Goal: Task Accomplishment & Management: Manage account settings

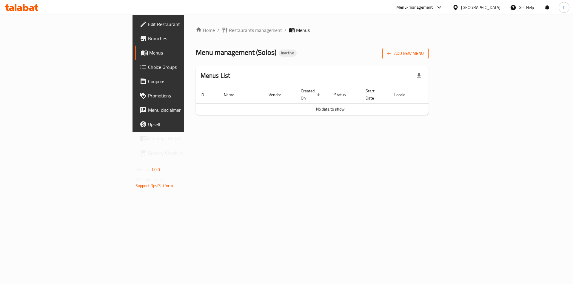
click at [424, 55] on span "Add New Menu" at bounding box center [405, 53] width 37 height 7
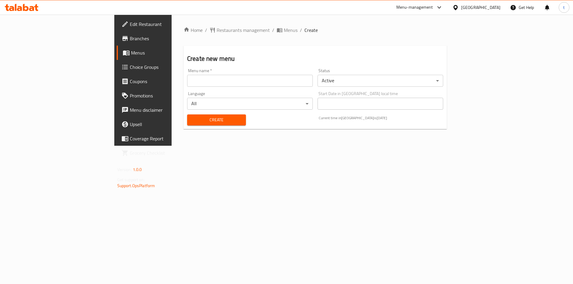
click at [217, 78] on input "text" at bounding box center [250, 81] width 126 height 12
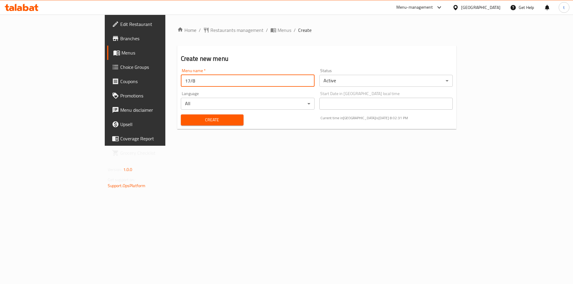
type input "17/8"
click at [184, 124] on button "Create" at bounding box center [212, 120] width 63 height 11
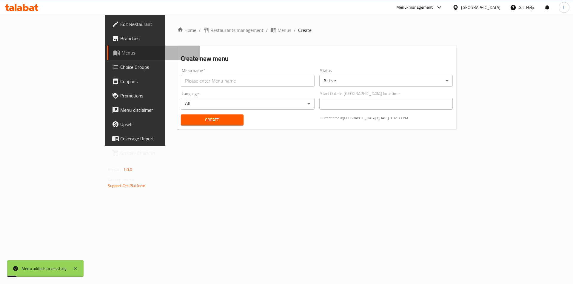
click at [121, 56] on span "Menus" at bounding box center [158, 52] width 74 height 7
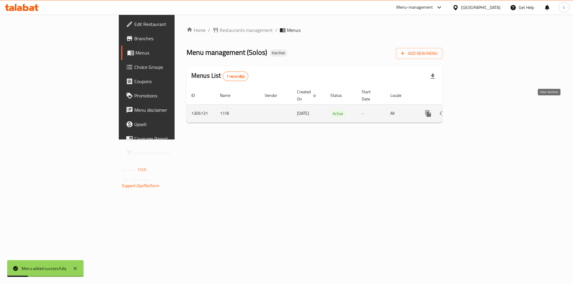
click at [478, 111] on link "enhanced table" at bounding box center [471, 114] width 14 height 14
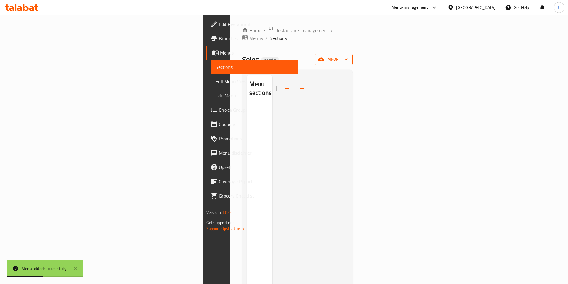
click at [348, 56] on span "import" at bounding box center [334, 59] width 29 height 7
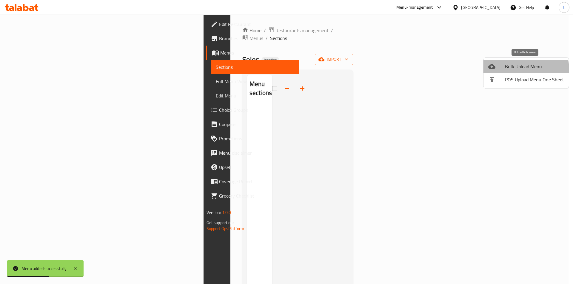
click at [515, 70] on span "Bulk Upload Menu" at bounding box center [534, 66] width 59 height 7
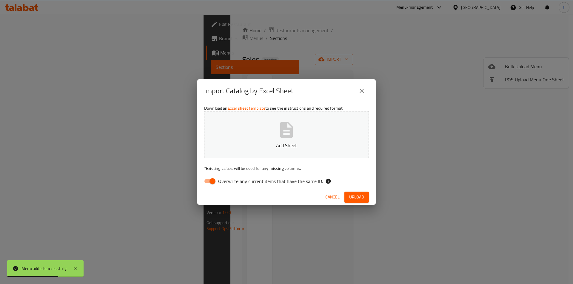
click at [208, 181] on input "Overwrite any current items that have the same ID." at bounding box center [212, 181] width 34 height 11
checkbox input "false"
click at [245, 135] on button "Add Sheet" at bounding box center [286, 134] width 165 height 47
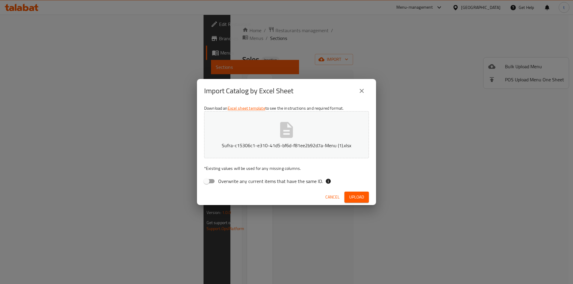
click at [355, 201] on span "Upload" at bounding box center [356, 197] width 15 height 7
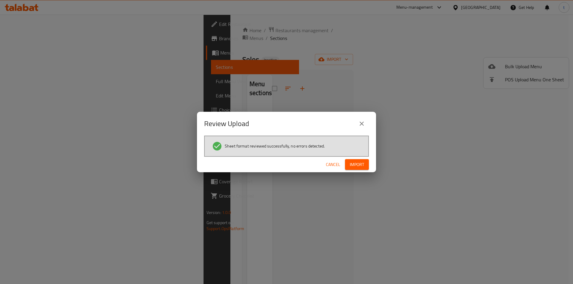
click at [360, 168] on span "Import" at bounding box center [357, 164] width 14 height 7
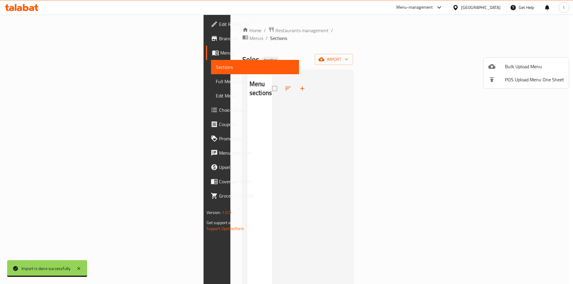
click at [360, 66] on div at bounding box center [286, 142] width 573 height 284
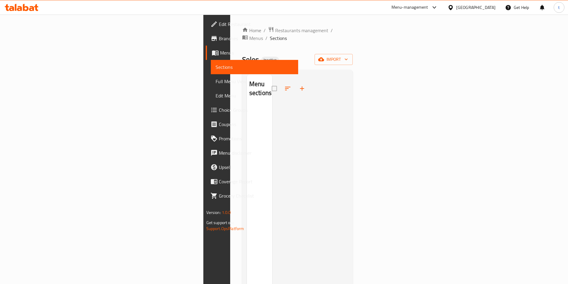
click at [216, 85] on span "Full Menu View" at bounding box center [255, 81] width 78 height 7
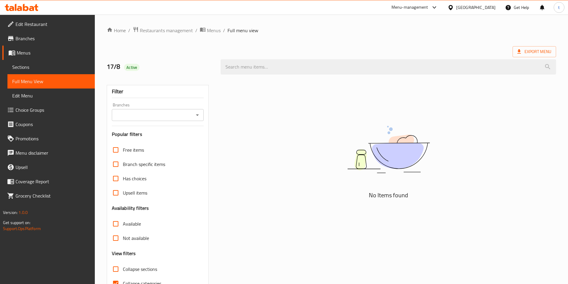
click at [50, 68] on span "Sections" at bounding box center [51, 67] width 78 height 7
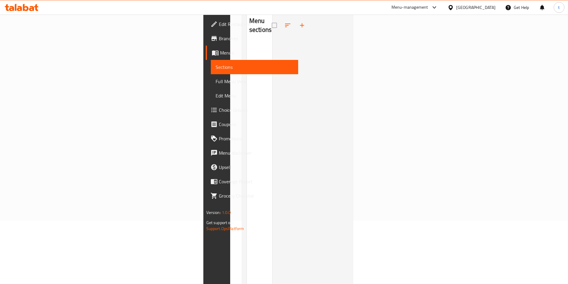
scroll to position [84, 0]
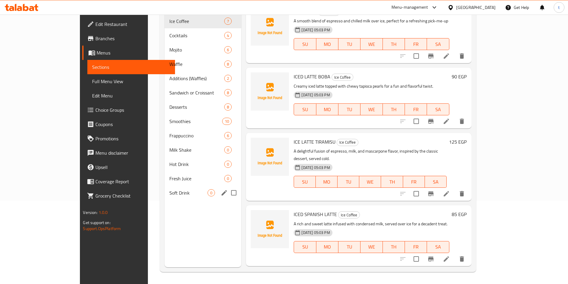
click at [228, 187] on input "Menu sections" at bounding box center [234, 193] width 13 height 13
checkbox input "true"
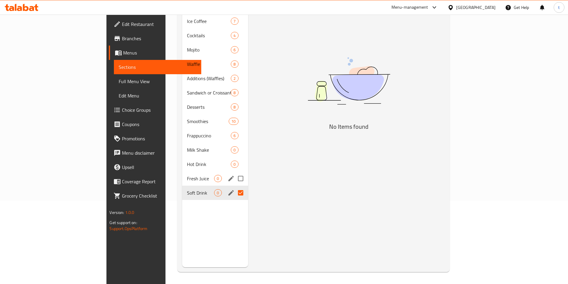
click at [235, 172] on input "Menu sections" at bounding box center [241, 178] width 13 height 13
checkbox input "true"
click at [235, 158] on input "Menu sections" at bounding box center [241, 164] width 13 height 13
checkbox input "true"
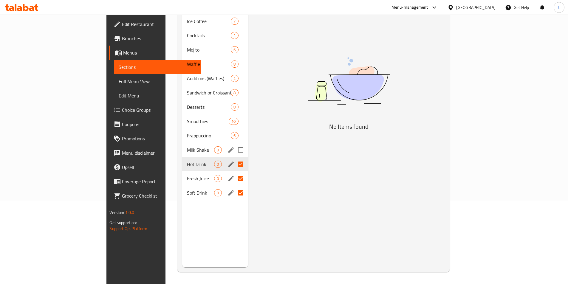
click at [235, 144] on input "Menu sections" at bounding box center [241, 150] width 13 height 13
checkbox input "true"
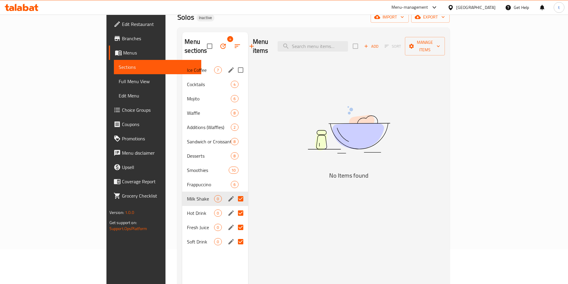
scroll to position [24, 0]
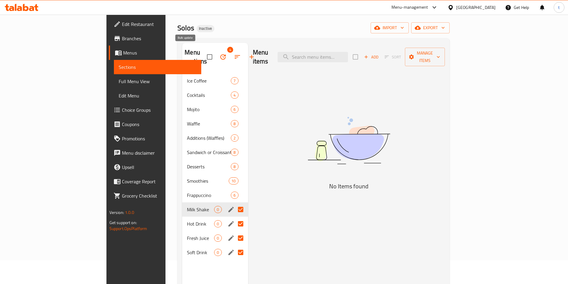
click at [220, 53] on icon "button" at bounding box center [223, 56] width 7 height 7
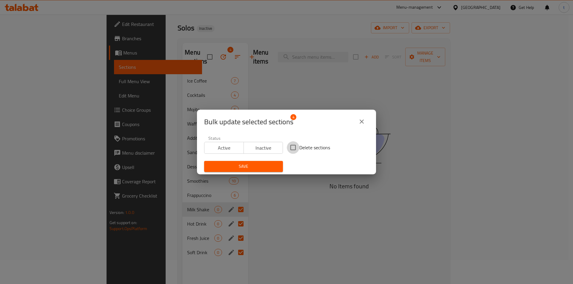
click at [293, 147] on input "Delete sections" at bounding box center [293, 147] width 13 height 13
checkbox input "true"
click at [249, 166] on span "Save" at bounding box center [243, 166] width 69 height 7
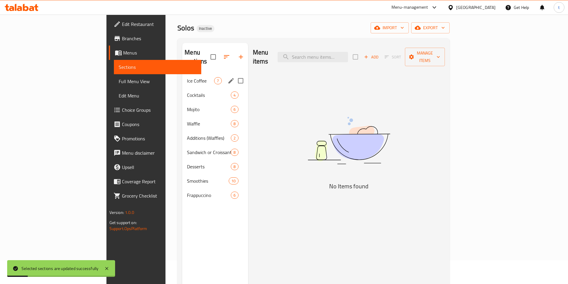
click at [182, 74] on div "Ice Coffee 7" at bounding box center [215, 81] width 66 height 14
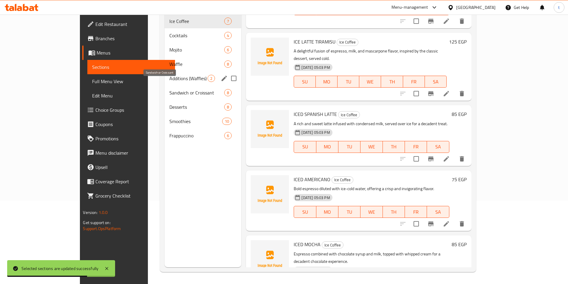
scroll to position [97, 0]
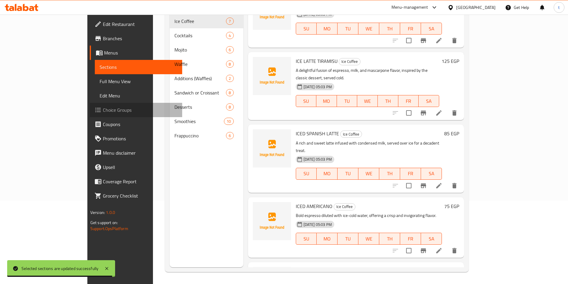
click at [103, 112] on span "Choice Groups" at bounding box center [140, 110] width 75 height 7
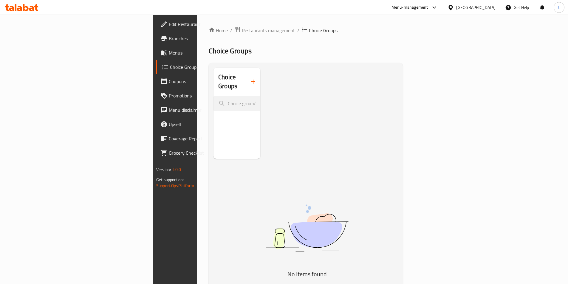
click at [250, 78] on icon "button" at bounding box center [253, 81] width 7 height 7
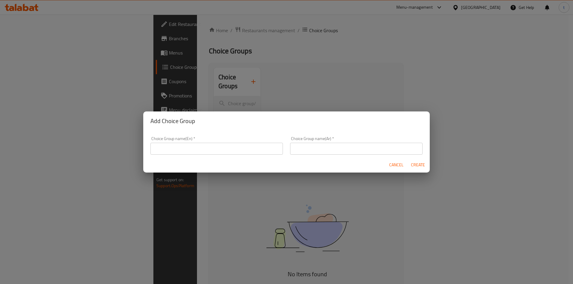
click at [226, 149] on input "text" at bounding box center [216, 149] width 132 height 12
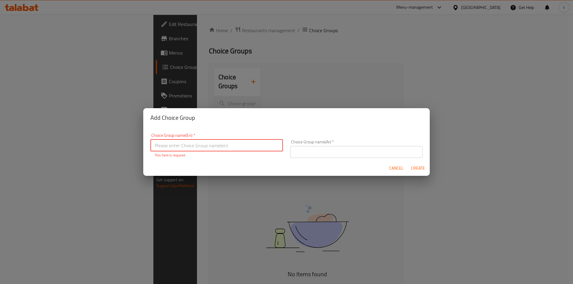
type input "a"
drag, startPoint x: 165, startPoint y: 146, endPoint x: 167, endPoint y: 155, distance: 9.8
click at [164, 146] on input "ice coffe addons" at bounding box center [216, 146] width 132 height 12
click at [166, 147] on input "ice coffe addons" at bounding box center [216, 146] width 132 height 12
click at [170, 147] on input "ice coffe addons" at bounding box center [216, 146] width 132 height 12
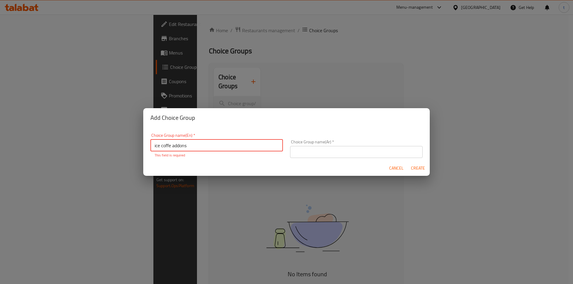
drag, startPoint x: 171, startPoint y: 146, endPoint x: 170, endPoint y: 151, distance: 4.4
click at [171, 146] on input "ice coffe addons" at bounding box center [216, 146] width 132 height 12
click at [202, 148] on input "ice coffee addons" at bounding box center [216, 146] width 132 height 12
click at [184, 146] on input "Ice Coffee Addons" at bounding box center [216, 146] width 132 height 12
click at [197, 142] on input "Ice Coffee Add Ons" at bounding box center [216, 146] width 132 height 12
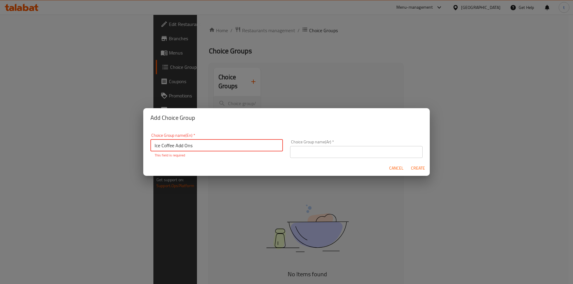
click at [202, 147] on input "Ice Coffee Add Ons" at bounding box center [216, 146] width 132 height 12
type input "Ice Coffee Add Ons:"
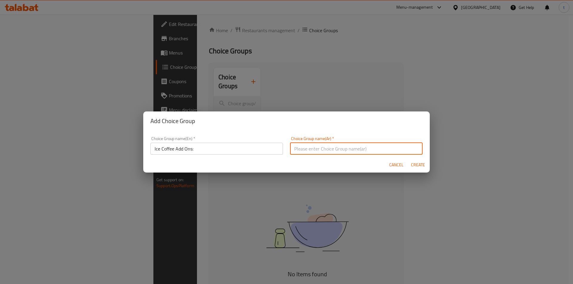
click at [306, 150] on input "text" at bounding box center [356, 149] width 132 height 12
type input "h"
type input "اضافات اي كوفي"
click at [420, 164] on span "Create" at bounding box center [418, 164] width 14 height 7
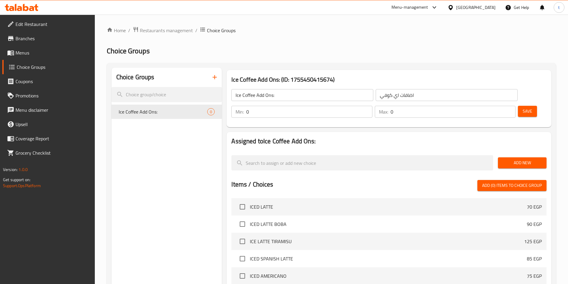
click at [518, 159] on span "Add New" at bounding box center [522, 162] width 39 height 7
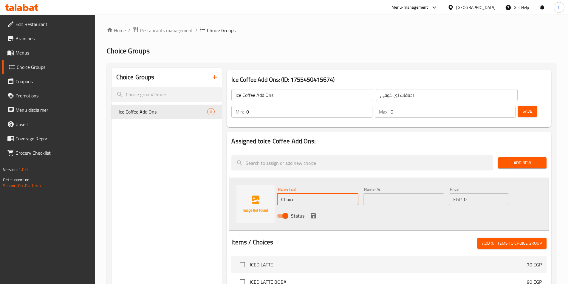
drag, startPoint x: 292, startPoint y: 183, endPoint x: 258, endPoint y: 193, distance: 35.9
click at [258, 193] on div "Name (En) Choice Name (En) Name (Ar) Name (Ar) Price EGP 0 Price Status" at bounding box center [389, 204] width 320 height 53
type input "أ"
drag, startPoint x: 303, startPoint y: 181, endPoint x: 268, endPoint y: 183, distance: 35.6
click at [268, 183] on div "Name (En) Hazelnut Name (En) Name (Ar) Name (Ar) Price EGP 0 Price Status" at bounding box center [389, 204] width 320 height 53
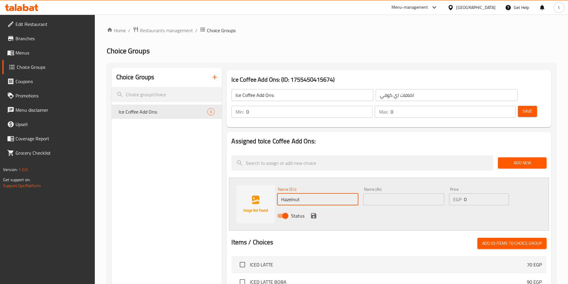
type input "Hazelnut"
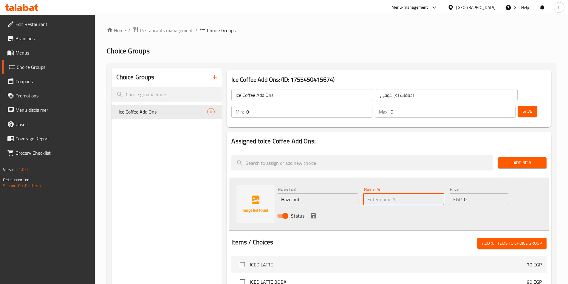
click at [394, 194] on input "text" at bounding box center [403, 200] width 81 height 12
paste input "بندق"
type input "بندق"
drag, startPoint x: 477, startPoint y: 183, endPoint x: 450, endPoint y: 187, distance: 27.1
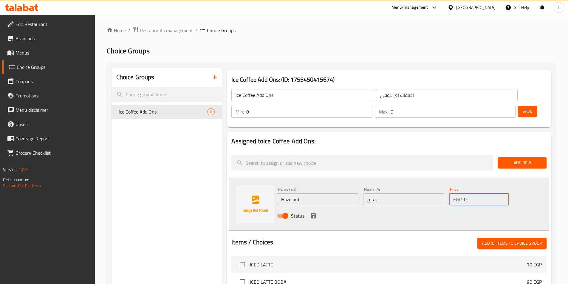
click at [450, 194] on div "EGP 0 Price" at bounding box center [479, 200] width 60 height 12
type input "15"
click at [308, 208] on div "Status" at bounding box center [404, 216] width 258 height 16
click at [311, 212] on icon "save" at bounding box center [313, 215] width 7 height 7
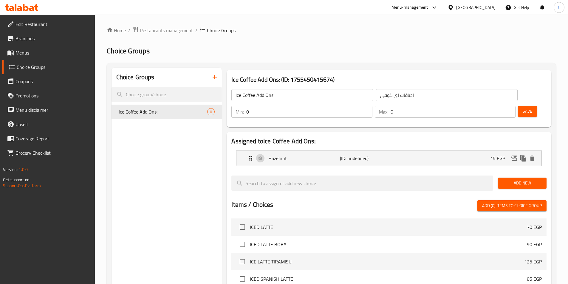
click at [534, 180] on span "Add New" at bounding box center [522, 183] width 39 height 7
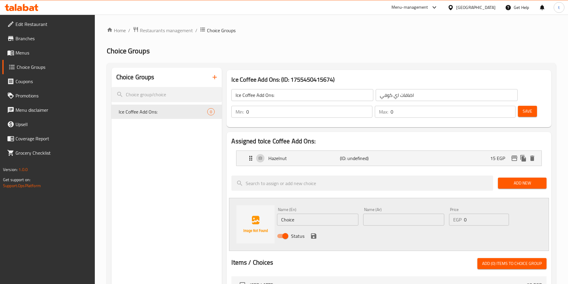
click at [311, 214] on input "Choice" at bounding box center [317, 220] width 81 height 12
drag, startPoint x: 314, startPoint y: 208, endPoint x: 273, endPoint y: 210, distance: 40.9
click at [273, 210] on div "Name (En) Choice Name (En) Name (Ar) Name (Ar) Price EGP 0 Price Status" at bounding box center [389, 224] width 320 height 53
type input "Caramel"
click at [376, 214] on input "text" at bounding box center [403, 220] width 81 height 12
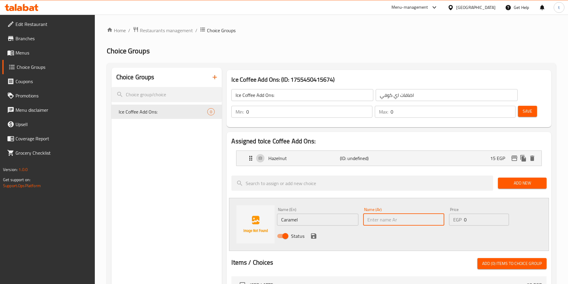
type input ";"
type input "كراميل"
click at [327, 214] on input "Caramel" at bounding box center [317, 220] width 81 height 12
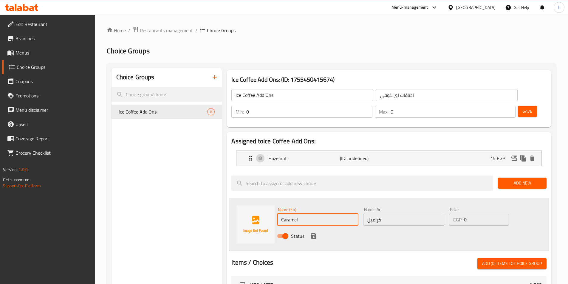
click at [390, 214] on input "كراميل" at bounding box center [403, 220] width 81 height 12
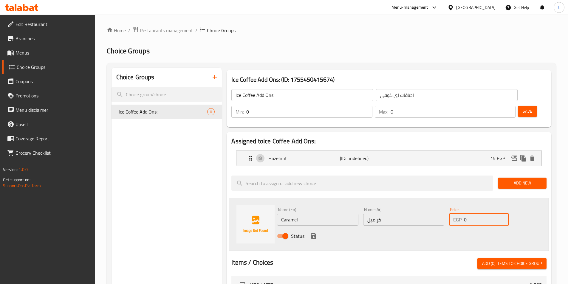
drag, startPoint x: 473, startPoint y: 203, endPoint x: 455, endPoint y: 208, distance: 18.4
click at [455, 214] on div "EGP 0 Price" at bounding box center [479, 220] width 60 height 12
type input "15"
click at [313, 234] on icon "save" at bounding box center [313, 236] width 5 height 5
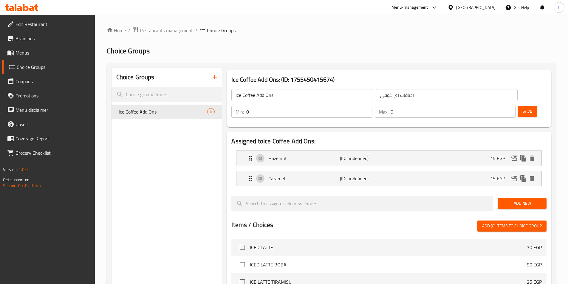
click at [507, 200] on span "Add New" at bounding box center [522, 203] width 39 height 7
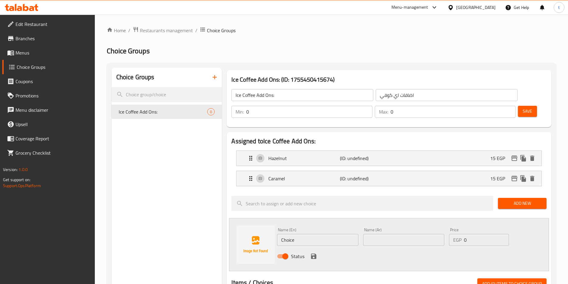
click at [298, 234] on input "Choice" at bounding box center [317, 240] width 81 height 12
drag, startPoint x: 298, startPoint y: 222, endPoint x: 269, endPoint y: 223, distance: 29.2
click at [269, 223] on div "Name (En) Choice Name (En) Name (Ar) Name (Ar) Price EGP 0 Price Status" at bounding box center [389, 244] width 320 height 53
type input "{"
type input "Vanilla"
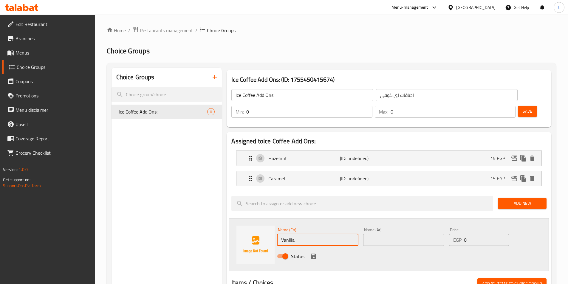
click at [369, 234] on input "text" at bounding box center [403, 240] width 81 height 12
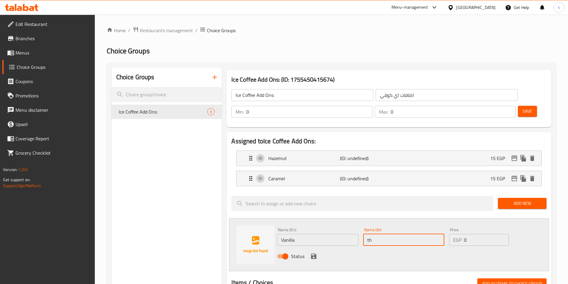
type input "t"
click at [312, 234] on input "Vanilla" at bounding box center [317, 240] width 81 height 12
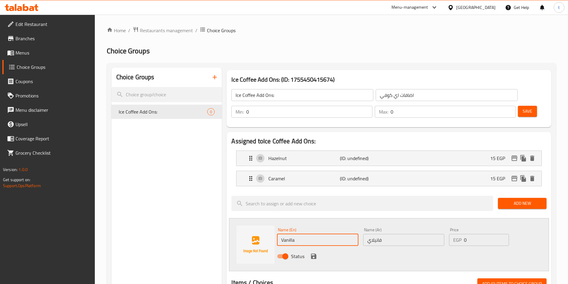
click at [312, 234] on input "Vanilla" at bounding box center [317, 240] width 81 height 12
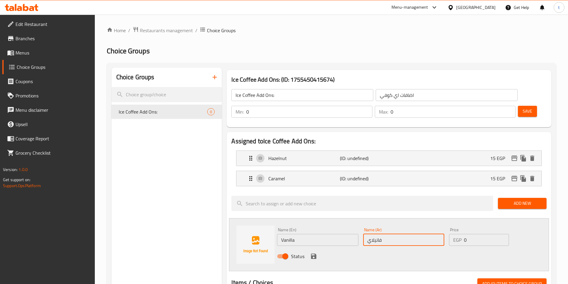
click at [381, 234] on input "فانيلاي" at bounding box center [403, 240] width 81 height 12
drag, startPoint x: 392, startPoint y: 225, endPoint x: 357, endPoint y: 227, distance: 34.7
click at [358, 227] on div "Name (En) Vanilla Name (En) Name (Ar) فانيلاي Name (Ar) Price EGP 0 Price Status" at bounding box center [404, 245] width 258 height 39
paste input "يا"
type input "فانيليا"
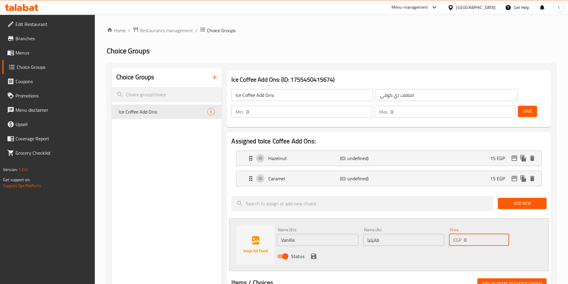
drag, startPoint x: 478, startPoint y: 222, endPoint x: 456, endPoint y: 229, distance: 22.6
click at [456, 234] on div "EGP 0 Price" at bounding box center [479, 240] width 60 height 12
type input "15"
click at [317, 253] on icon "save" at bounding box center [313, 256] width 7 height 7
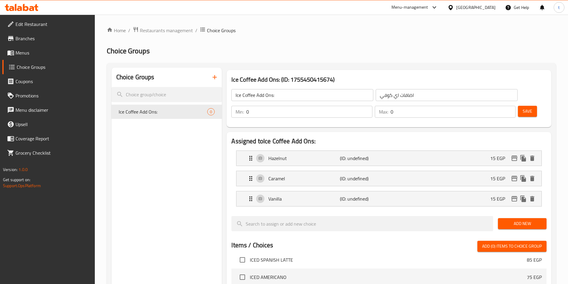
click at [523, 108] on span "Save" at bounding box center [528, 111] width 10 height 7
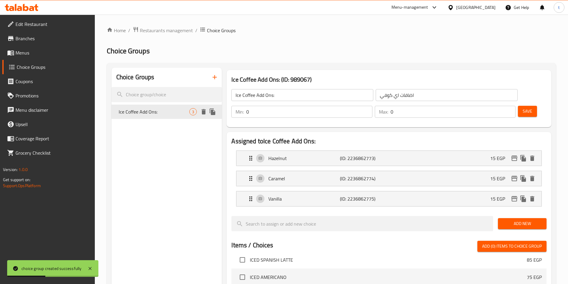
click at [181, 111] on span "Ice Coffee Add Ons:" at bounding box center [154, 111] width 71 height 7
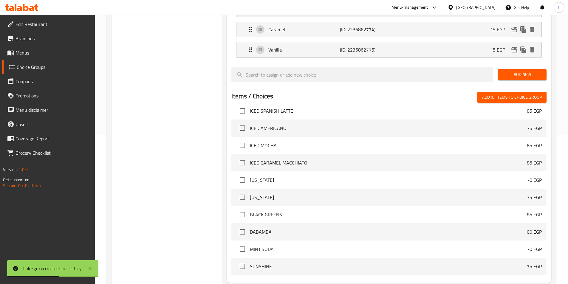
scroll to position [192, 0]
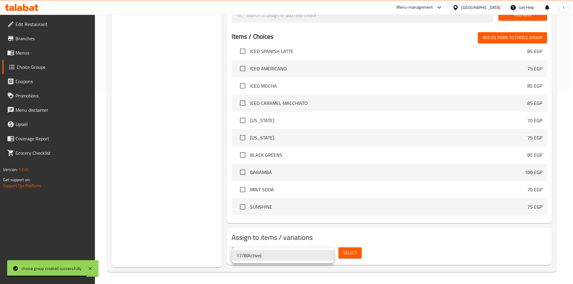
click at [372, 242] on div at bounding box center [286, 142] width 573 height 284
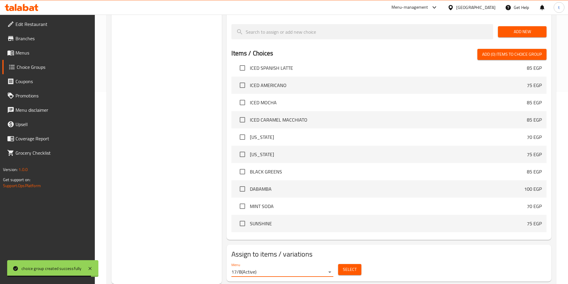
click at [352, 266] on span "Select" at bounding box center [350, 269] width 14 height 7
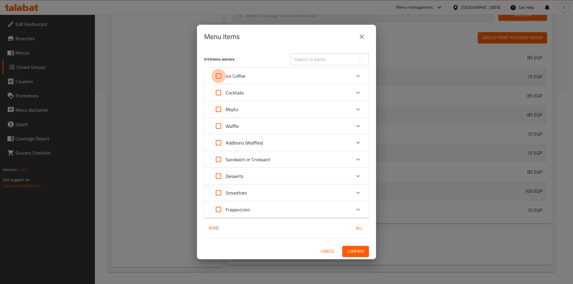
click at [220, 78] on input "Expand" at bounding box center [218, 76] width 14 height 14
checkbox input "true"
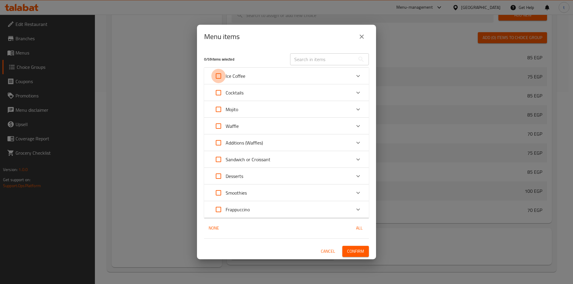
checkbox input "true"
click at [359, 248] on span "Confirm" at bounding box center [355, 251] width 17 height 7
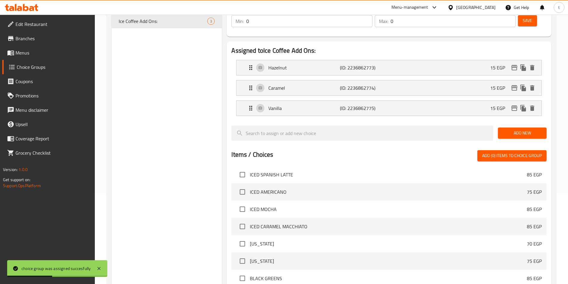
scroll to position [13, 0]
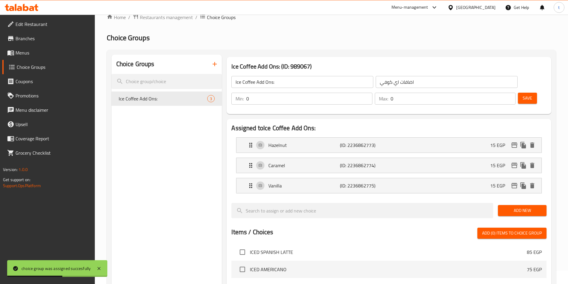
click at [210, 67] on button "button" at bounding box center [215, 64] width 14 height 14
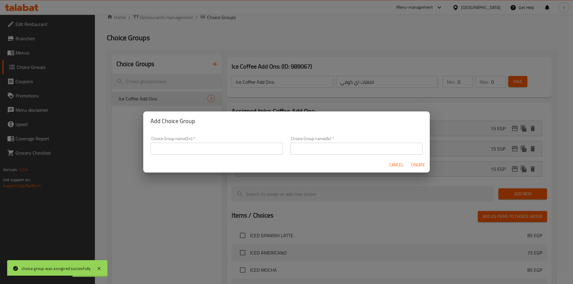
click at [250, 150] on input "text" at bounding box center [216, 149] width 132 height 12
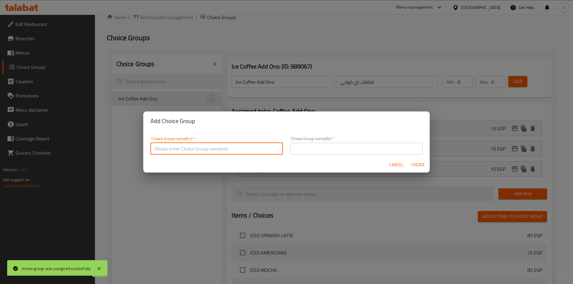
type input "’"
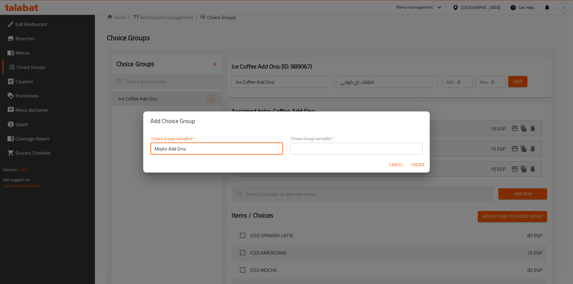
type input "Mojito Add Ons:"
click at [312, 152] on input "text" at bounding box center [356, 149] width 132 height 12
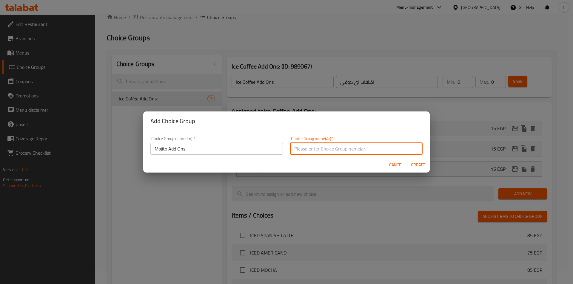
type input "h"
type input "اضافات الموهيتو:"
click at [420, 168] on span "Create" at bounding box center [418, 164] width 14 height 7
type input "Mojito Add Ons:"
type input "اضافات الموهيتو:"
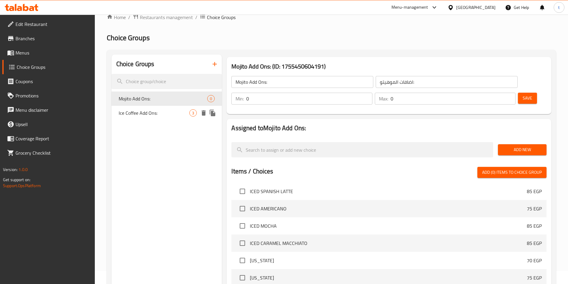
click at [174, 115] on span "Ice Coffee Add Ons:" at bounding box center [154, 112] width 71 height 7
type input "Ice Coffee Add Ons:"
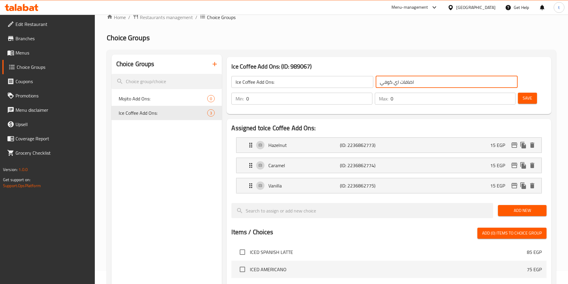
click at [380, 81] on input "اضافات اي كوفي" at bounding box center [447, 82] width 142 height 12
type input "اضافات اي كوفي:"
click at [523, 95] on span "Save" at bounding box center [528, 98] width 10 height 7
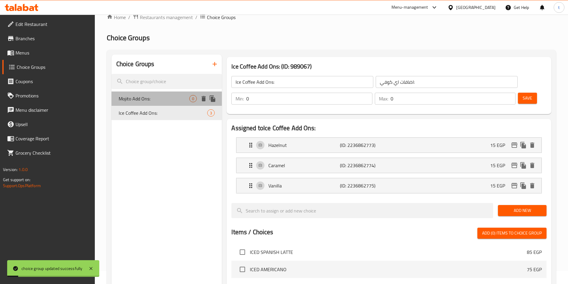
click at [166, 102] on span "Mojito Add Ons:" at bounding box center [154, 98] width 71 height 7
type input "Mojito Add Ons:"
type input "اضافات الموهيتو:"
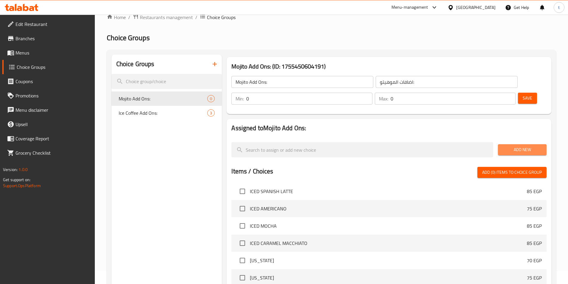
click at [517, 146] on span "Add New" at bounding box center [522, 149] width 39 height 7
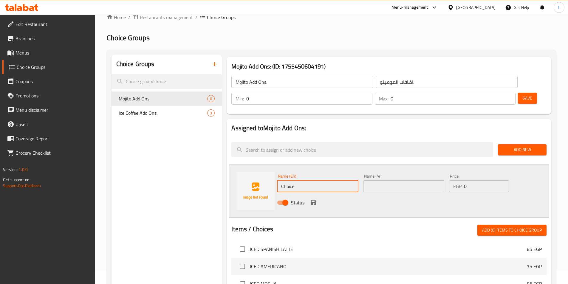
click at [315, 181] on input "Choice" at bounding box center [317, 187] width 81 height 12
type input "C"
type input "’"
type input "Mango"
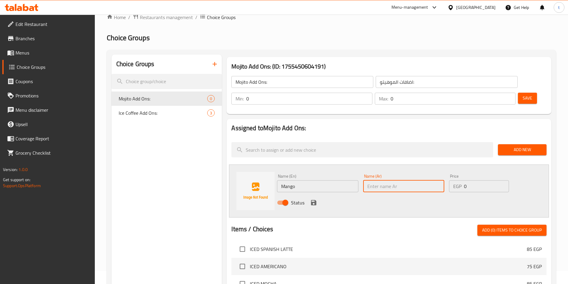
click at [411, 181] on input "text" at bounding box center [403, 187] width 81 height 12
type input "مانجو"
drag, startPoint x: 469, startPoint y: 166, endPoint x: 459, endPoint y: 177, distance: 15.2
click at [456, 181] on div "EGP 0 Price" at bounding box center [479, 187] width 60 height 12
type input "85"
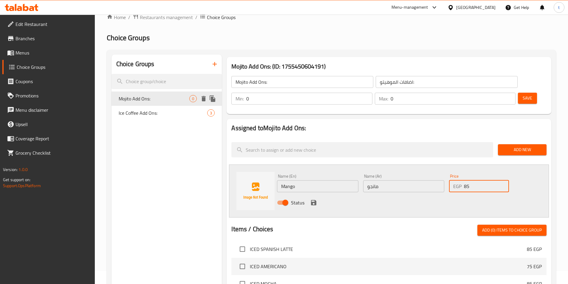
click at [205, 98] on icon "delete" at bounding box center [204, 98] width 4 height 5
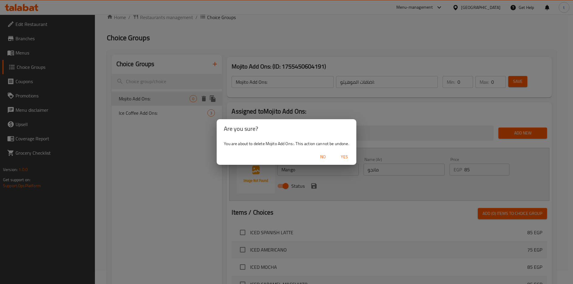
click at [348, 156] on span "Yes" at bounding box center [344, 156] width 14 height 7
type input "Ice Coffee Add Ons:"
type input "اضافات اي كوفي:"
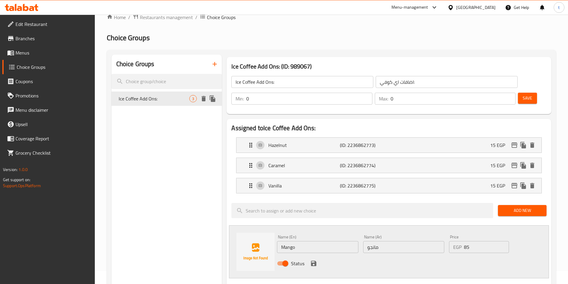
click at [158, 101] on span "Ice Coffee Add Ons:" at bounding box center [154, 98] width 71 height 7
click at [37, 53] on span "Menus" at bounding box center [53, 52] width 75 height 7
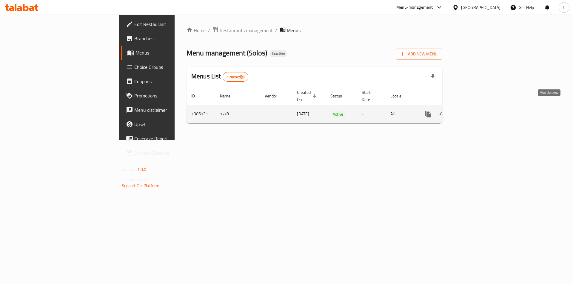
click at [474, 112] on icon "enhanced table" at bounding box center [470, 114] width 5 height 5
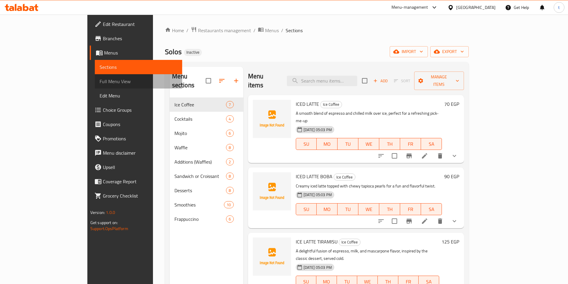
click at [100, 79] on span "Full Menu View" at bounding box center [139, 81] width 78 height 7
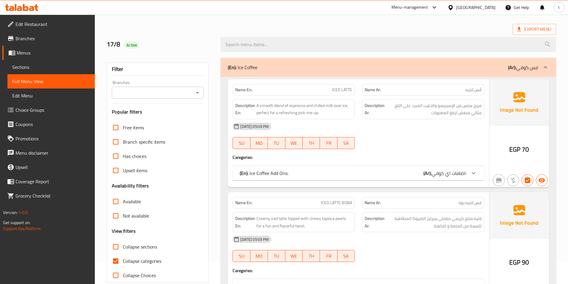
scroll to position [60, 0]
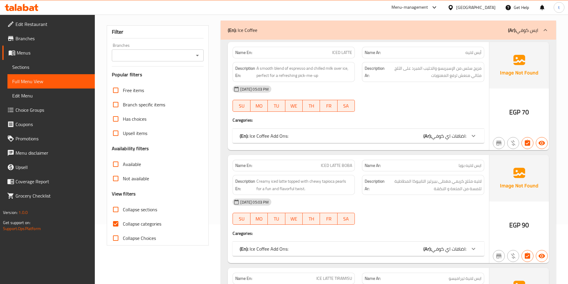
click at [115, 227] on input "Collapse categories" at bounding box center [116, 224] width 14 height 14
checkbox input "false"
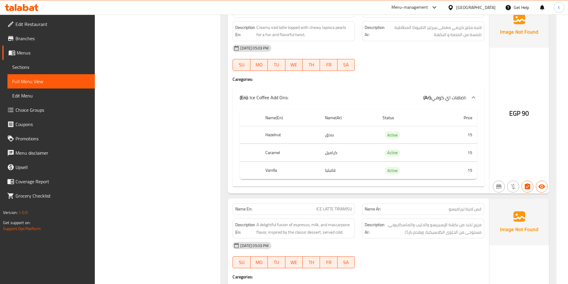
scroll to position [388, 0]
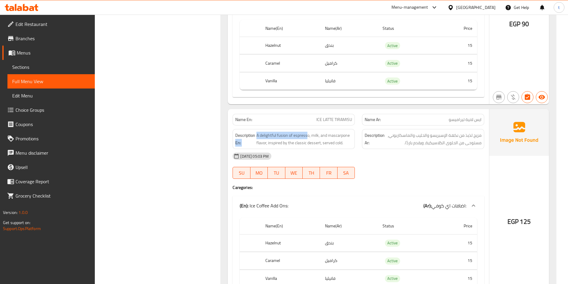
drag, startPoint x: 308, startPoint y: 135, endPoint x: 255, endPoint y: 135, distance: 52.8
click at [255, 135] on h6 "Description En: A delightful fusion of espresso, milk, and mascarpone flavor, i…" at bounding box center [293, 139] width 117 height 15
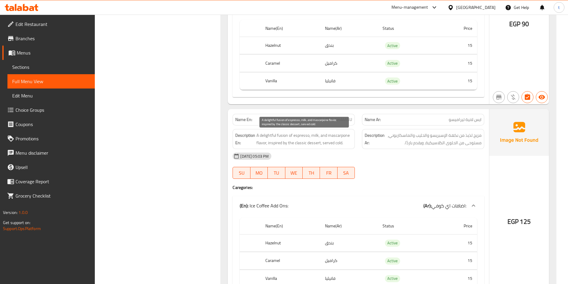
click at [309, 135] on span "A delightful fusion of espresso, milk, and mascarpone flavor, inspired by the c…" at bounding box center [305, 139] width 96 height 15
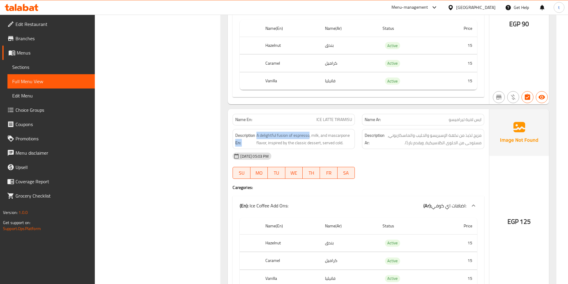
drag, startPoint x: 310, startPoint y: 134, endPoint x: 255, endPoint y: 135, distance: 54.6
click at [255, 135] on h6 "Description En: A delightful fusion of espresso, milk, and mascarpone flavor, i…" at bounding box center [293, 139] width 117 height 15
click at [260, 137] on span "A delightful fusion of espresso, milk, and mascarpone flavor, inspired by the c…" at bounding box center [305, 139] width 96 height 15
drag, startPoint x: 256, startPoint y: 135, endPoint x: 309, endPoint y: 138, distance: 52.9
click at [309, 138] on h6 "Description En: A delightful fusion of espresso, milk, and mascarpone flavor, i…" at bounding box center [293, 139] width 117 height 15
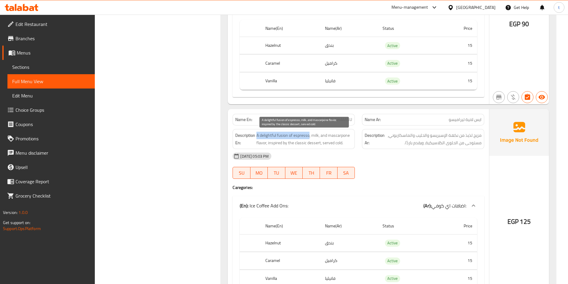
copy span "A delightful fusion of espresso"
click at [270, 135] on span "A delightful fusion of espresso, milk, and mascarpone flavor, inspired by the c…" at bounding box center [305, 139] width 96 height 15
drag, startPoint x: 260, startPoint y: 136, endPoint x: 277, endPoint y: 138, distance: 17.2
click at [277, 138] on span "A delightful fusion of espresso, milk, and mascarpone flavor, inspired by the c…" at bounding box center [305, 139] width 96 height 15
copy span "delightful"
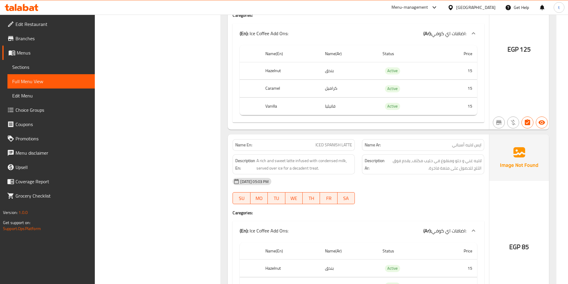
scroll to position [567, 0]
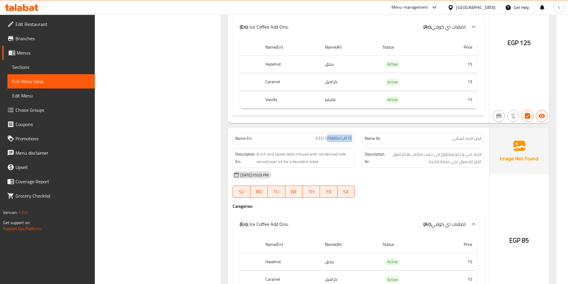
drag, startPoint x: 326, startPoint y: 138, endPoint x: 358, endPoint y: 142, distance: 32.2
click at [358, 142] on div "Name En: ICED SPANISH LATTE" at bounding box center [293, 138] width 129 height 19
click at [323, 139] on span "ICED SPANISH LATTE" at bounding box center [334, 138] width 37 height 6
drag, startPoint x: 324, startPoint y: 138, endPoint x: 358, endPoint y: 137, distance: 33.7
click at [358, 137] on div "Name En: ICED SPANISH LATTE" at bounding box center [293, 138] width 129 height 19
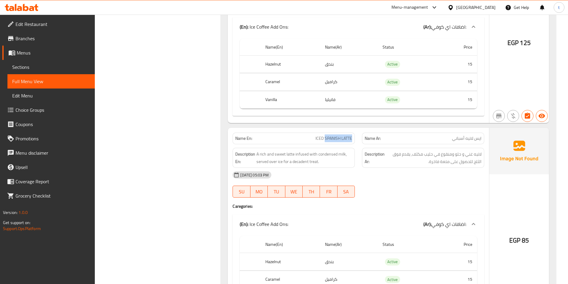
copy span "SPANISH LATTE"
drag, startPoint x: 294, startPoint y: 154, endPoint x: 310, endPoint y: 154, distance: 15.2
click at [310, 154] on span "A rich and sweet latte infused with condensed milk, served over ice for a decad…" at bounding box center [305, 158] width 96 height 15
copy span "infused"
drag, startPoint x: 284, startPoint y: 155, endPoint x: 319, endPoint y: 156, distance: 34.3
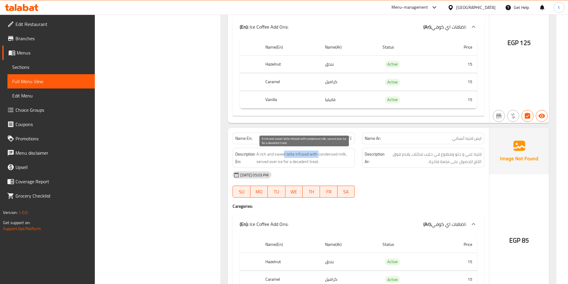
click at [319, 156] on span "A rich and sweet latte infused with condensed milk, served over ice for a decad…" at bounding box center [305, 158] width 96 height 15
click at [286, 152] on span "A rich and sweet latte infused with condensed milk, served over ice for a decad…" at bounding box center [305, 158] width 96 height 15
drag, startPoint x: 286, startPoint y: 152, endPoint x: 309, endPoint y: 152, distance: 22.7
click at [309, 152] on span "A rich and sweet latte infused with condensed milk, served over ice for a decad…" at bounding box center [305, 158] width 96 height 15
click at [286, 157] on span "A rich and sweet latte infused with condensed milk, served over ice for a decad…" at bounding box center [305, 158] width 96 height 15
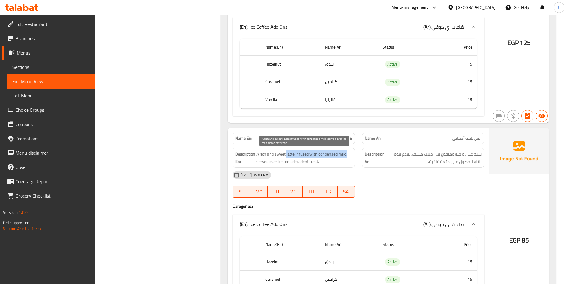
drag, startPoint x: 286, startPoint y: 155, endPoint x: 348, endPoint y: 156, distance: 62.1
click at [348, 156] on span "A rich and sweet latte infused with condensed milk, served over ice for a decad…" at bounding box center [305, 158] width 96 height 15
copy span "latte infused with condensed milk,"
click at [300, 156] on span "A rich and sweet latte infused with condensed milk, served over ice for a decad…" at bounding box center [305, 158] width 96 height 15
click at [293, 161] on span "A rich and sweet latte infused with condensed milk, served over ice for a decad…" at bounding box center [305, 158] width 96 height 15
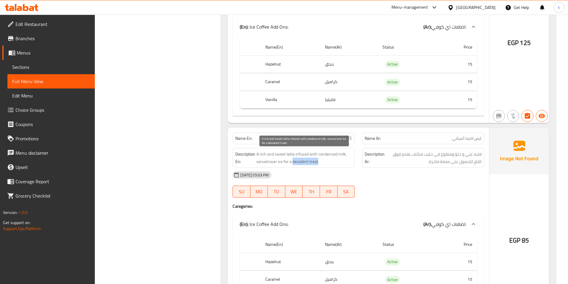
drag, startPoint x: 293, startPoint y: 162, endPoint x: 314, endPoint y: 162, distance: 20.9
click at [314, 162] on span "A rich and sweet latte infused with condensed milk, served over ice for a decad…" at bounding box center [305, 158] width 96 height 15
drag, startPoint x: 283, startPoint y: 161, endPoint x: 320, endPoint y: 161, distance: 37.3
click at [320, 161] on span "A rich and sweet latte infused with condensed milk, served over ice for a decad…" at bounding box center [305, 158] width 96 height 15
copy span "for a decadent treat."
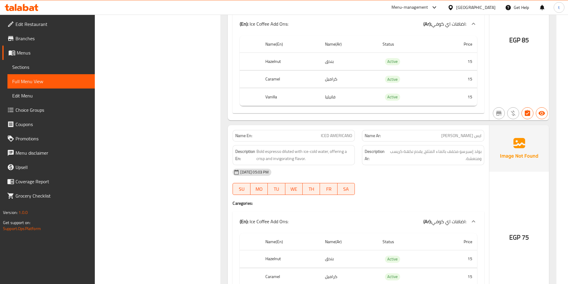
scroll to position [776, 0]
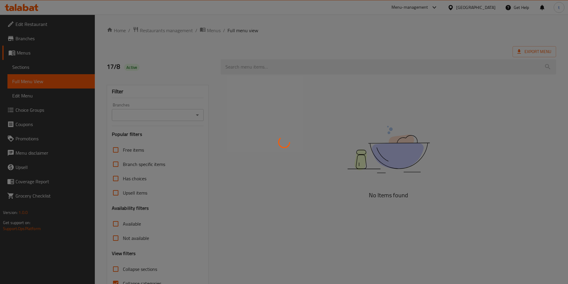
click at [31, 64] on div at bounding box center [284, 142] width 568 height 284
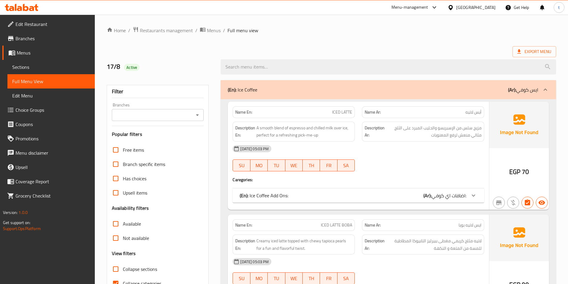
click at [29, 66] on span "Sections" at bounding box center [51, 67] width 78 height 7
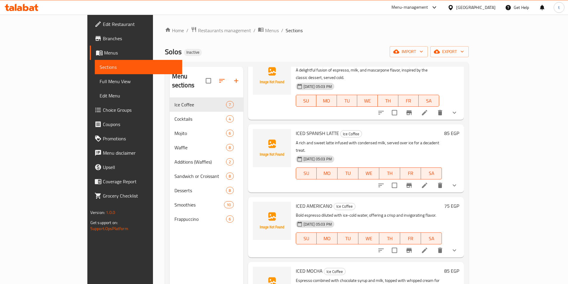
scroll to position [187, 0]
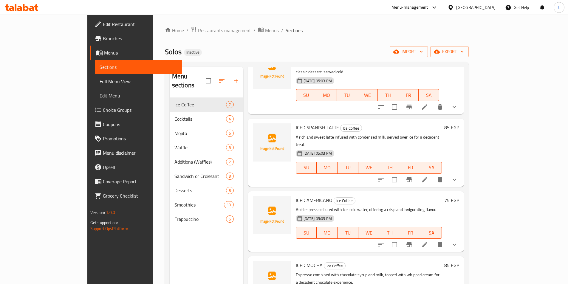
click at [428, 241] on icon at bounding box center [424, 244] width 7 height 7
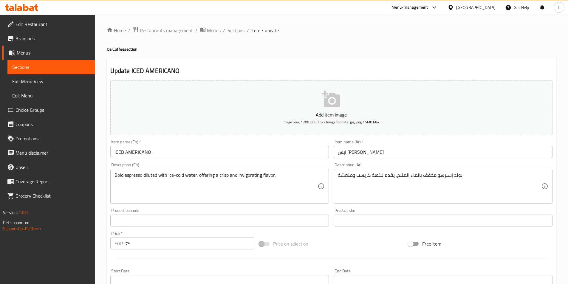
click at [346, 155] on input "ايس امير كانو" at bounding box center [443, 152] width 219 height 12
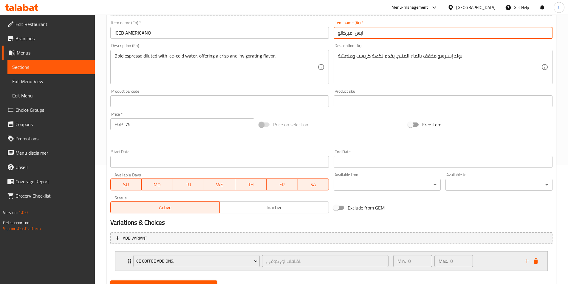
scroll to position [147, 0]
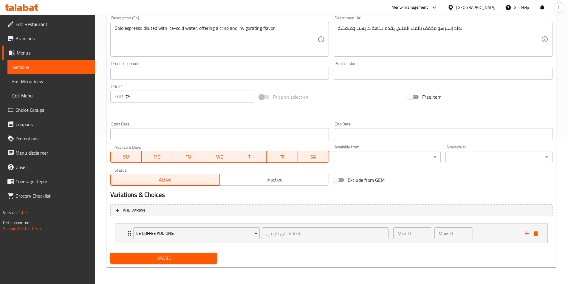
type input "ايس اميركانو"
click at [202, 259] on span "Update" at bounding box center [164, 258] width 98 height 7
click at [41, 112] on span "Choice Groups" at bounding box center [53, 110] width 75 height 7
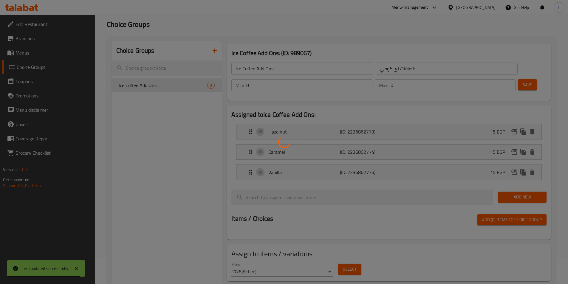
scroll to position [25, 0]
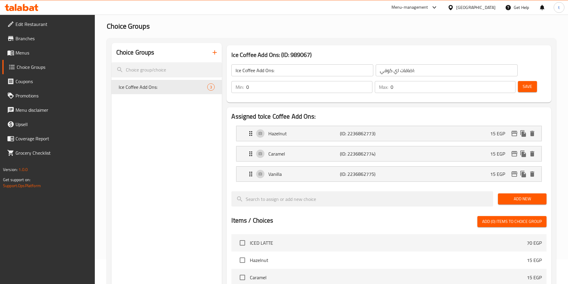
click at [376, 72] on input "اضافات اي كوفي:" at bounding box center [447, 70] width 142 height 12
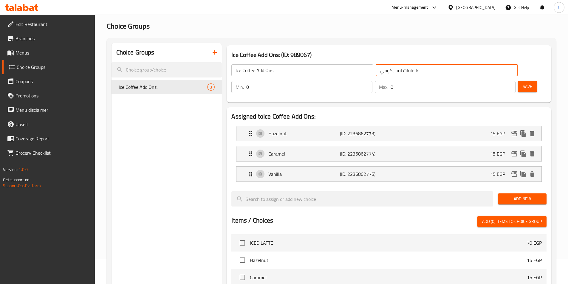
type input "اضافات ايس كوفي:"
click at [523, 83] on span "Save" at bounding box center [528, 86] width 10 height 7
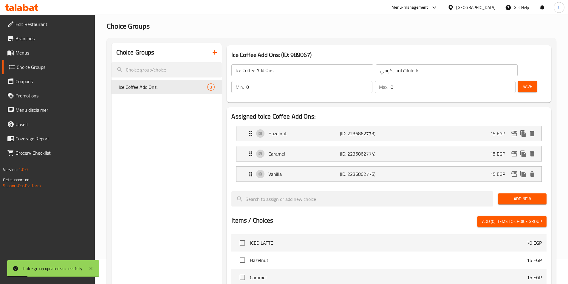
click at [38, 47] on link "Menus" at bounding box center [48, 53] width 92 height 14
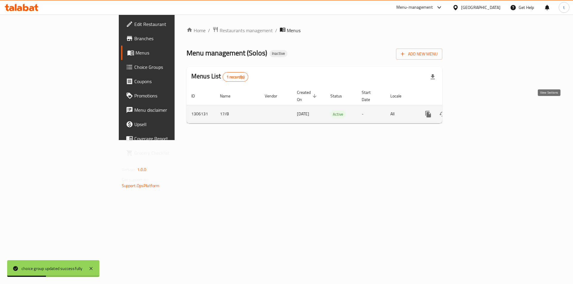
click at [474, 112] on icon "enhanced table" at bounding box center [470, 114] width 5 height 5
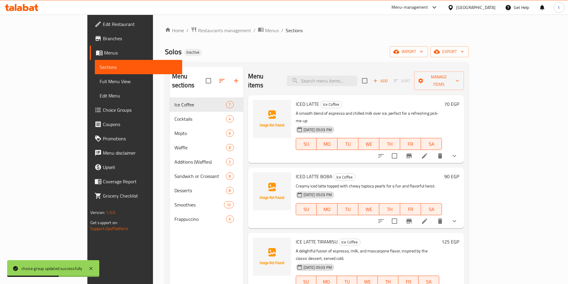
click at [100, 80] on span "Full Menu View" at bounding box center [139, 81] width 78 height 7
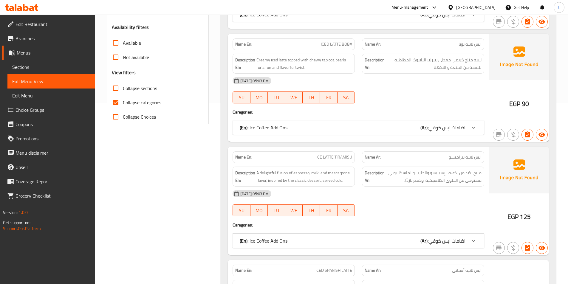
scroll to position [209, 0]
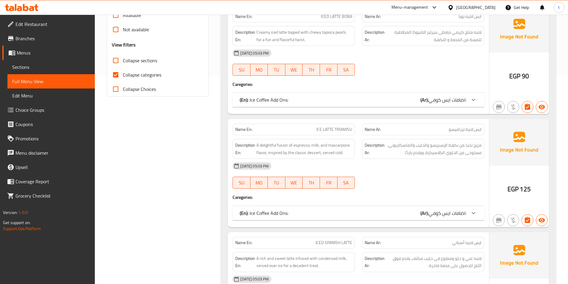
click at [469, 130] on span "ايس لانية تيراميسو" at bounding box center [465, 130] width 33 height 6
click at [469, 129] on span "ايس لانية تيراميسو" at bounding box center [465, 130] width 33 height 6
click at [28, 71] on span "Sections" at bounding box center [51, 67] width 78 height 7
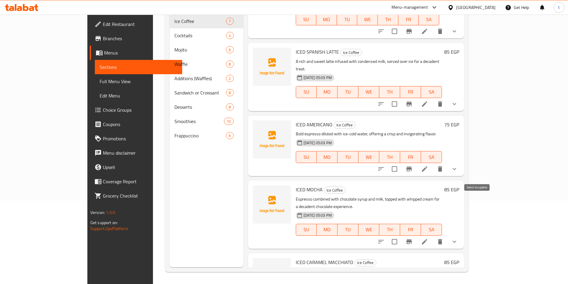
scroll to position [187, 0]
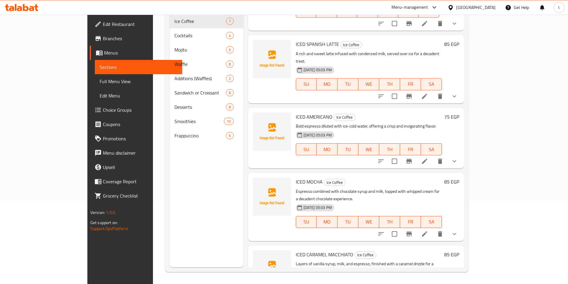
click at [433, 229] on li at bounding box center [425, 234] width 17 height 11
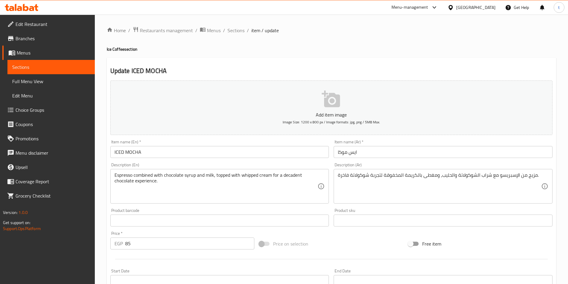
click at [24, 70] on span "Sections" at bounding box center [51, 67] width 78 height 7
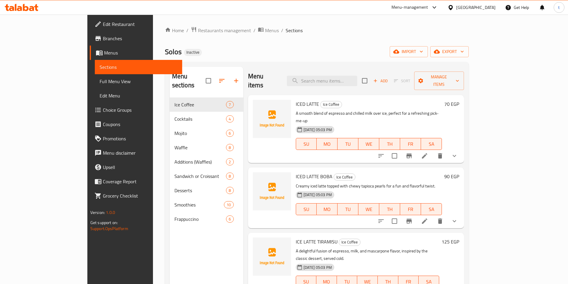
scroll to position [30, 0]
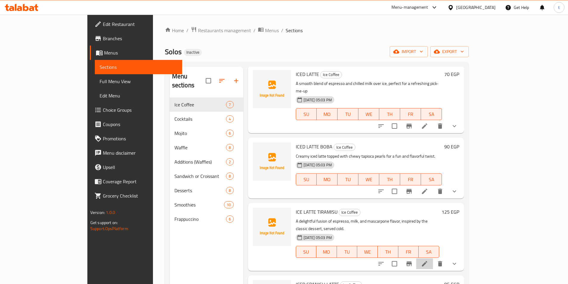
click at [433, 259] on li at bounding box center [425, 264] width 17 height 11
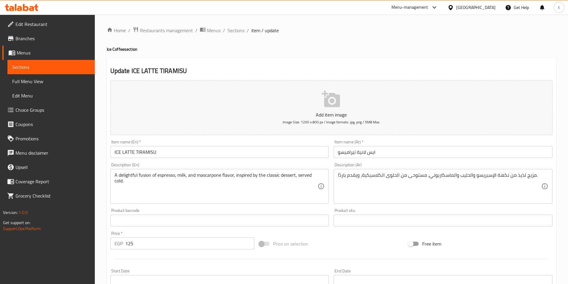
click at [362, 153] on input "ايس لانية تيراميسو" at bounding box center [443, 152] width 219 height 12
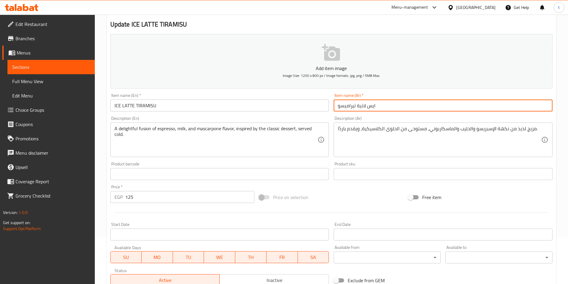
scroll to position [147, 0]
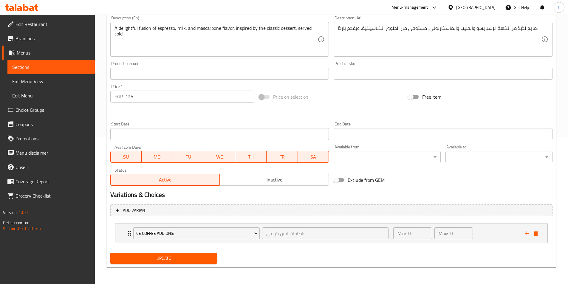
type input "ايس لاتية تيراميسو"
click at [205, 255] on span "Update" at bounding box center [164, 258] width 98 height 7
click at [59, 68] on span "Sections" at bounding box center [51, 67] width 78 height 7
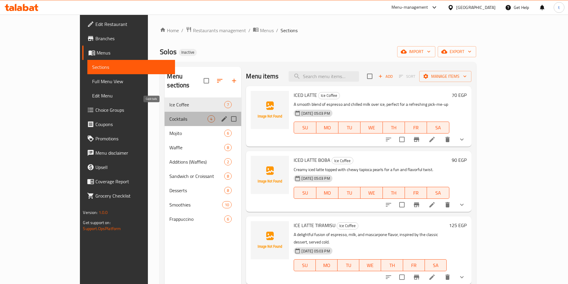
click at [169, 115] on span "Cocktails" at bounding box center [188, 118] width 38 height 7
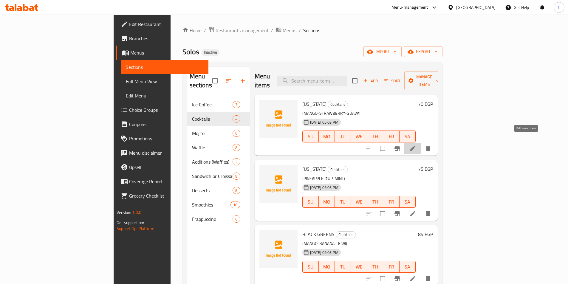
click at [417, 145] on icon at bounding box center [412, 148] width 7 height 7
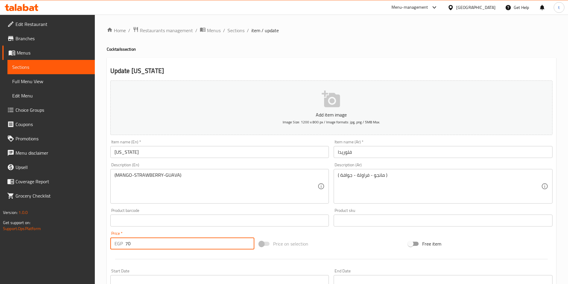
click at [152, 242] on input "70" at bounding box center [189, 244] width 129 height 12
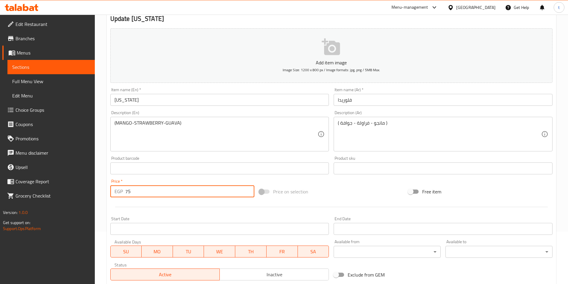
scroll to position [137, 0]
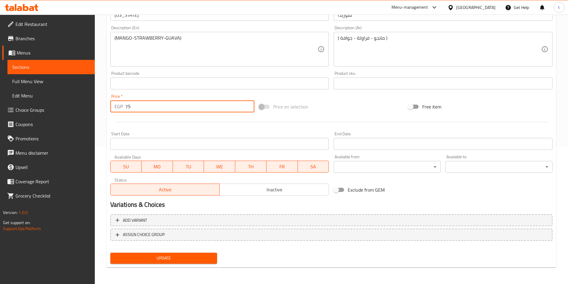
type input "75"
click at [142, 254] on button "Update" at bounding box center [163, 258] width 107 height 11
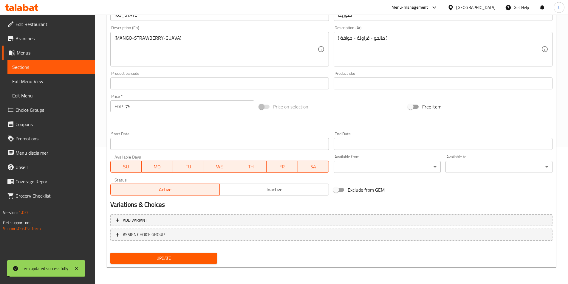
click at [41, 66] on span "Sections" at bounding box center [51, 67] width 78 height 7
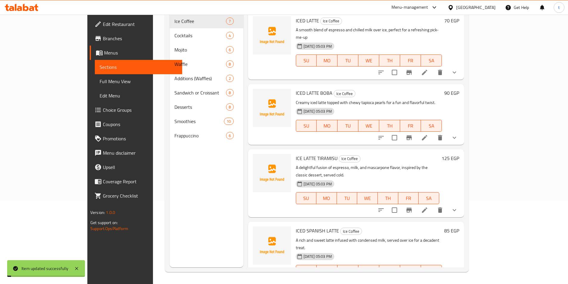
scroll to position [84, 0]
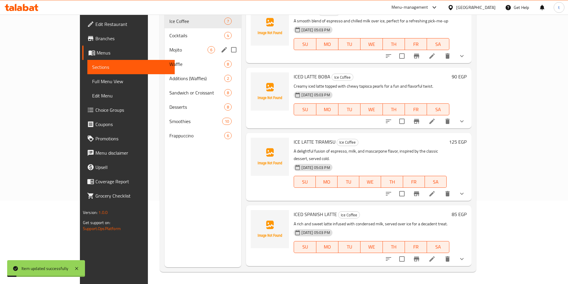
click at [165, 45] on div "Mojito 6" at bounding box center [203, 50] width 77 height 14
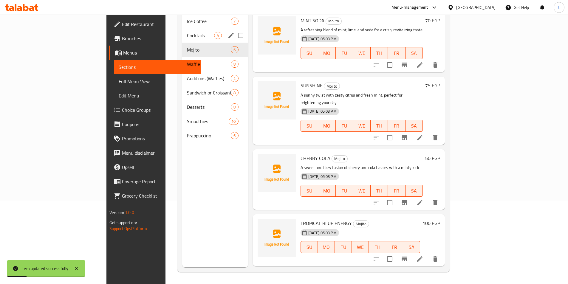
click at [182, 28] on div "Cocktails 4" at bounding box center [215, 35] width 66 height 14
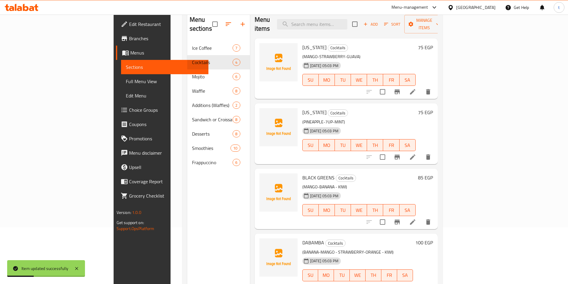
scroll to position [24, 0]
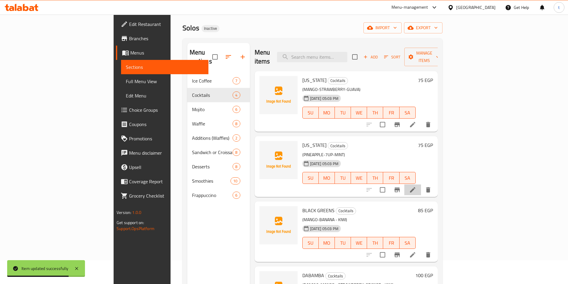
click at [421, 185] on li at bounding box center [413, 190] width 17 height 11
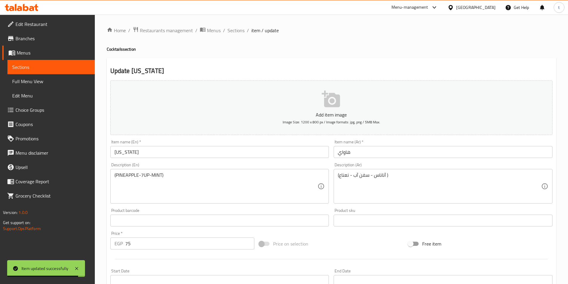
click at [146, 239] on input "75" at bounding box center [189, 244] width 129 height 12
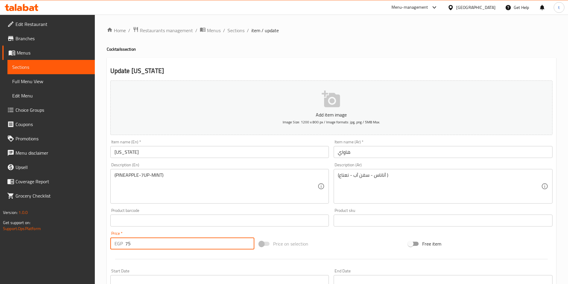
type input "7"
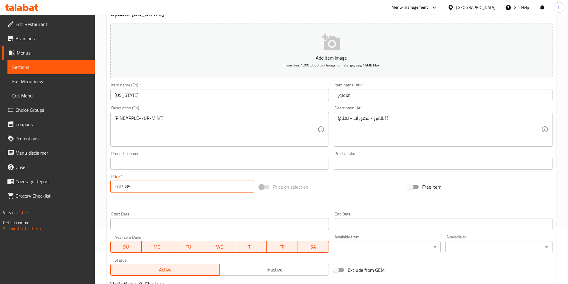
scroll to position [119, 0]
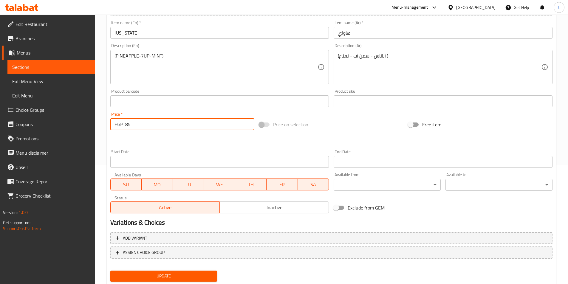
type input "85"
click at [184, 282] on div "Update" at bounding box center [164, 277] width 112 height 16
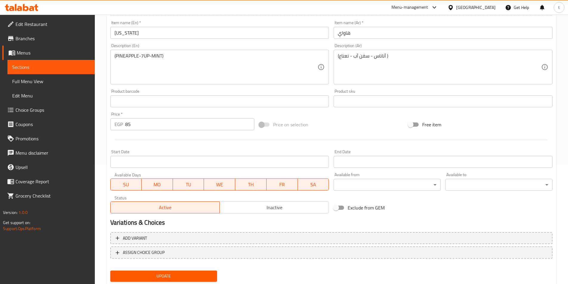
click at [183, 282] on div "Update" at bounding box center [164, 277] width 112 height 16
click at [183, 280] on span "Update" at bounding box center [164, 276] width 98 height 7
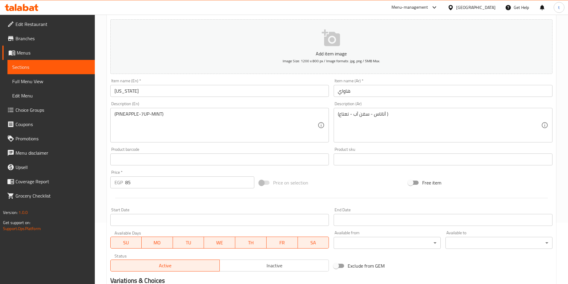
scroll to position [60, 0]
click at [67, 69] on span "Sections" at bounding box center [51, 67] width 78 height 7
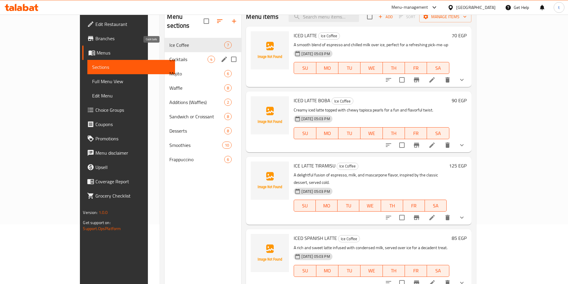
click at [169, 56] on span "Cocktails" at bounding box center [188, 59] width 38 height 7
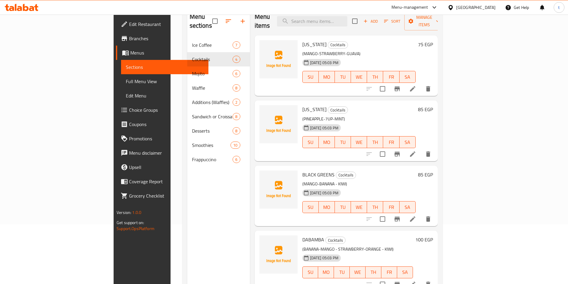
scroll to position [84, 0]
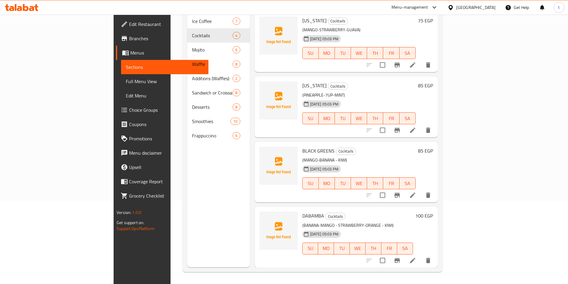
click at [421, 191] on li at bounding box center [413, 195] width 17 height 11
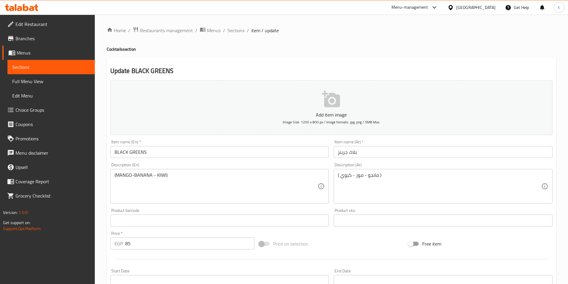
drag, startPoint x: 130, startPoint y: 243, endPoint x: 110, endPoint y: 243, distance: 20.0
click at [110, 243] on div "EGP 85 Price *" at bounding box center [182, 244] width 144 height 12
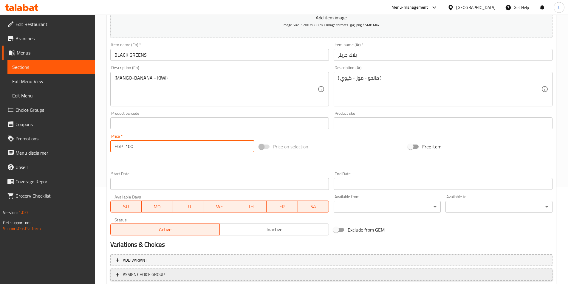
scroll to position [119, 0]
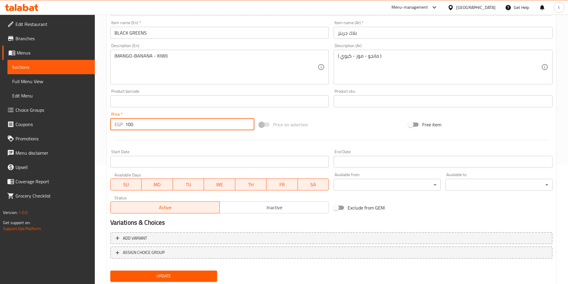
type input "100"
click at [148, 276] on span "Update" at bounding box center [164, 276] width 98 height 7
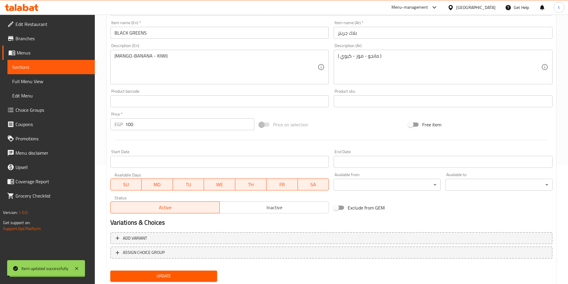
click at [54, 71] on link "Sections" at bounding box center [50, 67] width 87 height 14
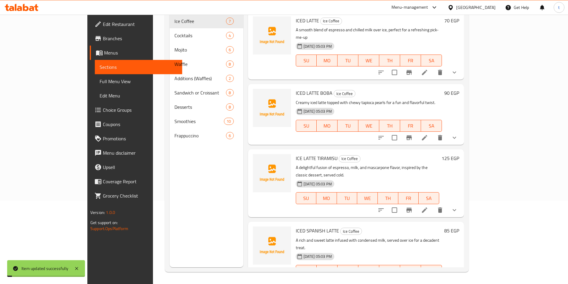
scroll to position [84, 0]
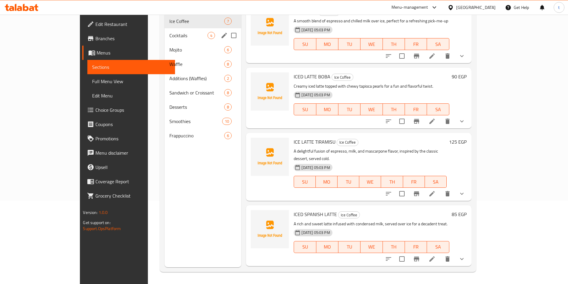
click at [165, 31] on div "Cocktails 4" at bounding box center [203, 35] width 77 height 14
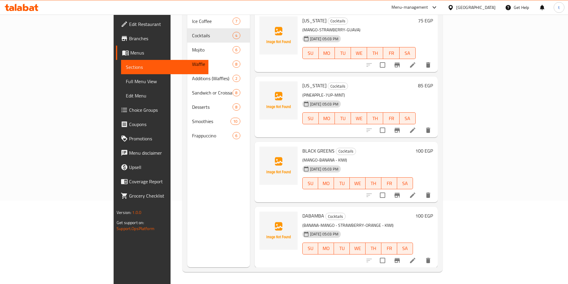
click at [421, 255] on li at bounding box center [413, 260] width 17 height 11
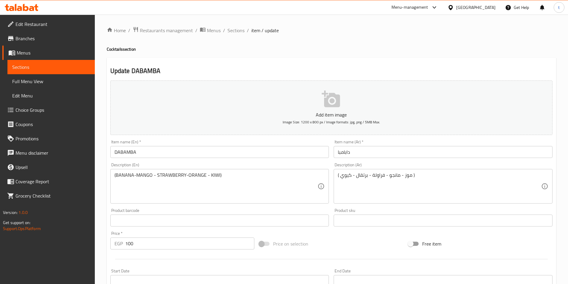
click at [155, 247] on input "100" at bounding box center [189, 244] width 129 height 12
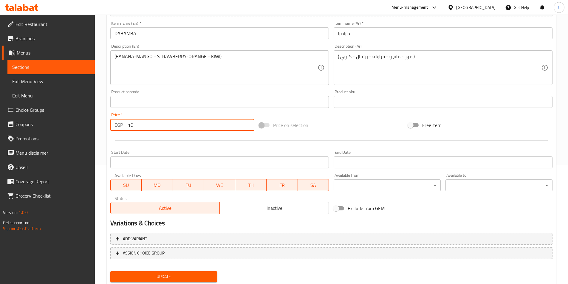
scroll to position [119, 0]
type input "110"
click at [162, 275] on span "Update" at bounding box center [164, 276] width 98 height 7
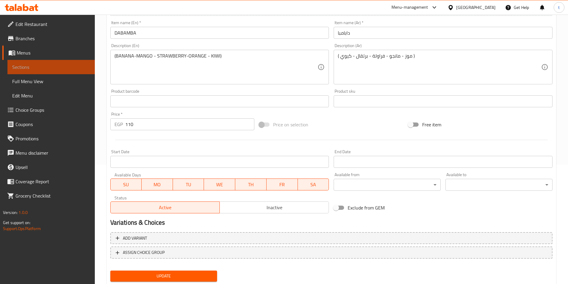
click at [63, 69] on span "Sections" at bounding box center [51, 67] width 78 height 7
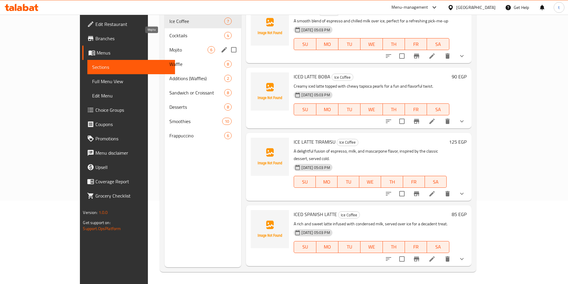
click at [169, 46] on span "Mojito" at bounding box center [188, 49] width 38 height 7
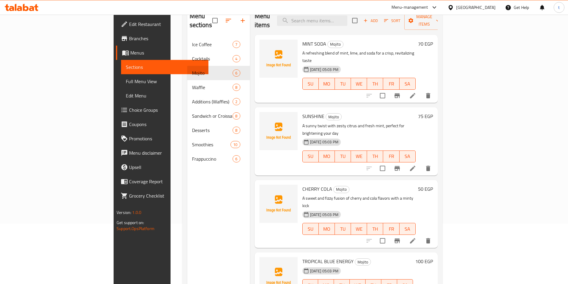
scroll to position [24, 0]
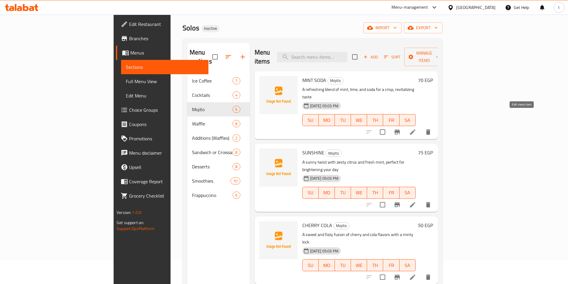
click at [417, 129] on icon at bounding box center [412, 132] width 7 height 7
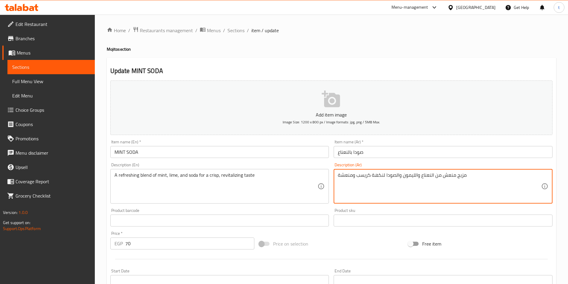
click at [412, 172] on textarea "مزيج منعش من النعناع والليمون والصودا لنكهة كريسب ومنعشة" at bounding box center [439, 186] width 203 height 28
paste textarea "حامض"
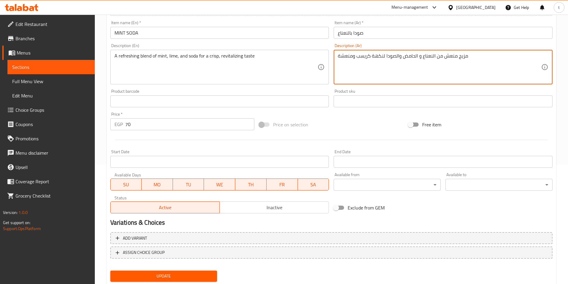
scroll to position [137, 0]
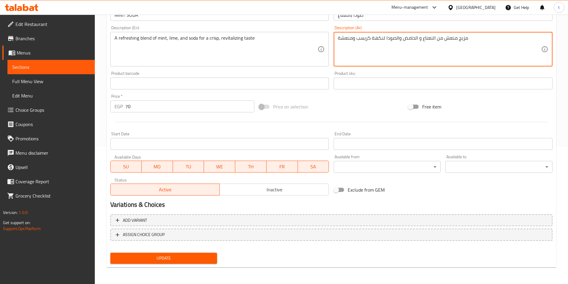
type textarea "مزيج منعش من النعناع و الحامض والصودا لنكهة كريسب ومنعشة"
click at [199, 262] on span "Update" at bounding box center [164, 258] width 98 height 7
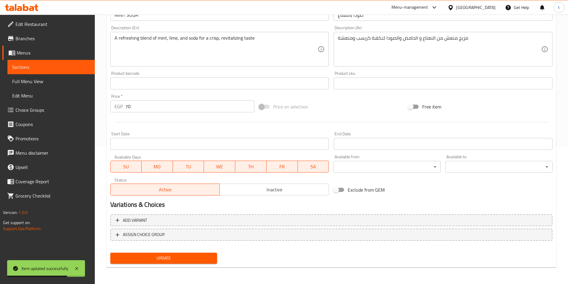
click at [38, 66] on span "Sections" at bounding box center [51, 67] width 78 height 7
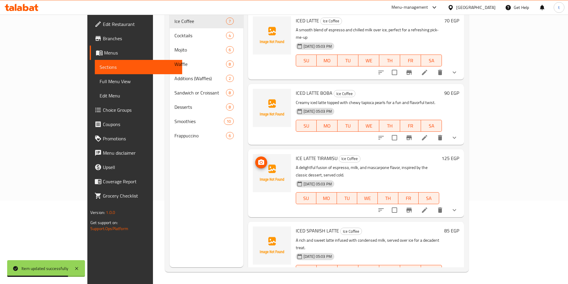
scroll to position [84, 0]
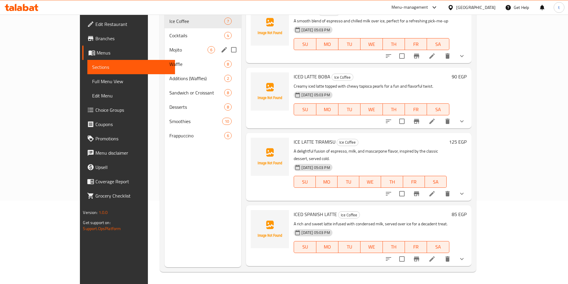
click at [165, 44] on div "Mojito 6" at bounding box center [203, 50] width 77 height 14
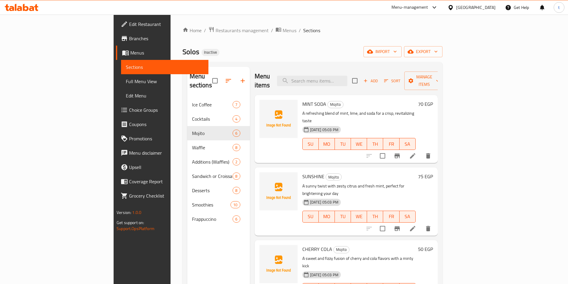
click at [421, 223] on li at bounding box center [413, 228] width 17 height 11
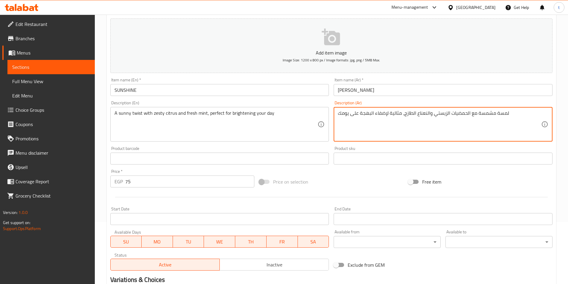
scroll to position [119, 0]
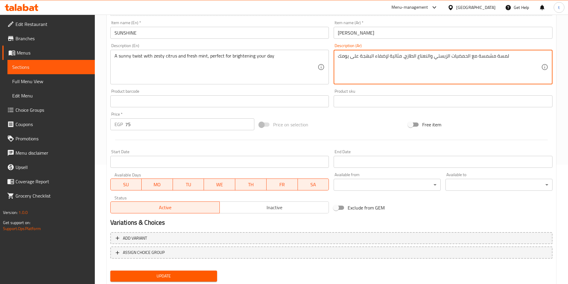
type textarea "لمسة مشمسة مع الحمضيات الزيستي والنعناع الطازج، مثالية لإضفاء البهجة على يومك"
click at [191, 273] on span "Update" at bounding box center [164, 276] width 98 height 7
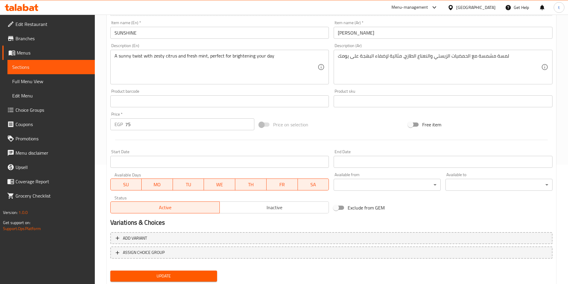
click at [170, 273] on span "Update" at bounding box center [164, 276] width 98 height 7
click at [51, 67] on span "Sections" at bounding box center [51, 67] width 78 height 7
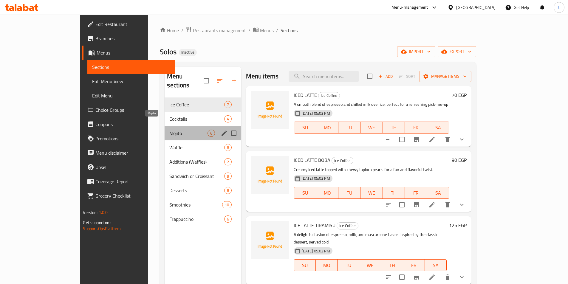
click at [169, 130] on span "Mojito" at bounding box center [188, 133] width 38 height 7
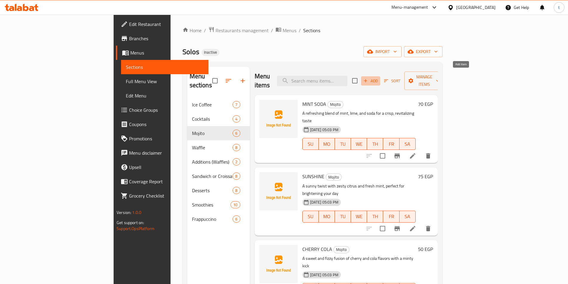
click at [379, 78] on span "Add" at bounding box center [371, 81] width 16 height 7
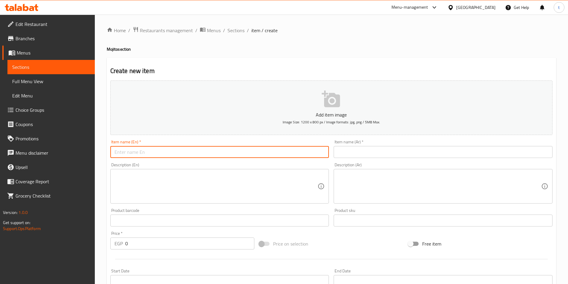
drag, startPoint x: 247, startPoint y: 157, endPoint x: 253, endPoint y: 157, distance: 6.0
click at [248, 157] on input "text" at bounding box center [219, 152] width 219 height 12
click at [188, 151] on input "text" at bounding box center [219, 152] width 219 height 12
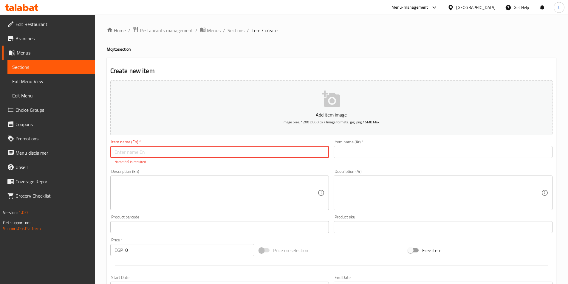
paste input "MOJITO FLAVOUR"
drag, startPoint x: 148, startPoint y: 153, endPoint x: 100, endPoint y: 154, distance: 48.0
click at [100, 154] on div "Home / Restaurants management / Menus / Sections / item / create Mojito section…" at bounding box center [331, 222] width 473 height 414
type input "MOJITO FLAVOUR"
click at [367, 151] on input "text" at bounding box center [443, 152] width 219 height 12
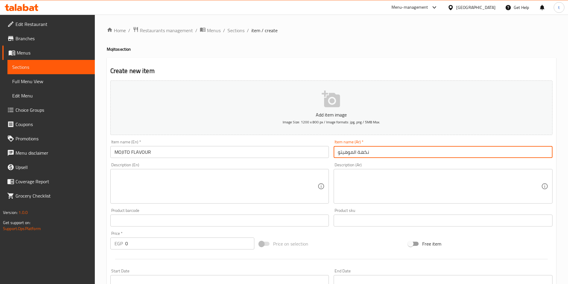
type input "نكهة الموهيتو"
click at [292, 182] on textarea at bounding box center [216, 186] width 203 height 28
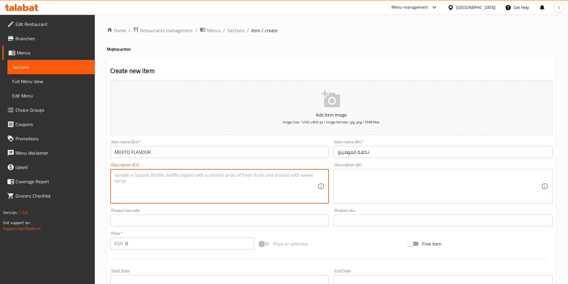
click at [236, 178] on textarea at bounding box center [216, 186] width 203 height 28
paste textarea "(MANGO-STRAWBERRY-KIWI-BERRY)"
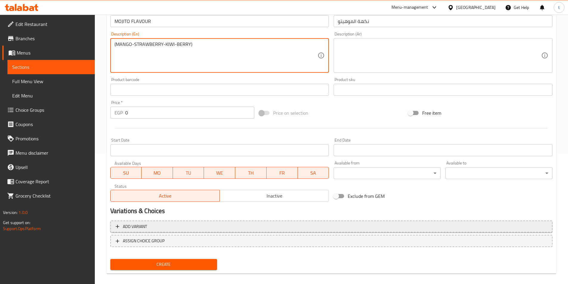
scroll to position [137, 0]
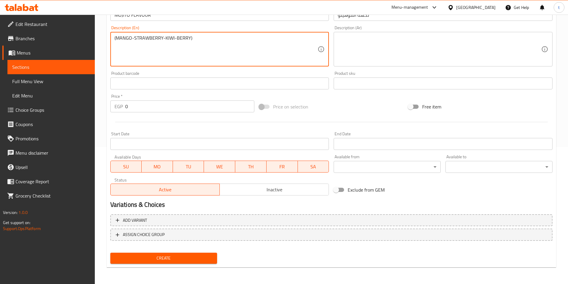
drag, startPoint x: 203, startPoint y: 41, endPoint x: 111, endPoint y: 40, distance: 91.9
click at [111, 40] on div "(MANGO-STRAWBERRY-KIWI-BERRY) Description (En)" at bounding box center [219, 49] width 219 height 35
type textarea "(MANGO-STRAWBERRY-KIWI-BERRY)"
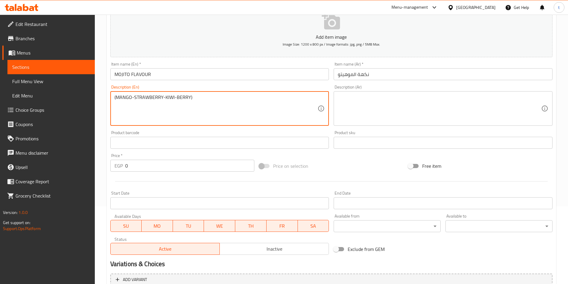
scroll to position [78, 0]
click at [371, 106] on textarea at bounding box center [439, 109] width 203 height 28
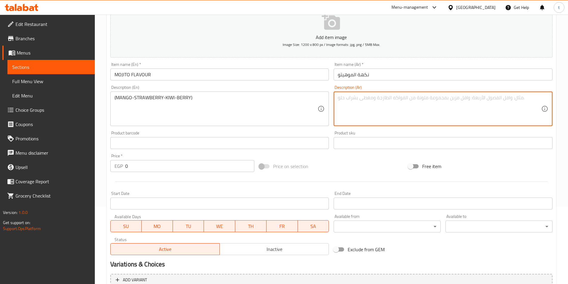
paste textarea "(مانجو-فراولة-كيوي-توت)"
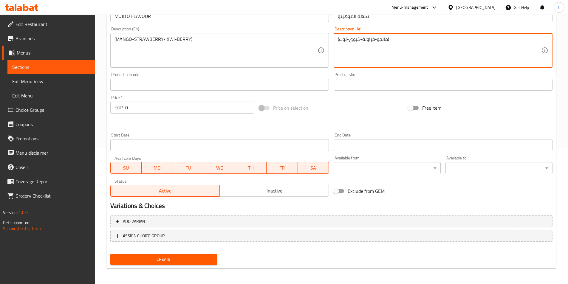
scroll to position [137, 0]
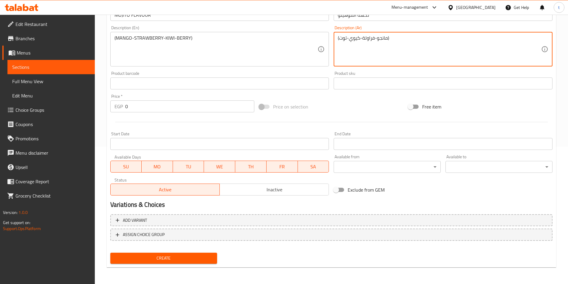
type textarea "(مانجو-فراولة-كيوي-توت)"
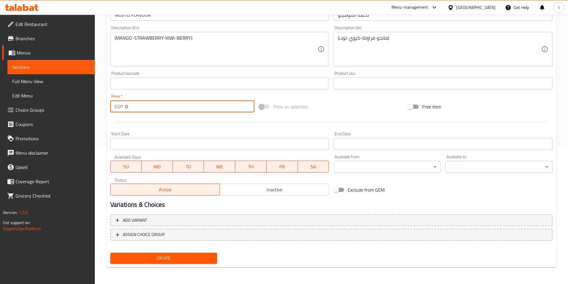
drag, startPoint x: 120, startPoint y: 106, endPoint x: 117, endPoint y: 106, distance: 3.3
click at [117, 106] on div "EGP 0 Price *" at bounding box center [182, 107] width 144 height 12
type input "85"
click at [162, 259] on span "Create" at bounding box center [164, 258] width 98 height 7
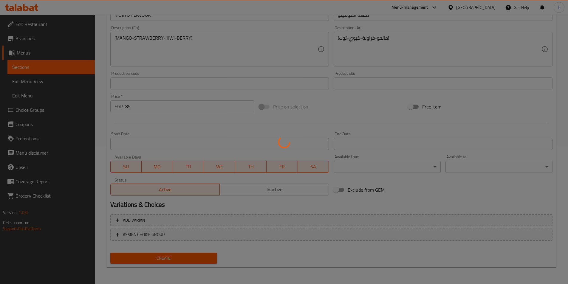
type input "0"
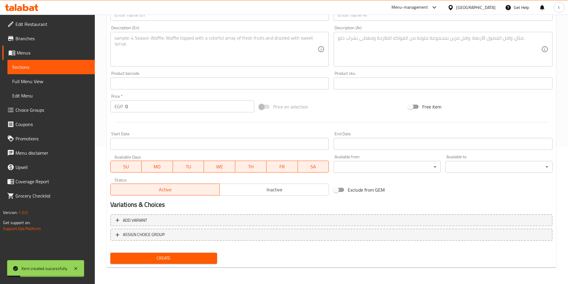
click at [31, 112] on span "Choice Groups" at bounding box center [53, 110] width 75 height 7
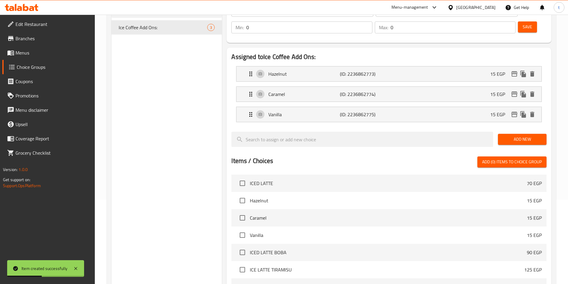
scroll to position [25, 0]
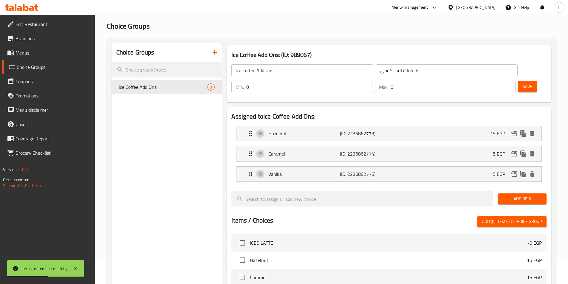
click at [215, 50] on icon "button" at bounding box center [214, 52] width 7 height 7
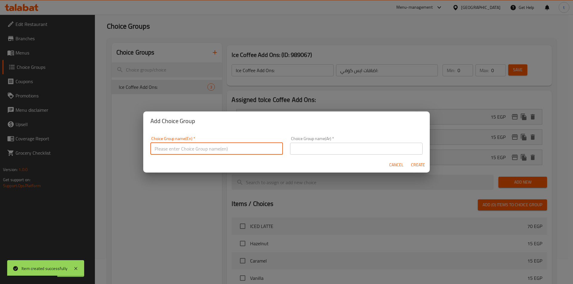
click at [224, 150] on input "text" at bounding box center [216, 149] width 132 height 12
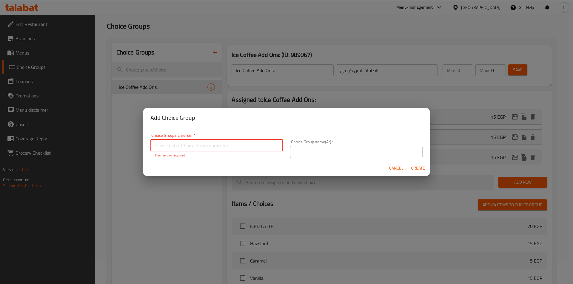
paste input "Your Choice Of:"
type input "Your Choice Of:"
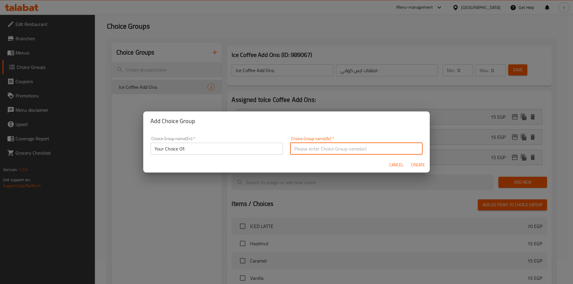
click at [317, 150] on input "text" at bounding box center [356, 149] width 132 height 12
paste input "إختيارك من:"
type input "إختيارك من:"
click at [415, 166] on span "Create" at bounding box center [418, 164] width 14 height 7
type input "Your Choice Of:"
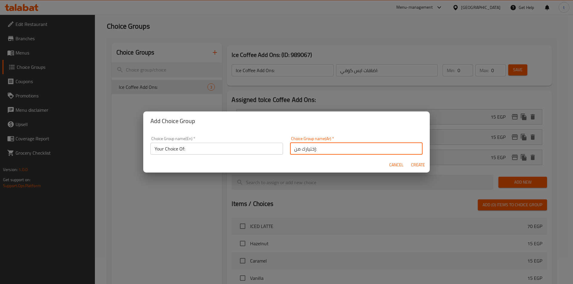
type input "إختيارك من:"
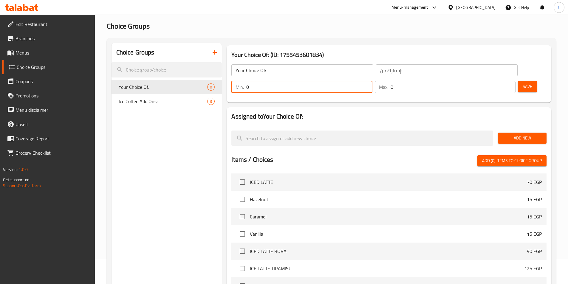
drag, startPoint x: 458, startPoint y: 70, endPoint x: 463, endPoint y: 71, distance: 4.8
click at [372, 81] on input "0" at bounding box center [309, 87] width 126 height 12
type input "1"
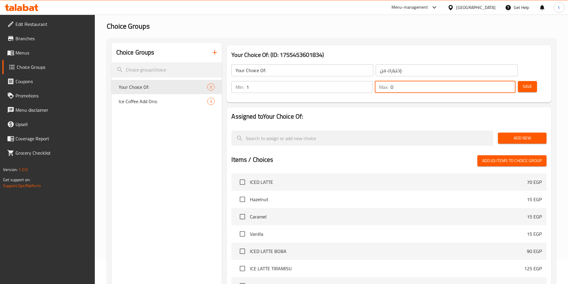
drag, startPoint x: 492, startPoint y: 71, endPoint x: 496, endPoint y: 72, distance: 3.9
click at [496, 81] on input "0" at bounding box center [453, 87] width 125 height 12
type input "1"
click at [517, 135] on span "Add New" at bounding box center [522, 138] width 39 height 7
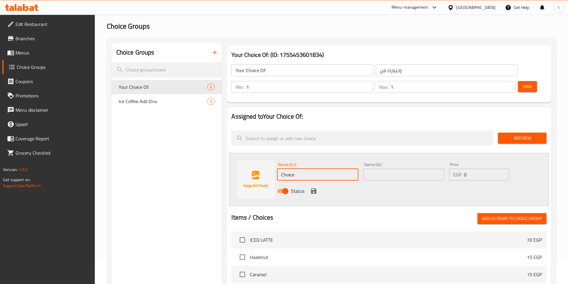
drag, startPoint x: 302, startPoint y: 159, endPoint x: 260, endPoint y: 168, distance: 42.4
click at [260, 168] on div "Name (En) Choice Name (En) Name (Ar) Name (Ar) Price EGP 0 Price Status" at bounding box center [389, 179] width 320 height 53
type input "’"
type input "Mango"
click at [403, 169] on input "text" at bounding box center [403, 175] width 81 height 12
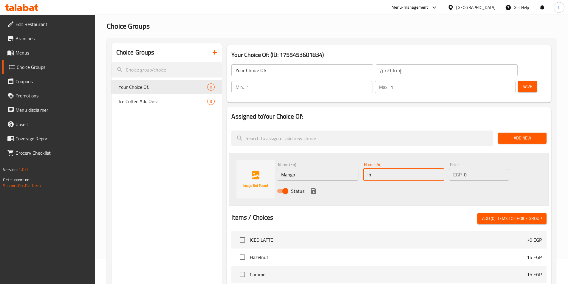
type input "l"
type input "مانجو"
click at [310, 188] on icon "save" at bounding box center [313, 191] width 7 height 7
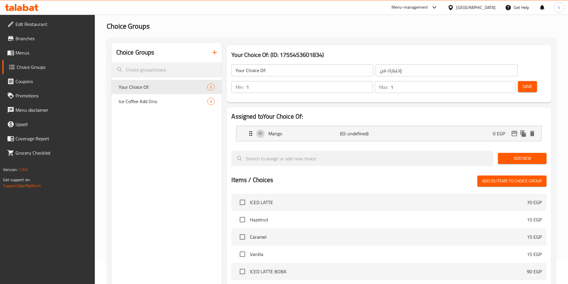
click at [518, 155] on span "Add New" at bounding box center [522, 158] width 39 height 7
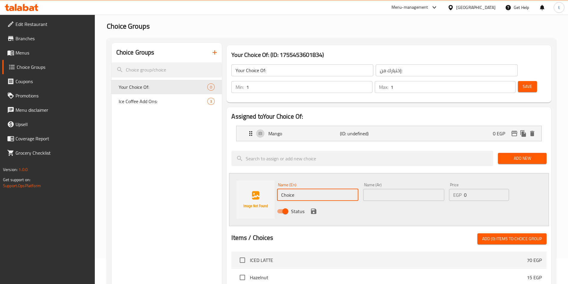
click at [306, 189] on input "Choice" at bounding box center [317, 195] width 81 height 12
drag, startPoint x: 306, startPoint y: 178, endPoint x: 269, endPoint y: 179, distance: 37.6
click at [269, 179] on div "Name (En) Choice Name (En) Name (Ar) Name (Ar) Price EGP 0 Price Status" at bounding box center [389, 199] width 320 height 53
type input "ٍ"
drag, startPoint x: 298, startPoint y: 183, endPoint x: 278, endPoint y: 187, distance: 20.0
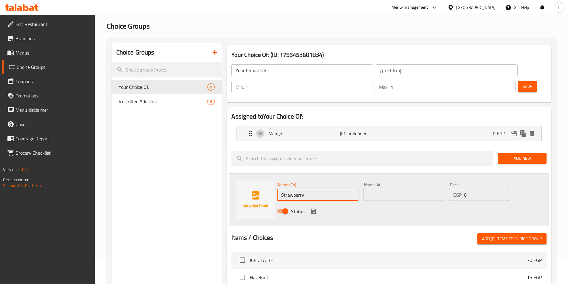
click at [278, 187] on div "Name (En) Strawberry Name (En) Name (Ar) Name (Ar) Price EGP 0 Price Status" at bounding box center [404, 200] width 258 height 39
type input "Strawberry"
click at [394, 189] on input "text" at bounding box center [403, 195] width 81 height 12
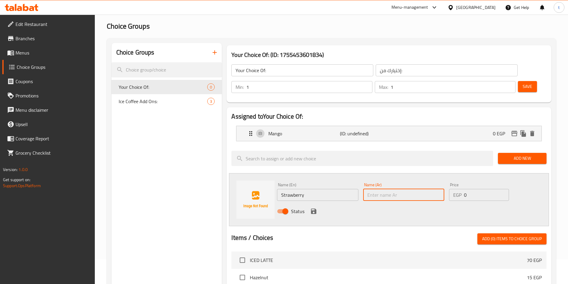
paste input "فراولة"
type input "فراولة"
click at [317, 208] on icon "save" at bounding box center [313, 211] width 7 height 7
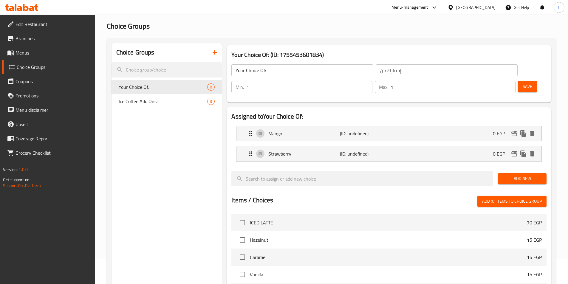
click at [340, 146] on li "Strawberry (ID: undefined) 0 EGP Name (En) Strawberry Name (En) Name (Ar) فراول…" at bounding box center [389, 154] width 315 height 20
click at [333, 146] on div "Strawberry (ID: undefined) 0 EGP" at bounding box center [390, 153] width 287 height 15
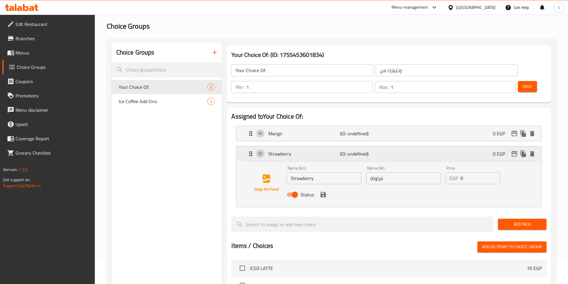
click at [333, 146] on div "Strawberry (ID: undefined) 0 EGP" at bounding box center [390, 153] width 287 height 15
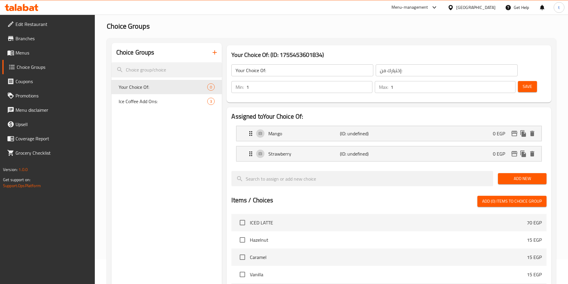
drag, startPoint x: 518, startPoint y: 161, endPoint x: 488, endPoint y: 171, distance: 32.2
click at [517, 175] on span "Add New" at bounding box center [522, 178] width 39 height 7
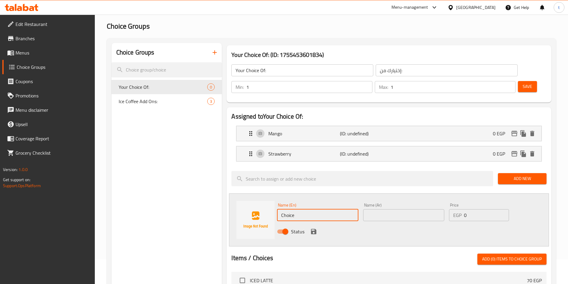
drag, startPoint x: 310, startPoint y: 197, endPoint x: 247, endPoint y: 211, distance: 64.4
click at [247, 211] on div "Name (En) Choice Name (En) Name (Ar) Name (Ar) Price EGP 0 Price Status" at bounding box center [389, 220] width 320 height 53
type input "Kiwi"
click at [372, 209] on input "text" at bounding box center [403, 215] width 81 height 12
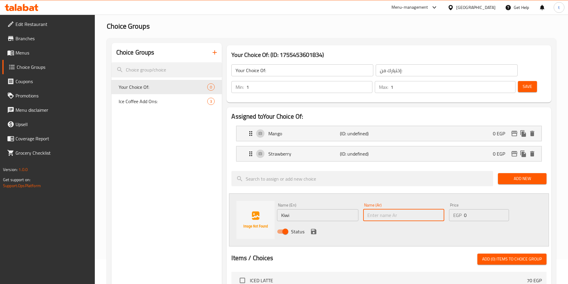
type input ";"
type input "كيوي"
click at [314, 228] on icon "save" at bounding box center [313, 231] width 7 height 7
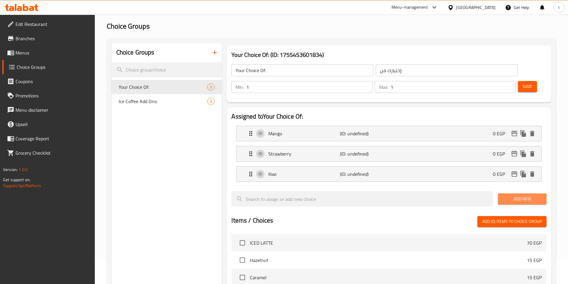
click at [510, 195] on span "Add New" at bounding box center [522, 198] width 39 height 7
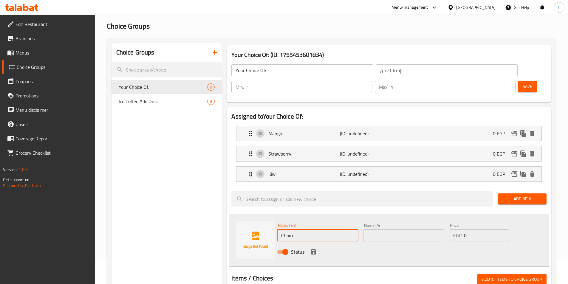
drag, startPoint x: 320, startPoint y: 218, endPoint x: 280, endPoint y: 225, distance: 41.0
click at [280, 225] on div "Name (En) Choice Name (En)" at bounding box center [318, 232] width 86 height 23
type input "ل"
type input "berry"
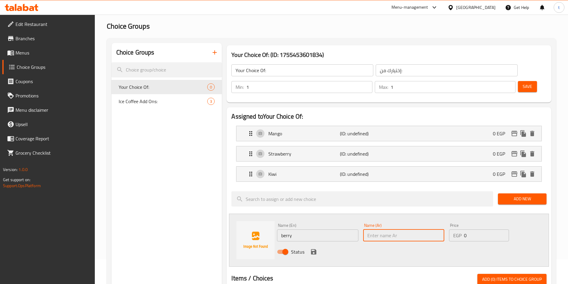
click at [375, 230] on input "text" at bounding box center [403, 236] width 81 height 12
type input "j"
type input "توت"
click at [398, 214] on div "Name (En) berry Name (En) Name (Ar) توت Name (Ar) Price EGP 0 Price Status" at bounding box center [389, 240] width 320 height 53
click at [314, 249] on icon "save" at bounding box center [313, 252] width 7 height 7
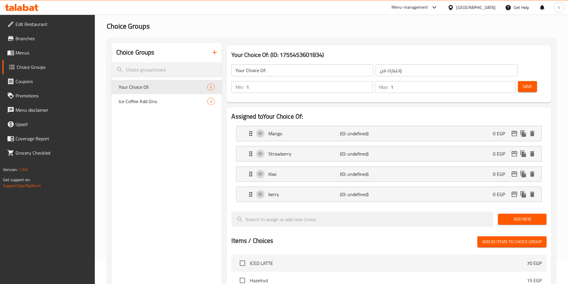
click at [310, 186] on li "berry (ID: undefined) 0 EGP Name (En) berry Name (En) Name (Ar) توت Name (Ar) P…" at bounding box center [389, 194] width 315 height 20
click at [310, 191] on p "berry" at bounding box center [304, 194] width 71 height 7
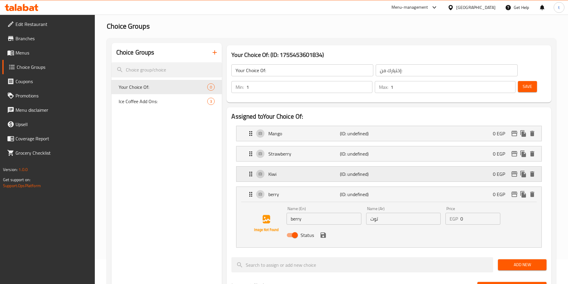
click at [314, 171] on p "Kiwi" at bounding box center [304, 174] width 71 height 7
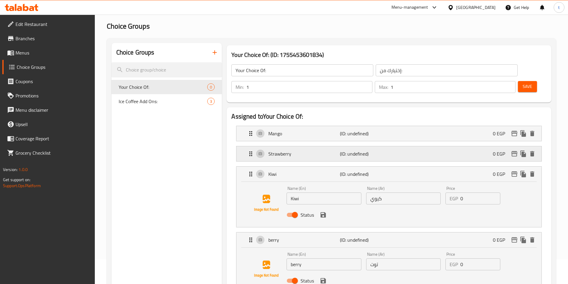
click at [322, 146] on div "Strawberry (ID: undefined) 0 EGP" at bounding box center [390, 153] width 287 height 15
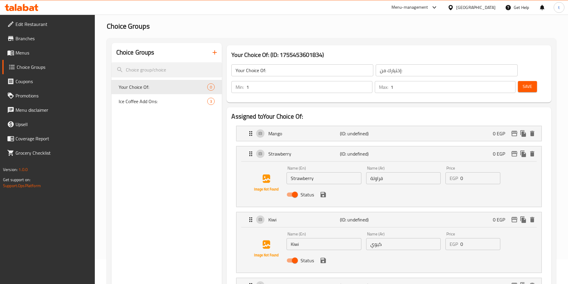
click at [311, 125] on li "Mango (ID: undefined) 0 EGP Name (En) Mango Name (En) Name (Ar) مانجو Name (Ar)…" at bounding box center [389, 134] width 315 height 20
click at [321, 130] on p "Mango" at bounding box center [304, 133] width 71 height 7
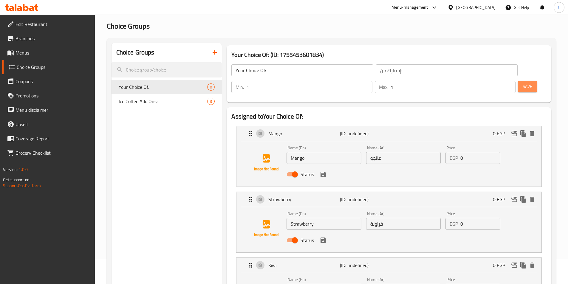
click at [523, 81] on button "Save" at bounding box center [527, 86] width 19 height 11
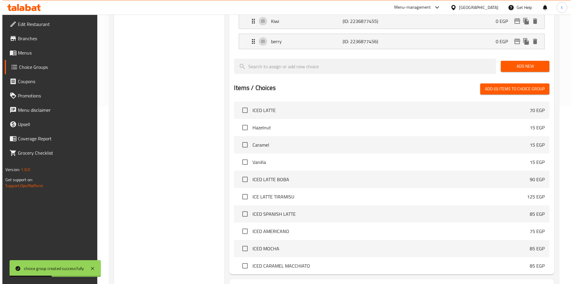
scroll to position [212, 0]
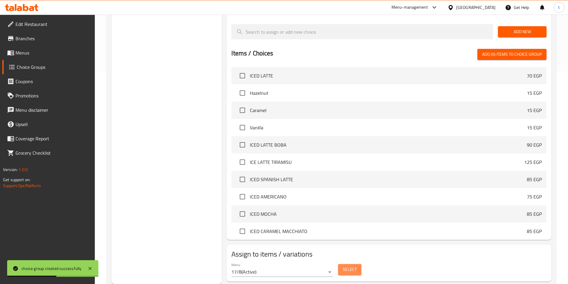
click at [357, 264] on button "Select" at bounding box center [349, 269] width 23 height 11
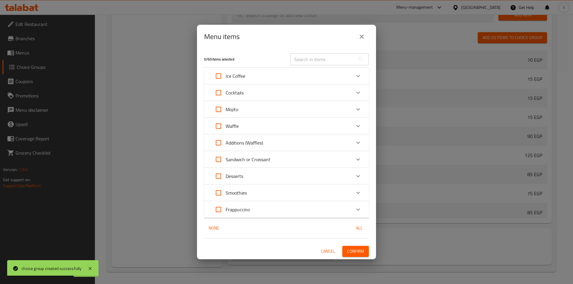
click at [325, 107] on div "Mojito" at bounding box center [281, 109] width 140 height 14
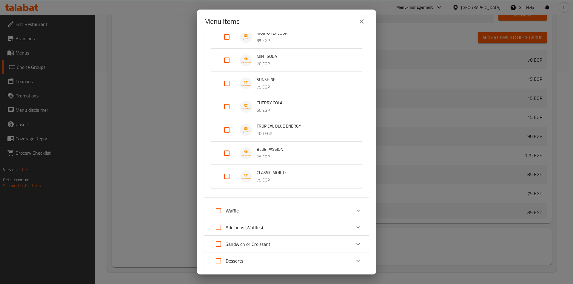
scroll to position [60, 0]
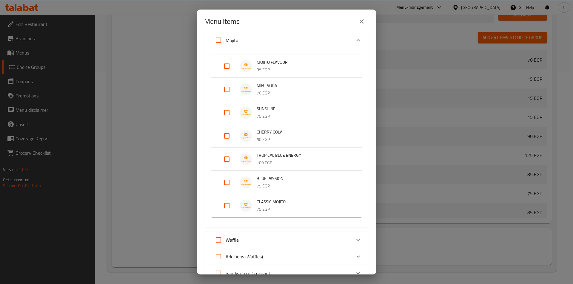
click at [225, 64] on input "Expand" at bounding box center [227, 66] width 14 height 14
checkbox input "true"
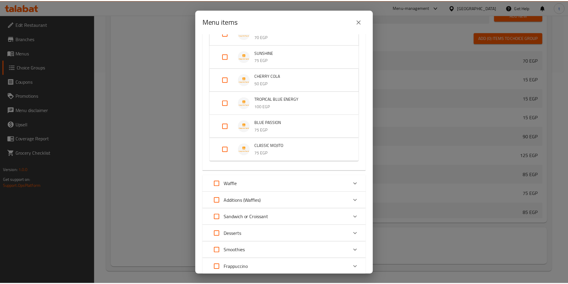
scroll to position [163, 0]
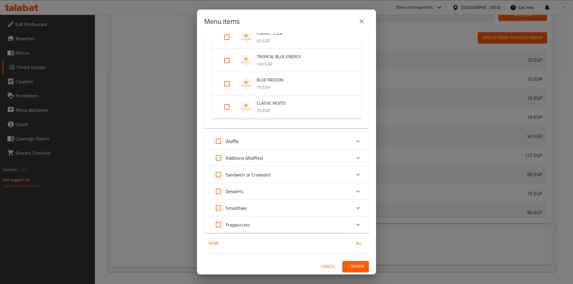
click at [347, 264] on span "Confirm" at bounding box center [355, 266] width 17 height 7
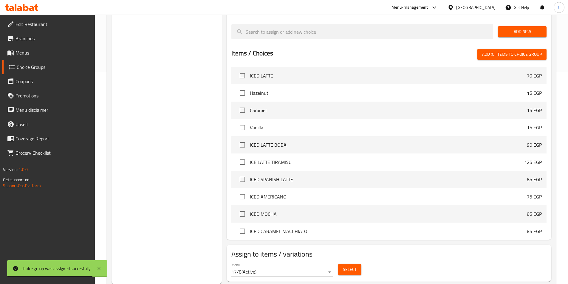
click at [24, 54] on span "Menus" at bounding box center [53, 52] width 75 height 7
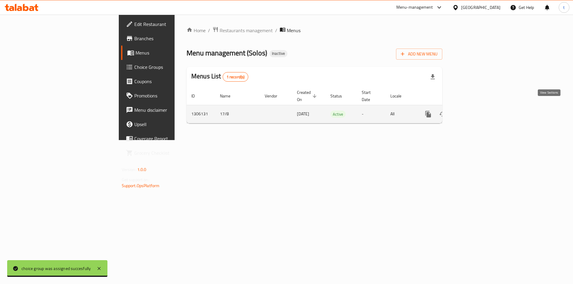
click at [474, 112] on icon "enhanced table" at bounding box center [470, 114] width 5 height 5
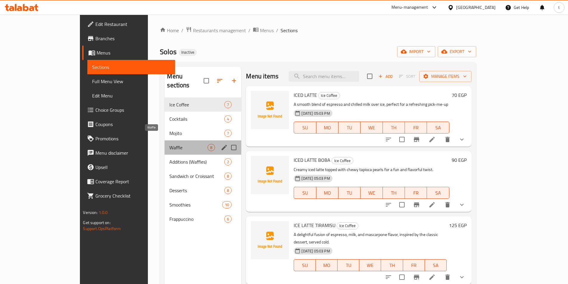
click at [169, 144] on span "Waffle" at bounding box center [188, 147] width 38 height 7
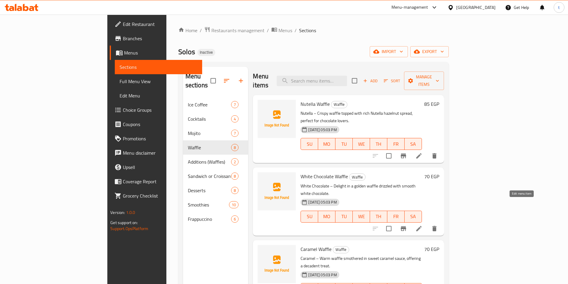
click at [423, 225] on icon at bounding box center [419, 228] width 7 height 7
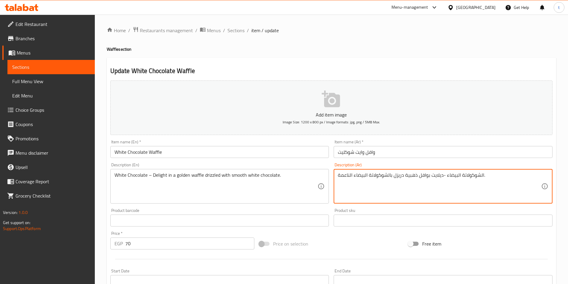
click at [427, 176] on textarea "الشوكولاتة البيضاء -ديلايت بوافل ذهبية دريزل بالشوكولاتة البيضاء الناعمة." at bounding box center [439, 186] width 203 height 28
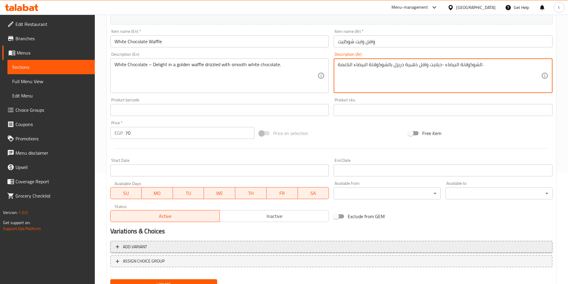
scroll to position [119, 0]
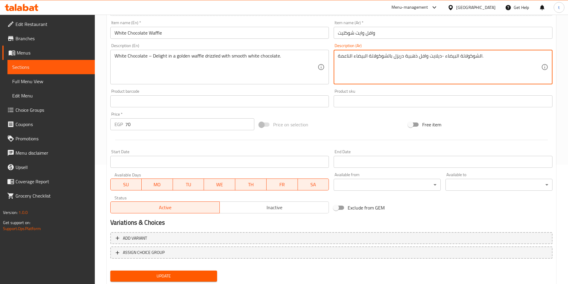
type textarea "الشوكولاتة البيضاء -ديلايت وافل ذهبية دريزل بالشوكولاتة البيضاء الناعمة."
click at [206, 273] on span "Update" at bounding box center [164, 276] width 98 height 7
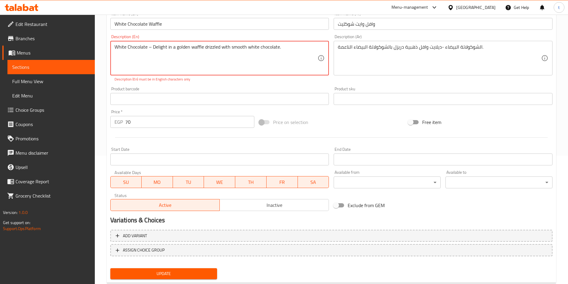
scroll to position [144, 0]
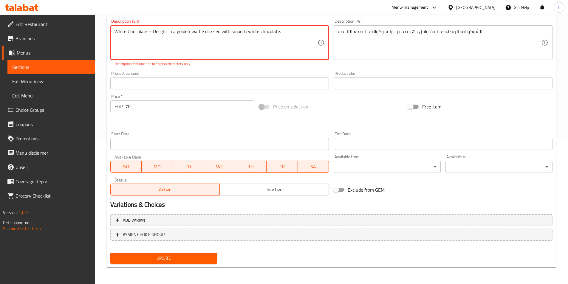
click at [196, 259] on span "Update" at bounding box center [164, 258] width 98 height 7
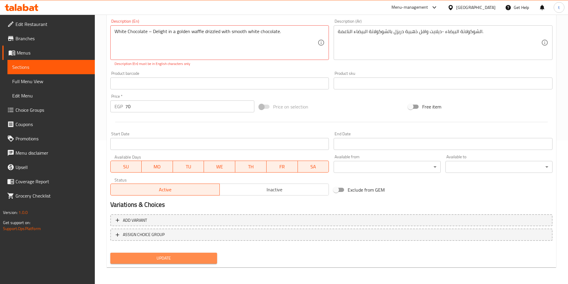
click at [196, 259] on span "Update" at bounding box center [164, 258] width 98 height 7
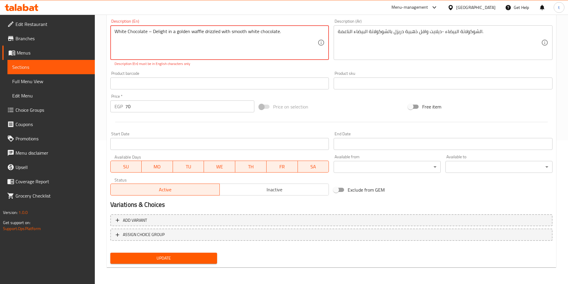
click at [196, 259] on span "Update" at bounding box center [164, 258] width 98 height 7
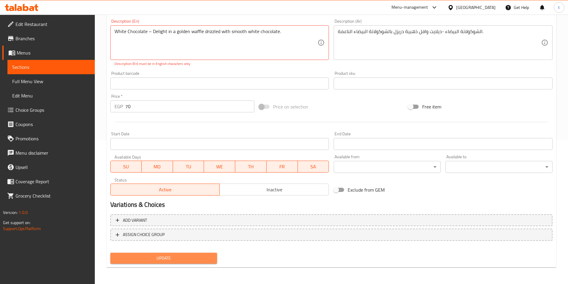
click at [196, 259] on span "Update" at bounding box center [164, 258] width 98 height 7
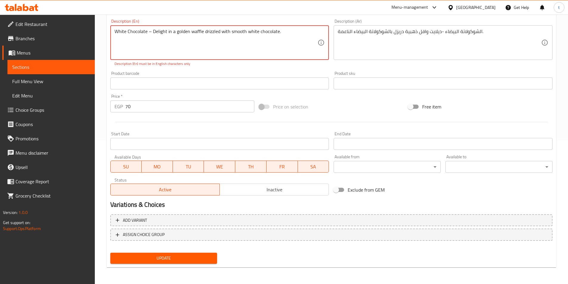
click at [196, 259] on span "Update" at bounding box center [164, 258] width 98 height 7
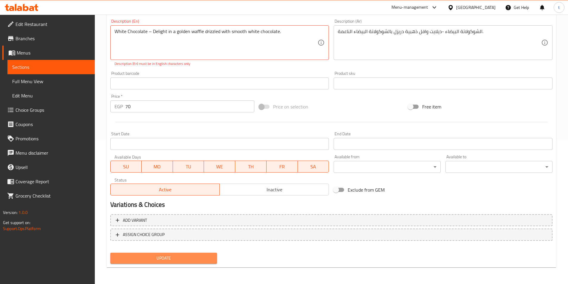
click at [196, 259] on span "Update" at bounding box center [164, 258] width 98 height 7
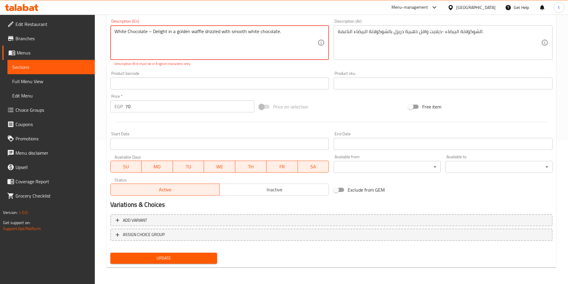
drag, startPoint x: 150, startPoint y: 31, endPoint x: 153, endPoint y: 38, distance: 7.5
click at [151, 35] on textarea "White Chocolate – Delight in a golden waffle drizzled with smooth white chocola…" at bounding box center [216, 43] width 203 height 28
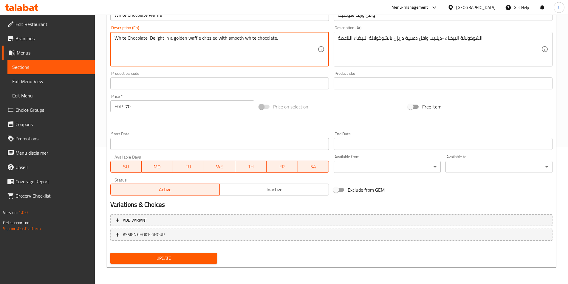
scroll to position [137, 0]
type textarea "White Chocolate - Delight in a golden waffle drizzled with smooth white chocola…"
click at [172, 256] on span "Update" at bounding box center [164, 258] width 98 height 7
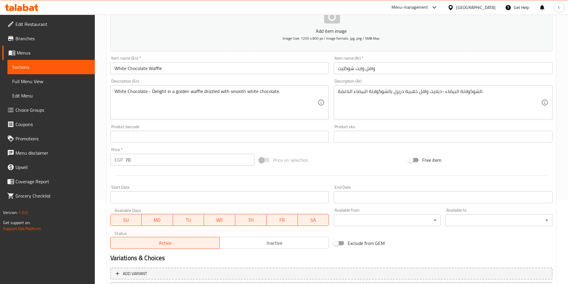
scroll to position [78, 0]
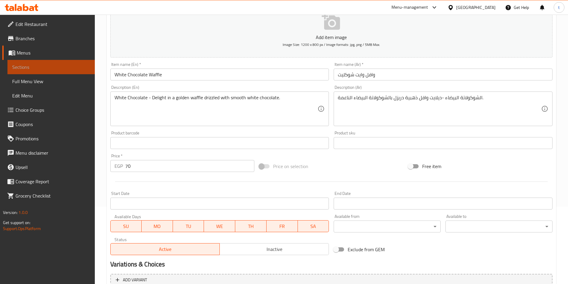
click at [34, 64] on span "Sections" at bounding box center [51, 67] width 78 height 7
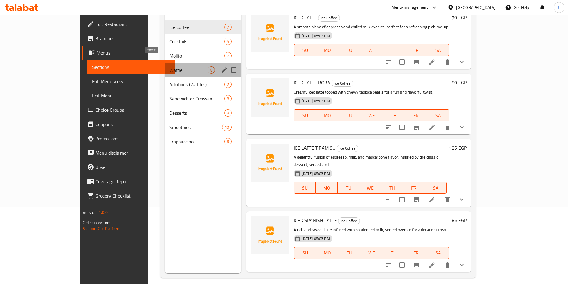
click at [169, 67] on span "Waffle" at bounding box center [188, 70] width 38 height 7
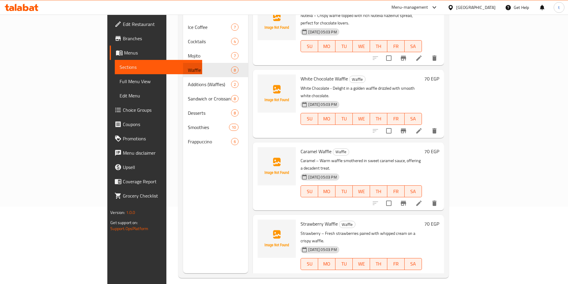
scroll to position [30, 0]
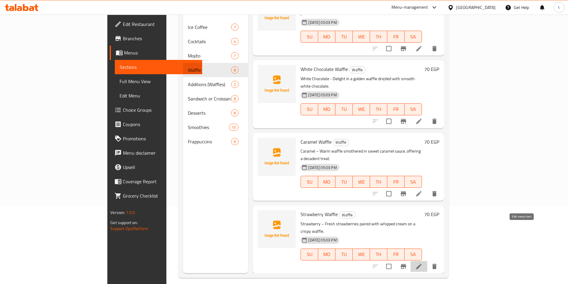
click at [422, 264] on icon at bounding box center [419, 266] width 5 height 5
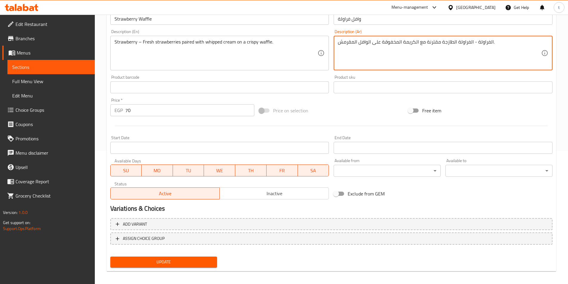
scroll to position [137, 0]
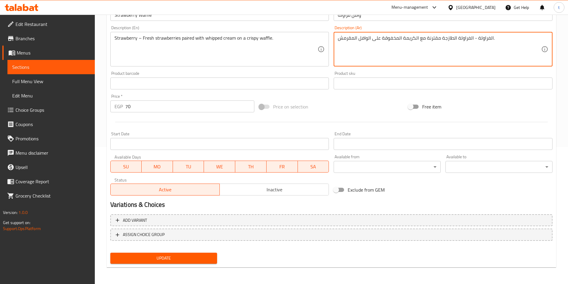
type textarea "الفراولة - الفراولة الطازجة مقترنة مع الكريمة المخفوقة على الوافل المقرمش."
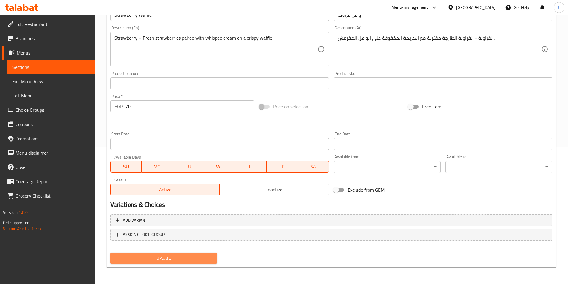
click at [184, 263] on button "Update" at bounding box center [163, 258] width 107 height 11
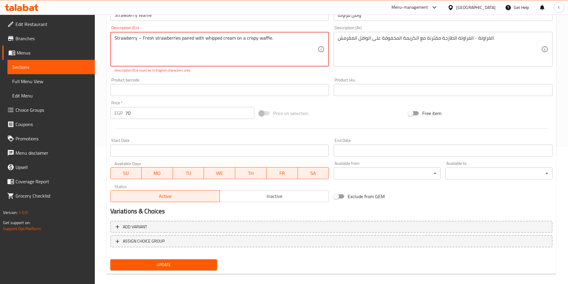
click at [181, 261] on button "Update" at bounding box center [163, 265] width 107 height 11
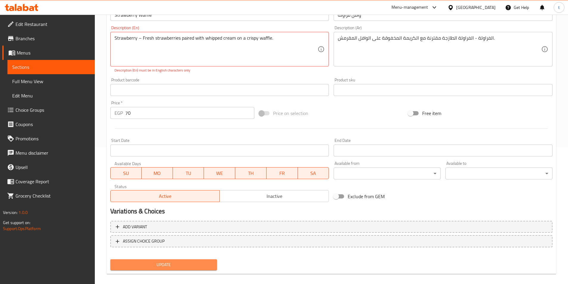
click at [179, 262] on button "Update" at bounding box center [163, 265] width 107 height 11
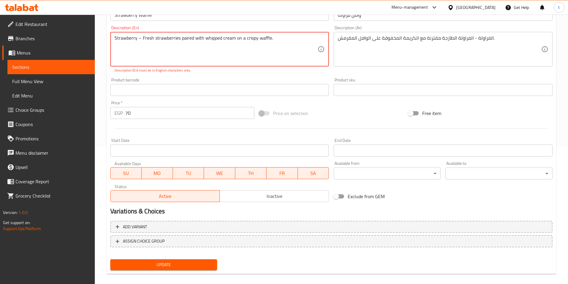
click at [179, 262] on span "Update" at bounding box center [164, 264] width 98 height 7
drag, startPoint x: 142, startPoint y: 40, endPoint x: 139, endPoint y: 50, distance: 10.0
click at [141, 40] on textarea "Strawberry – Fresh strawberries paired with whipped cream on a crispy waffle." at bounding box center [216, 49] width 203 height 28
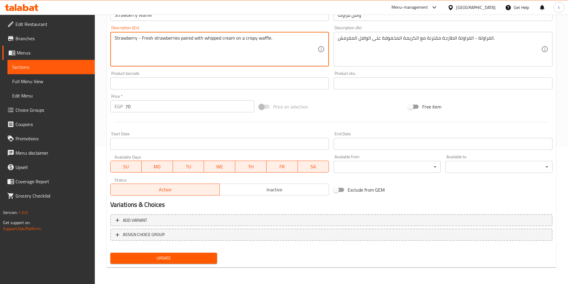
type textarea "Strawberry - Fresh strawberries paired with whipped cream on a crispy waffle."
click at [202, 260] on span "Update" at bounding box center [164, 258] width 98 height 7
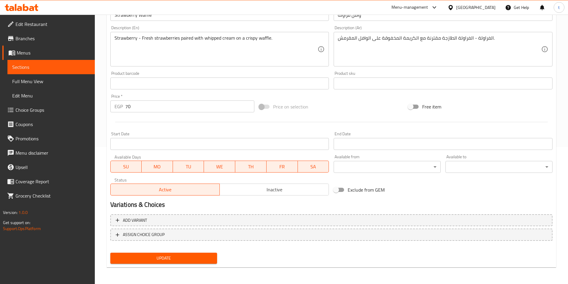
click at [44, 63] on link "Sections" at bounding box center [50, 67] width 87 height 14
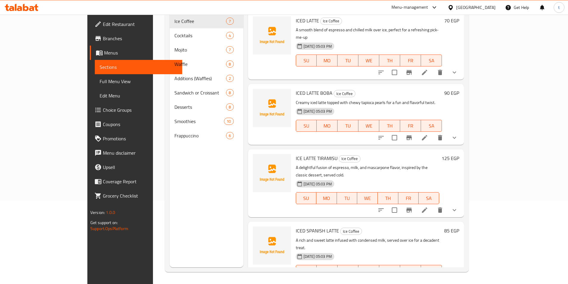
scroll to position [84, 0]
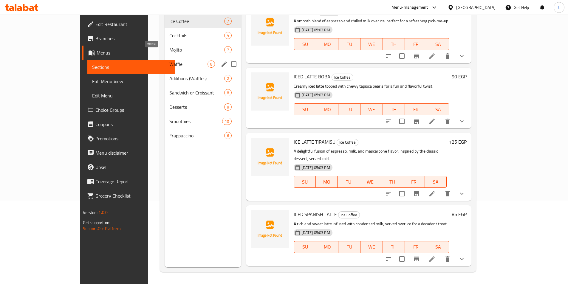
click at [169, 61] on span "Waffle" at bounding box center [188, 64] width 38 height 7
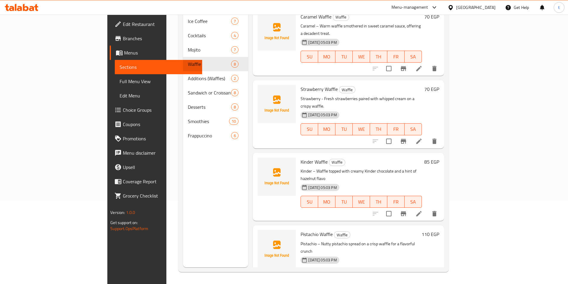
scroll to position [252, 0]
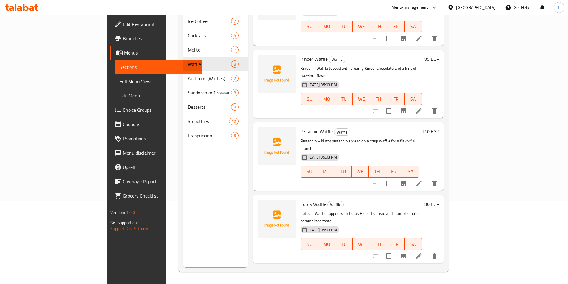
click at [423, 180] on icon at bounding box center [419, 183] width 7 height 7
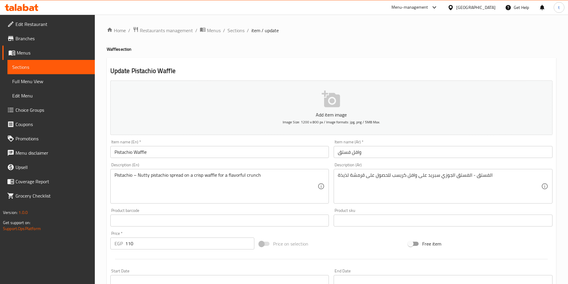
drag, startPoint x: 365, startPoint y: 176, endPoint x: 368, endPoint y: 177, distance: 3.7
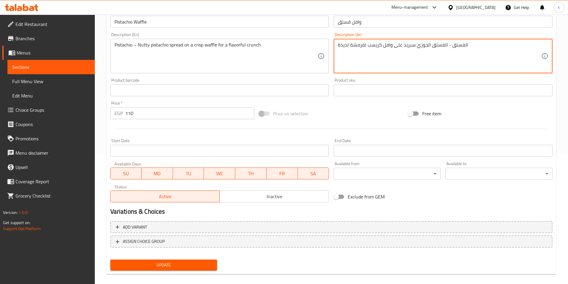
scroll to position [137, 0]
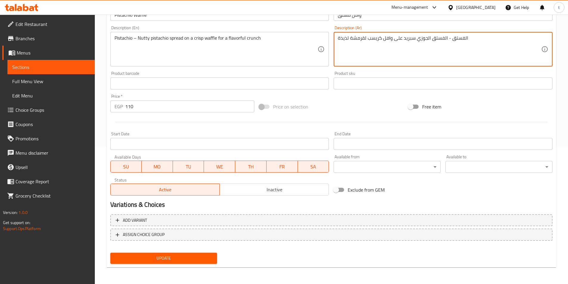
type textarea "الفستق - الفستق الجوزي سبريد على وافل كريسب لقرمشة لذيذة"
click at [194, 261] on span "Update" at bounding box center [164, 258] width 98 height 7
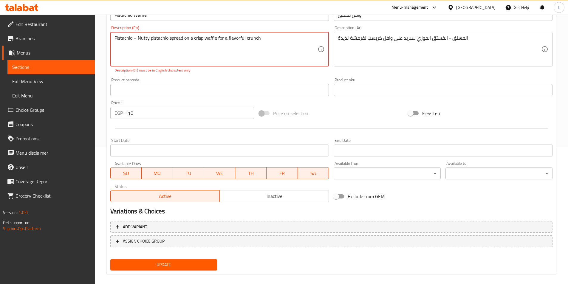
click at [137, 38] on textarea "Pistachio – Nutty pistachio spread on a crisp waffle for a flavorful crunch" at bounding box center [216, 49] width 203 height 28
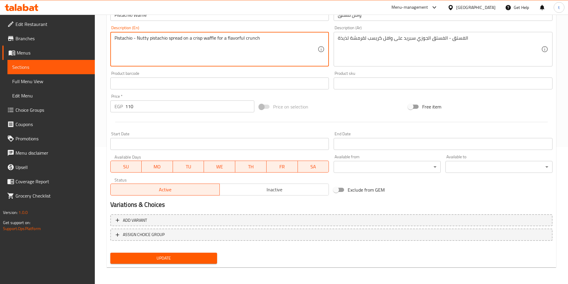
type textarea "Pistachio - Nutty pistachio spread on a crisp waffle for a flavorful crunch"
click at [160, 255] on span "Update" at bounding box center [164, 258] width 98 height 7
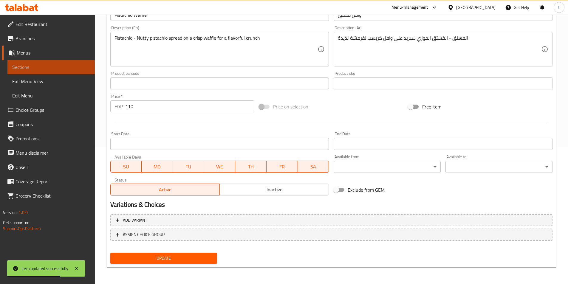
click at [56, 63] on link "Sections" at bounding box center [50, 67] width 87 height 14
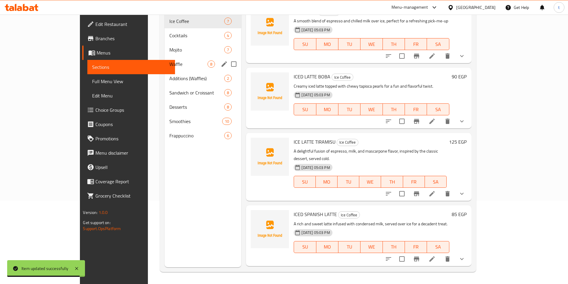
click at [165, 57] on div "Waffle 8" at bounding box center [203, 64] width 77 height 14
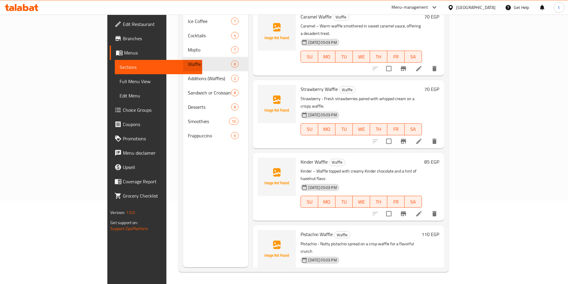
scroll to position [209, 0]
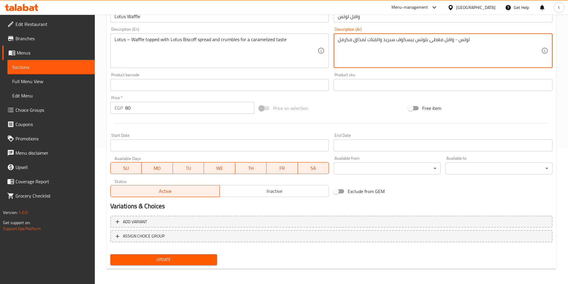
scroll to position [137, 0]
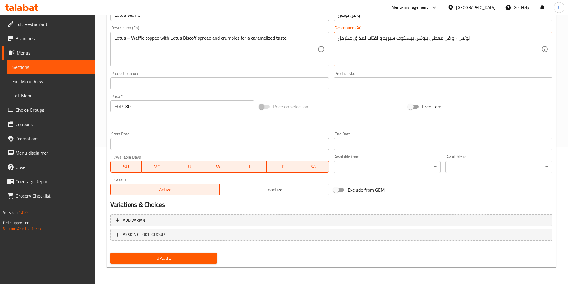
type textarea "لوتس - وافل مغطى بلوتس بيسكوف سبريد والفتات لمذاق مكرمل"
click at [192, 257] on span "Update" at bounding box center [164, 258] width 98 height 7
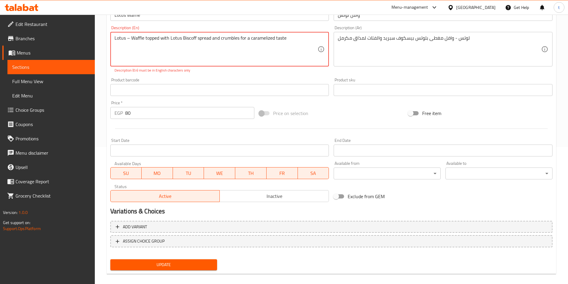
click at [192, 39] on textarea "Lotus – Waffle topped with Lotus Biscoff spread and crumbles for a caramelized …" at bounding box center [216, 49] width 203 height 28
drag, startPoint x: 192, startPoint y: 39, endPoint x: 128, endPoint y: 39, distance: 64.4
click at [128, 38] on textarea "Lotus – Waffle topped with Lotus Biscoff spread and crumbles for a caramelized …" at bounding box center [216, 49] width 203 height 28
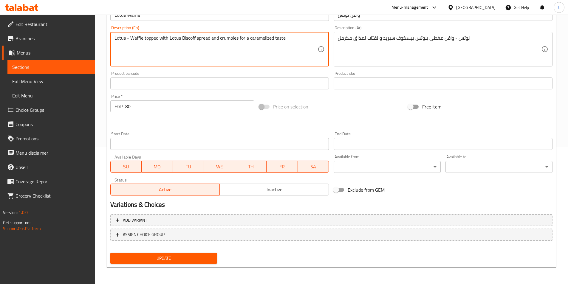
type textarea "Lotus - Waffle topped with Lotus Biscoff spread and crumbles for a caramelized …"
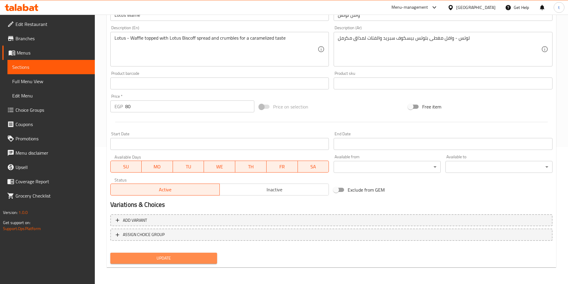
click at [162, 262] on span "Update" at bounding box center [164, 258] width 98 height 7
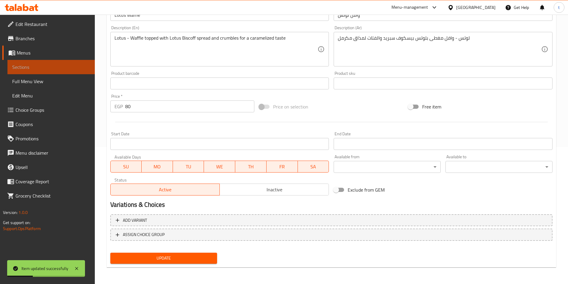
click at [48, 66] on span "Sections" at bounding box center [51, 67] width 78 height 7
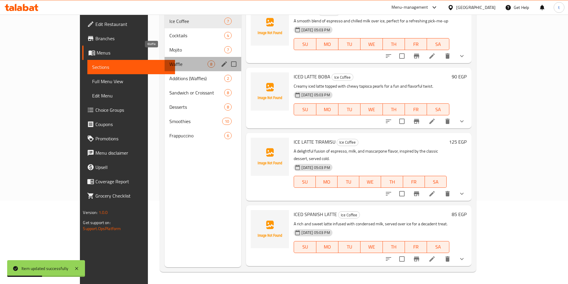
click at [169, 61] on span "Waffle" at bounding box center [188, 64] width 38 height 7
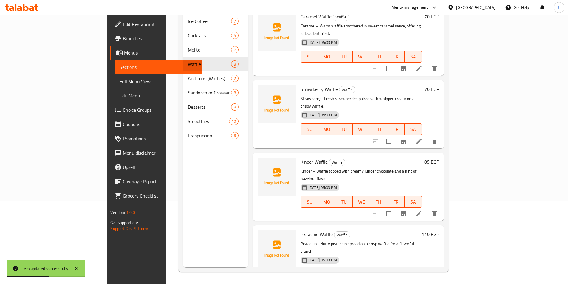
scroll to position [252, 0]
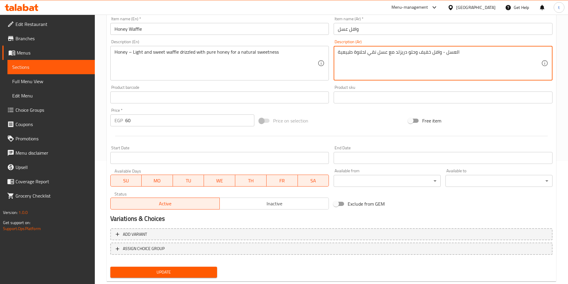
scroll to position [137, 0]
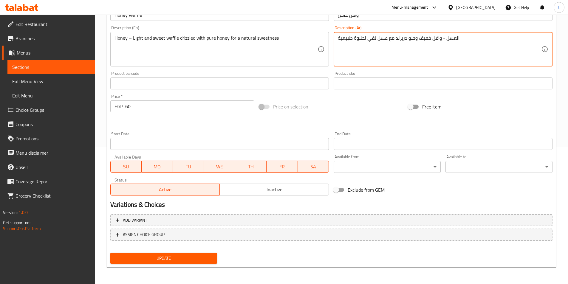
type textarea "العسل - وافل خفيف وحلو دريزلد مع عسل نقي لحلاوة طبيعية"
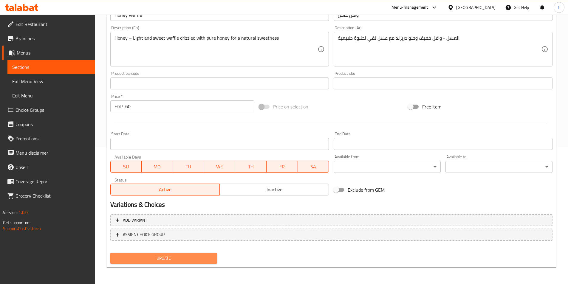
click at [179, 263] on button "Update" at bounding box center [163, 258] width 107 height 11
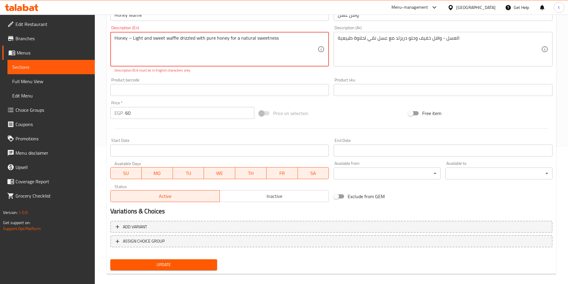
click at [131, 39] on textarea "Honey – Light and sweet waffle drizzled with pure honey for a natural sweetness" at bounding box center [216, 49] width 203 height 28
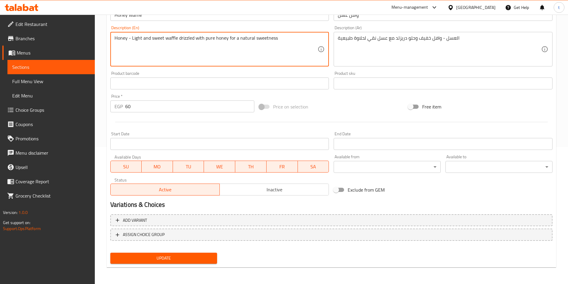
type textarea "Honey - Light and sweet waffle drizzled with pure honey for a natural sweetness"
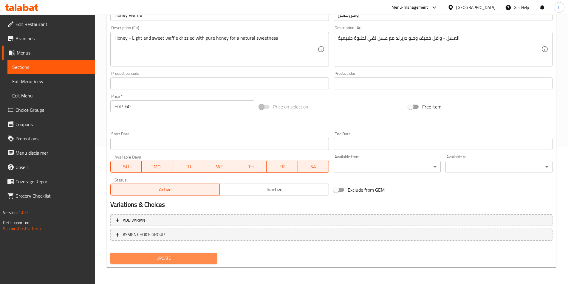
click at [151, 254] on button "Update" at bounding box center [163, 258] width 107 height 11
click at [41, 65] on span "Sections" at bounding box center [51, 67] width 78 height 7
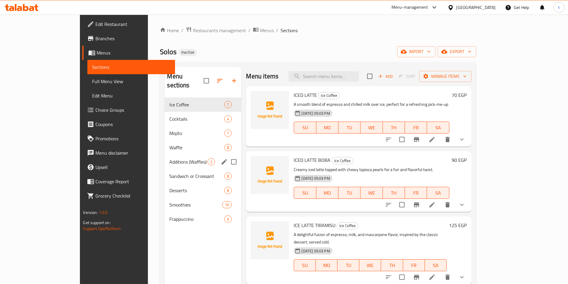
click at [228, 156] on input "Menu sections" at bounding box center [234, 162] width 13 height 13
checkbox input "true"
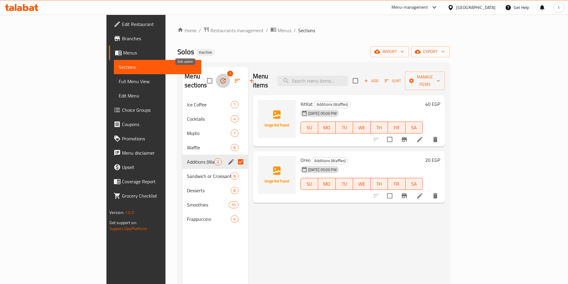
click at [220, 77] on icon "button" at bounding box center [223, 80] width 7 height 7
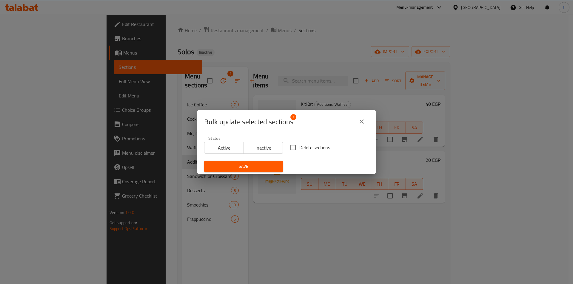
click at [290, 150] on input "Delete sections" at bounding box center [293, 147] width 13 height 13
checkbox input "true"
click at [263, 164] on span "Save" at bounding box center [243, 166] width 69 height 7
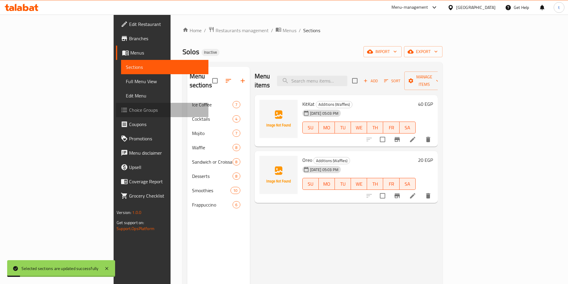
click at [129, 109] on span "Choice Groups" at bounding box center [166, 110] width 75 height 7
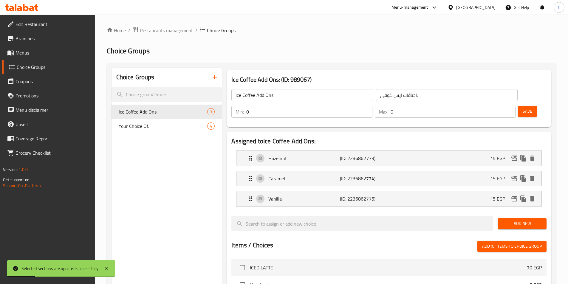
click at [218, 79] on icon "button" at bounding box center [214, 77] width 7 height 7
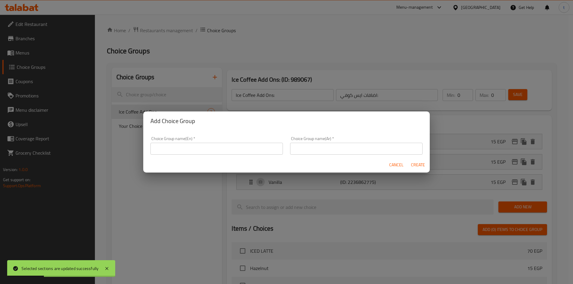
click at [197, 148] on input "text" at bounding box center [216, 149] width 132 height 12
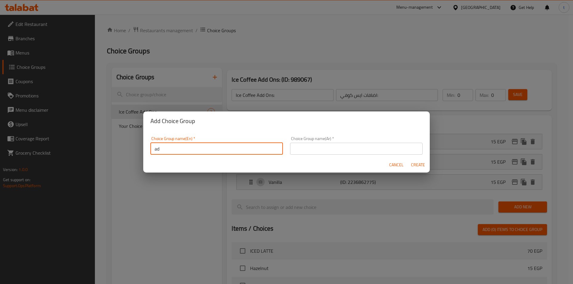
type input "a"
click at [178, 149] on input "Additions (waffles)" at bounding box center [216, 149] width 132 height 12
click at [199, 149] on input "Additions (Waffles)" at bounding box center [216, 149] width 132 height 12
drag, startPoint x: 205, startPoint y: 150, endPoint x: 136, endPoint y: 143, distance: 68.7
click at [136, 143] on div "Add Choice Group Choice Group name(En)   * Additions (Waffles) Choice Group nam…" at bounding box center [286, 142] width 573 height 284
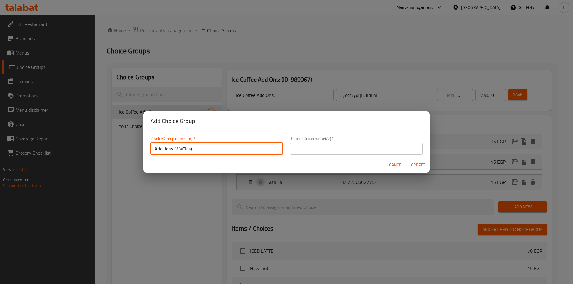
type input "Additions (Waffles)"
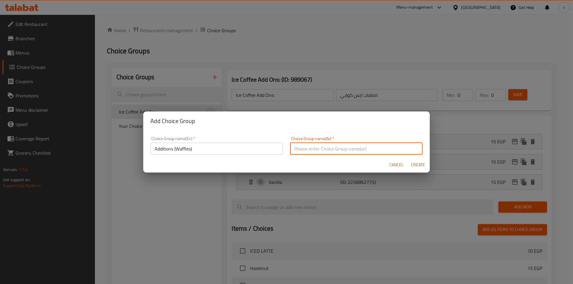
click at [373, 148] on input "text" at bounding box center [356, 149] width 132 height 12
paste input "إضافات (وافلز)"
type input "إضافات (وافلز)"
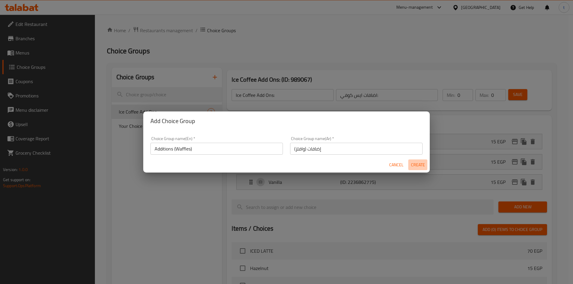
click at [415, 163] on span "Create" at bounding box center [418, 164] width 14 height 7
type input "Additions (Waffles)"
type input "إضافات (وافلز)"
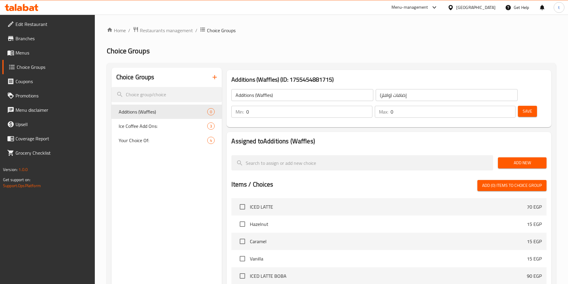
click at [527, 159] on span "Add New" at bounding box center [522, 162] width 39 height 7
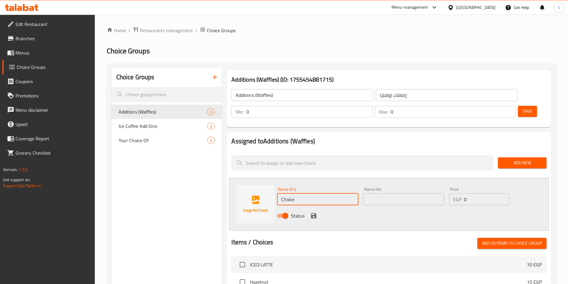
drag, startPoint x: 301, startPoint y: 180, endPoint x: 277, endPoint y: 181, distance: 23.3
click at [277, 194] on input "Choice" at bounding box center [317, 200] width 81 height 12
type input "Kitkat"
click at [389, 194] on input "text" at bounding box center [403, 200] width 81 height 12
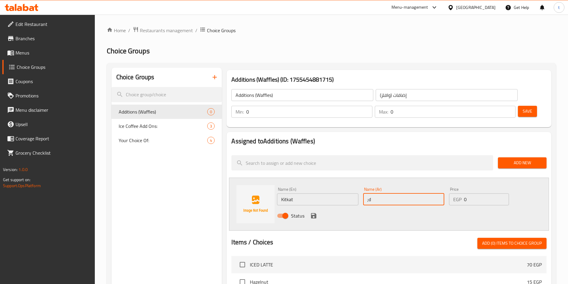
type input ";"
type input "كيت كات"
drag, startPoint x: 473, startPoint y: 183, endPoint x: 428, endPoint y: 187, distance: 44.9
click at [451, 194] on div "EGP 0 Price" at bounding box center [479, 200] width 60 height 12
type input "40"
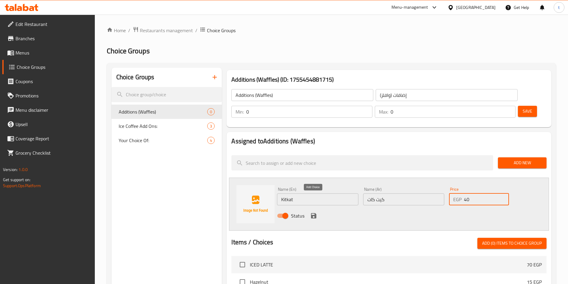
click at [314, 212] on icon "save" at bounding box center [313, 215] width 7 height 7
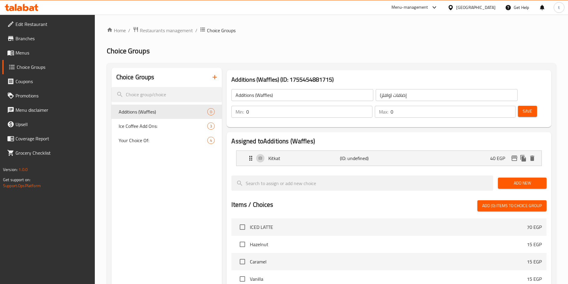
click at [511, 180] on span "Add New" at bounding box center [522, 183] width 39 height 7
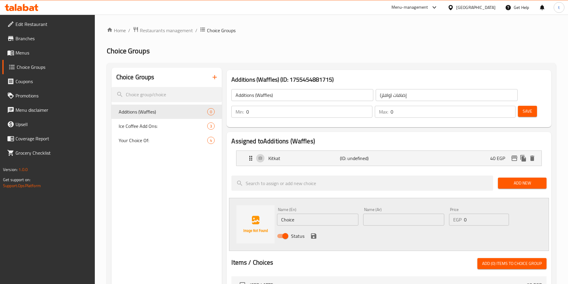
drag, startPoint x: 311, startPoint y: 202, endPoint x: 248, endPoint y: 203, distance: 63.0
click at [248, 203] on div "Name (En) Choice Name (En) Name (Ar) Name (Ar) Price EGP 0 Price Status" at bounding box center [389, 224] width 320 height 53
type input "×"
type input "Oreo"
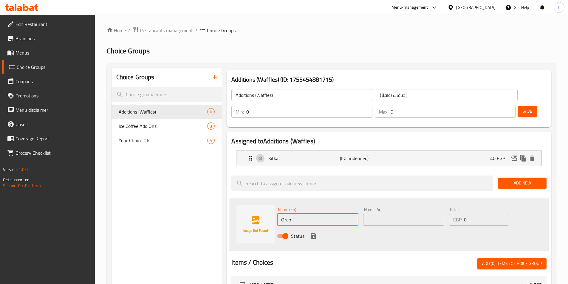
click at [414, 214] on input "text" at bounding box center [403, 220] width 81 height 12
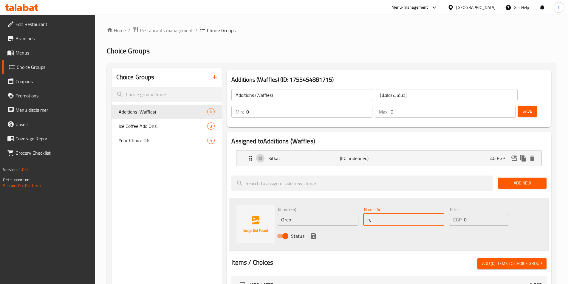
type input "h"
type input "اوريو"
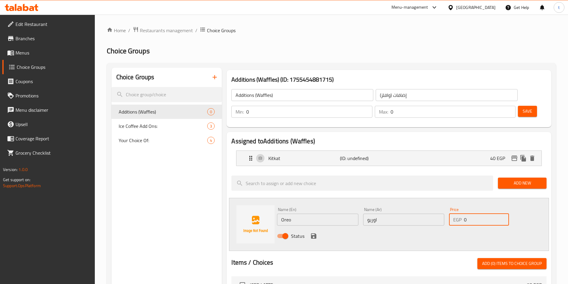
drag, startPoint x: 484, startPoint y: 200, endPoint x: 454, endPoint y: 206, distance: 30.3
click at [454, 214] on div "EGP 0 Price" at bounding box center [479, 220] width 60 height 12
type input "20"
click at [314, 233] on icon "save" at bounding box center [313, 236] width 7 height 7
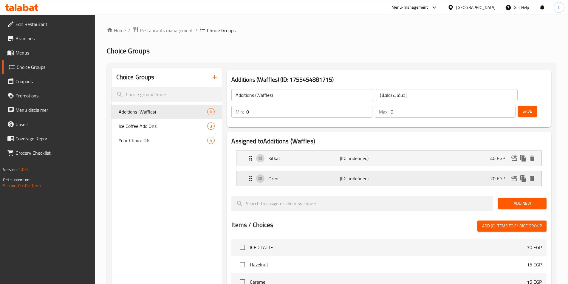
click at [351, 175] on p "(ID: undefined)" at bounding box center [364, 178] width 48 height 7
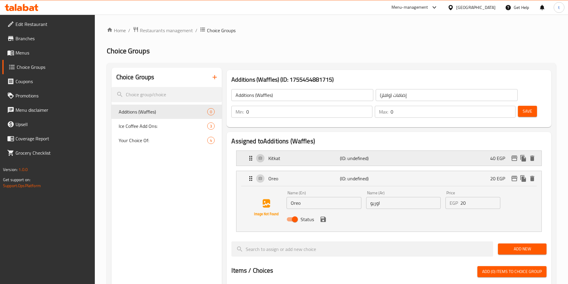
click at [325, 155] on p "Kitkat" at bounding box center [304, 158] width 71 height 7
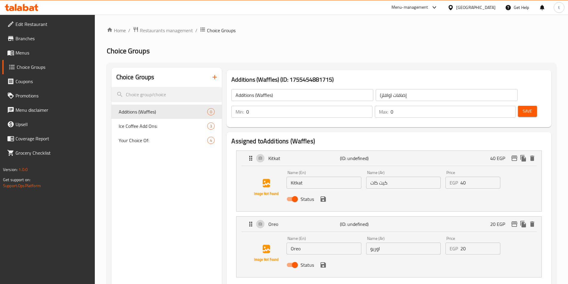
click at [523, 106] on button "Save" at bounding box center [527, 111] width 19 height 11
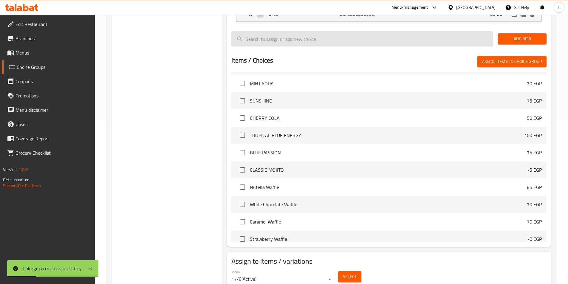
scroll to position [172, 0]
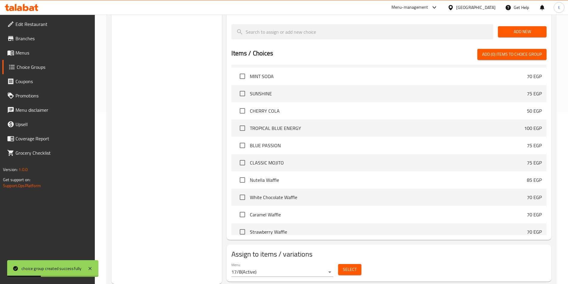
click at [348, 266] on span "Select" at bounding box center [350, 269] width 14 height 7
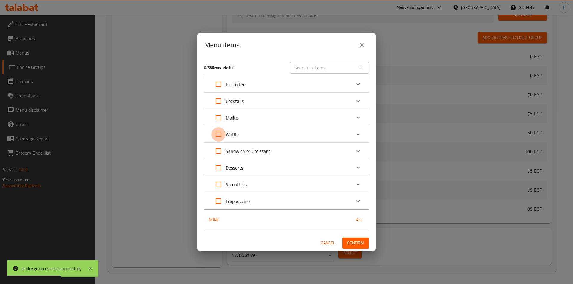
click at [219, 138] on input "Expand" at bounding box center [218, 134] width 14 height 14
checkbox input "true"
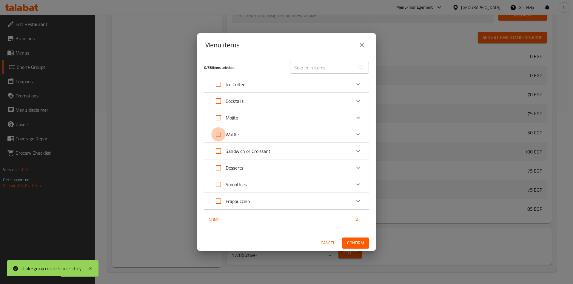
checkbox input "true"
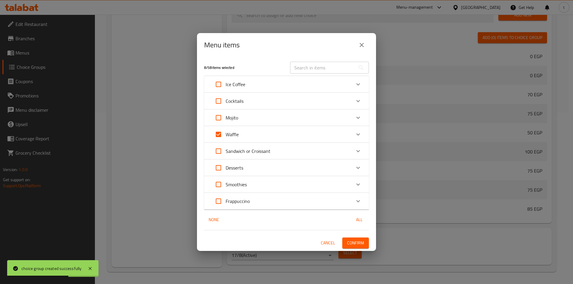
click at [358, 241] on span "Confirm" at bounding box center [355, 243] width 17 height 7
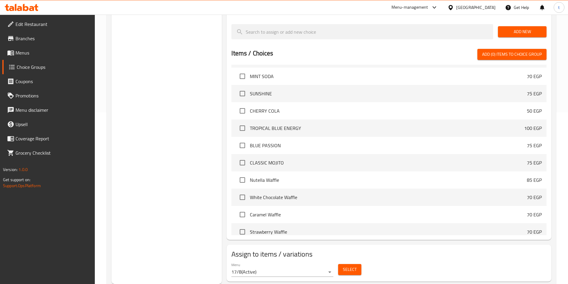
click at [28, 47] on link "Menus" at bounding box center [48, 53] width 92 height 14
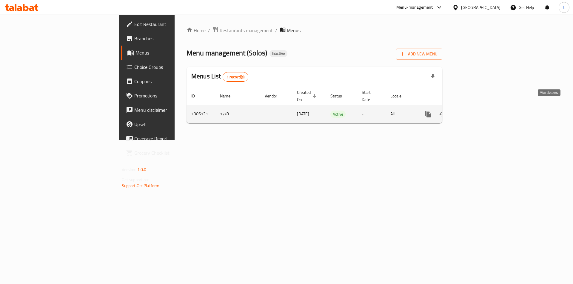
click at [474, 112] on icon "enhanced table" at bounding box center [470, 114] width 5 height 5
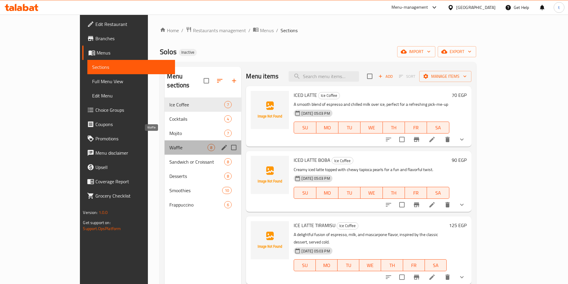
drag, startPoint x: 132, startPoint y: 141, endPoint x: 136, endPoint y: 141, distance: 4.5
click at [169, 144] on span "Waffle" at bounding box center [188, 147] width 38 height 7
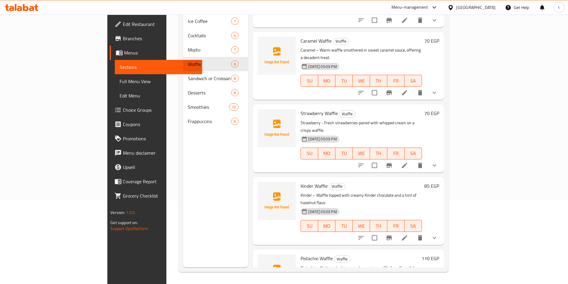
scroll to position [73, 0]
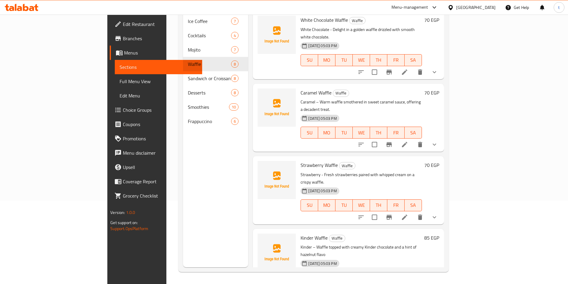
click at [408, 141] on icon at bounding box center [404, 144] width 7 height 7
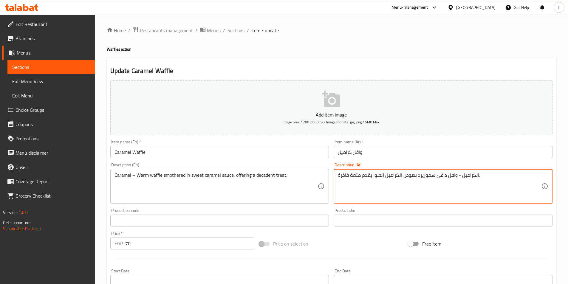
click at [356, 174] on textarea "الكراميل - وافل دافئ سموزيرد بصوص الكراميل الحلو، يقدم متعة فاخرة." at bounding box center [439, 186] width 203 height 28
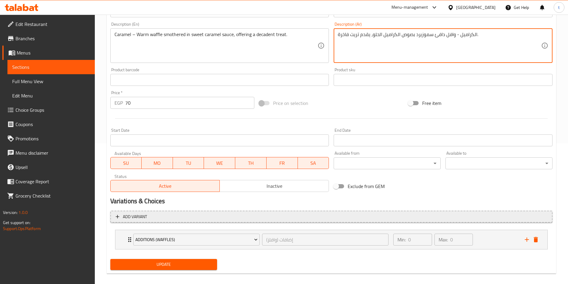
scroll to position [147, 0]
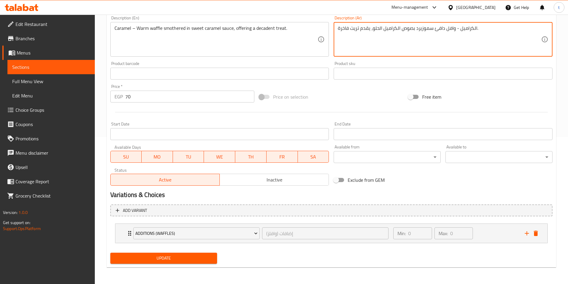
type textarea "الكراميل - وافل دافئ سموزيرد بصوص الكراميل الحلو، يقدم تريت فاخرة."
click at [188, 259] on span "Update" at bounding box center [164, 258] width 98 height 7
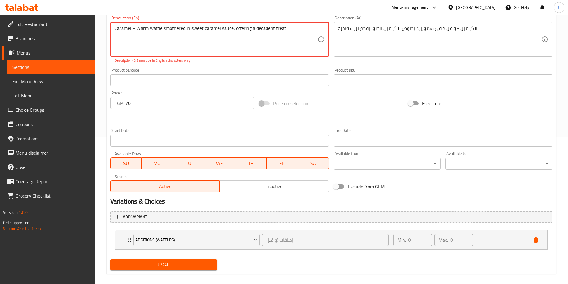
click at [134, 29] on textarea "Caramel – Warm waffle smothered in sweet caramel sauce, offering a decadent tre…" at bounding box center [216, 39] width 203 height 28
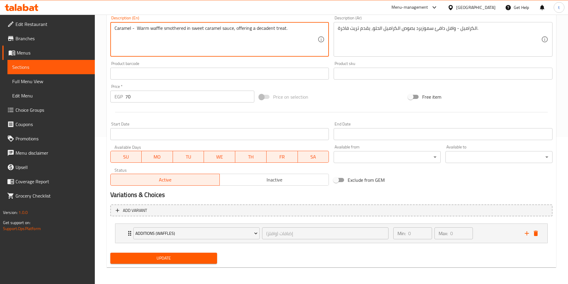
type textarea "Caramel - Warm waffle smothered in sweet caramel sauce, offering a decadent tre…"
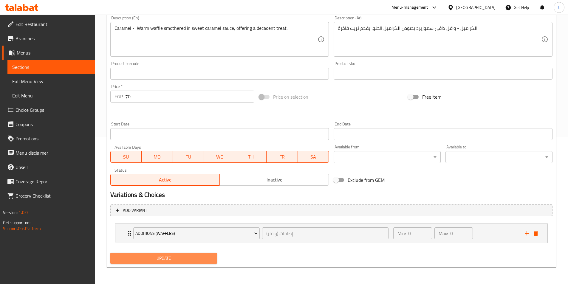
click at [178, 256] on span "Update" at bounding box center [164, 258] width 98 height 7
click at [51, 64] on span "Sections" at bounding box center [51, 67] width 78 height 7
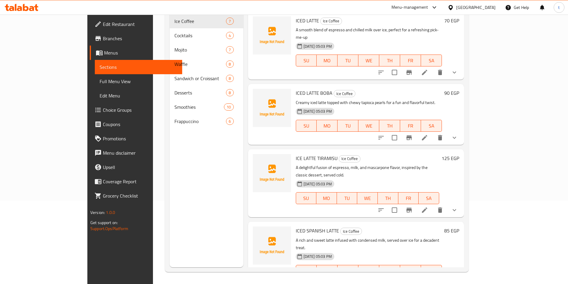
scroll to position [84, 0]
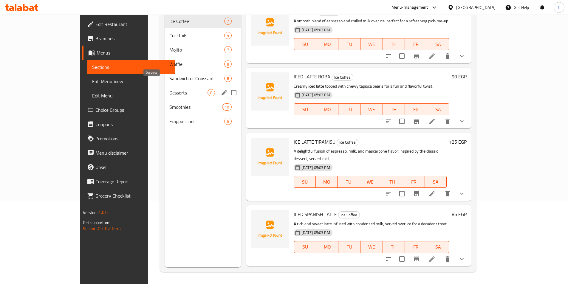
click at [169, 89] on span "Desserts" at bounding box center [188, 92] width 38 height 7
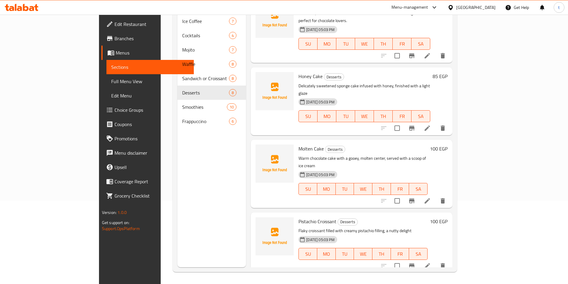
scroll to position [209, 0]
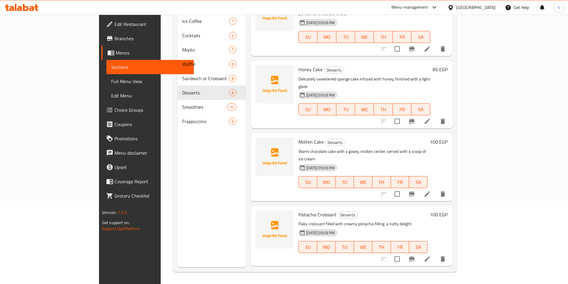
click at [431, 256] on icon at bounding box center [427, 259] width 7 height 7
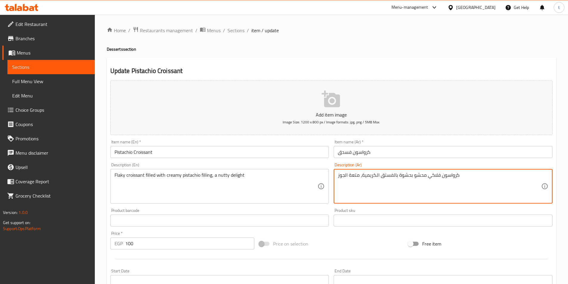
click at [362, 178] on textarea "كرواسون فلاكي محشو بحشوة بالفستق الكريمية، متعة الجوز" at bounding box center [439, 186] width 203 height 28
click at [354, 177] on textarea "كرواسون فلاكي محشو بحشوة بالفستق الكريمي، متعة الجوز" at bounding box center [439, 186] width 203 height 28
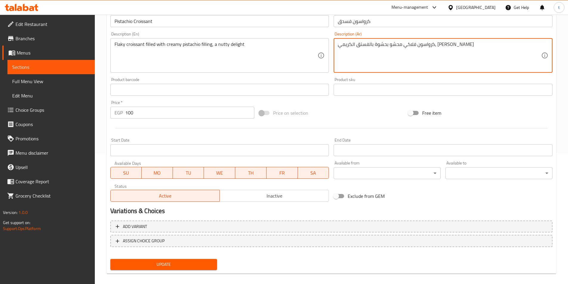
scroll to position [137, 0]
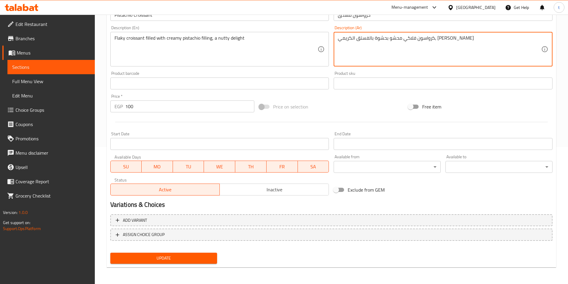
type textarea "كرواسون فلاكي محشو بحشوة بالفستق الكريمي، [PERSON_NAME]"
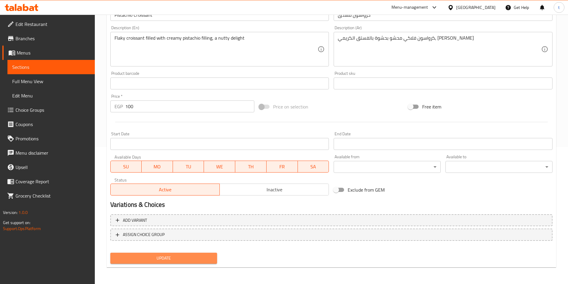
click at [186, 259] on span "Update" at bounding box center [164, 258] width 98 height 7
click at [61, 67] on span "Sections" at bounding box center [51, 67] width 78 height 7
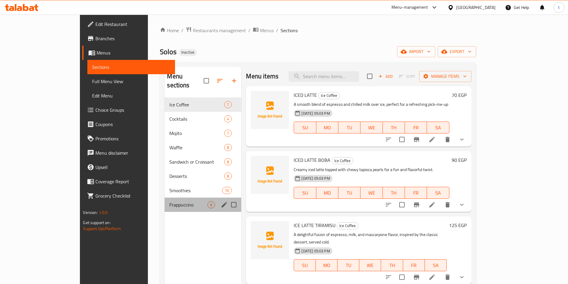
click at [165, 198] on div "Frappuccino 6" at bounding box center [203, 205] width 77 height 14
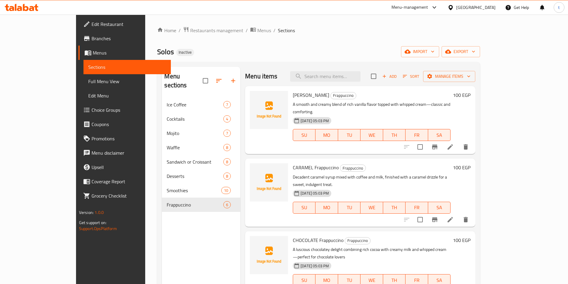
click at [453, 217] on icon at bounding box center [450, 219] width 5 height 5
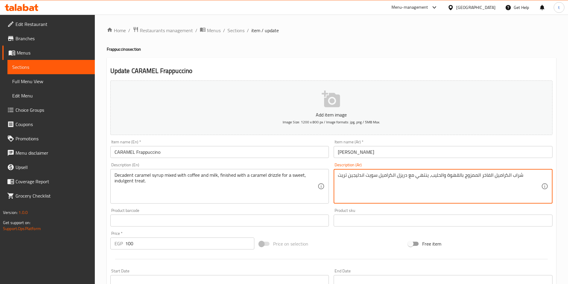
click at [340, 175] on textarea "شراب الكراميل الفاخر الممزوج بالقهوة والحليب، ينتهي مع دريزل الكراميل سويت اندل…" at bounding box center [439, 186] width 203 height 28
click at [338, 175] on textarea "شراب الكراميل الفاخر الممزوج بالقهوة والحليب، ينتهي مع دريزل الكراميل سويت اندل…" at bounding box center [439, 186] width 203 height 28
click at [515, 184] on textarea "شراب الكراميل الفاخر الممزوج بالقهوة والحليب، ينتهي مع دريزل الكراميل سويت اندل…" at bounding box center [439, 186] width 203 height 28
click at [526, 176] on textarea "شراب الكراميل الفاخر الممزوج بالقهوة والحليب، ينتهي مع دريزل الكراميل سويت اندل…" at bounding box center [439, 186] width 203 height 28
type textarea "ش"
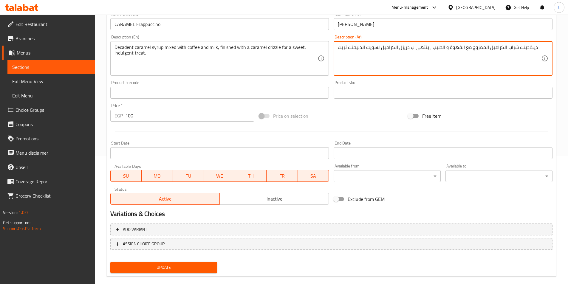
scroll to position [137, 0]
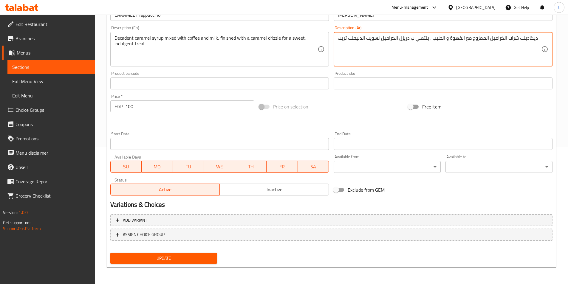
type textarea "ديكادينت شراب الكراميل الممزوج مع القهوة و الحليب ، ينتهي ب دريزل الكراميل لسوي…"
click at [169, 259] on span "Update" at bounding box center [164, 258] width 98 height 7
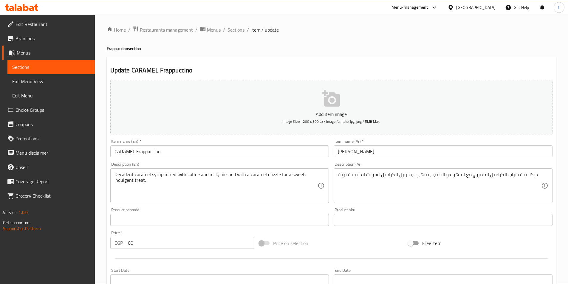
scroll to position [0, 0]
click at [39, 38] on span "Branches" at bounding box center [53, 38] width 75 height 7
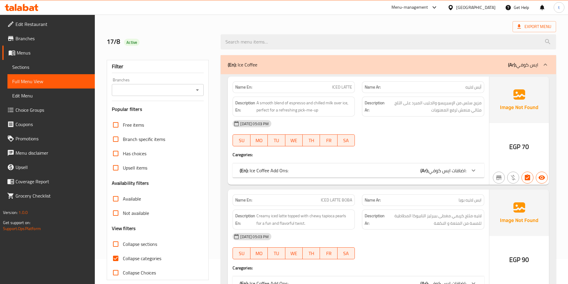
scroll to position [60, 0]
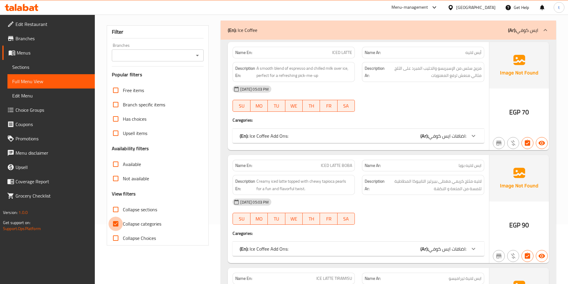
click at [118, 220] on input "Collapse categories" at bounding box center [116, 224] width 14 height 14
checkbox input "false"
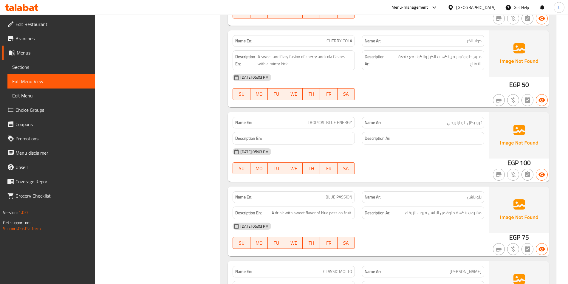
scroll to position [1880, 0]
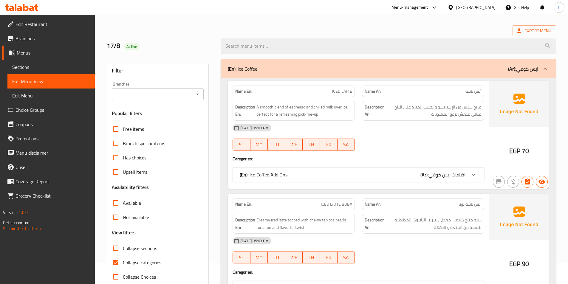
scroll to position [30, 0]
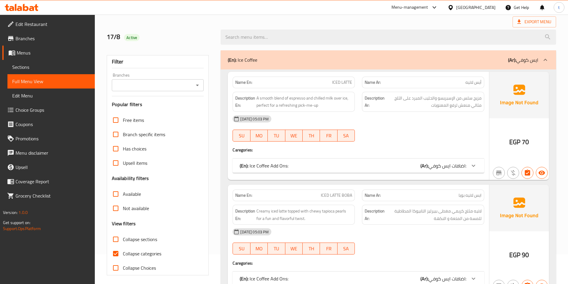
click at [118, 252] on input "Collapse categories" at bounding box center [116, 254] width 14 height 14
checkbox input "false"
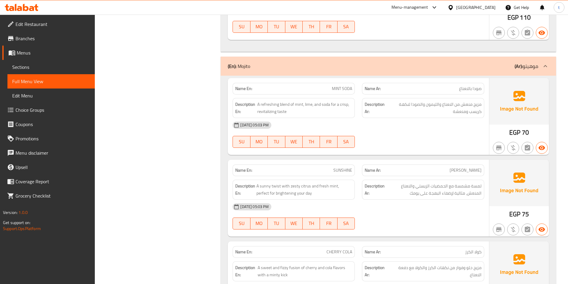
scroll to position [1790, 0]
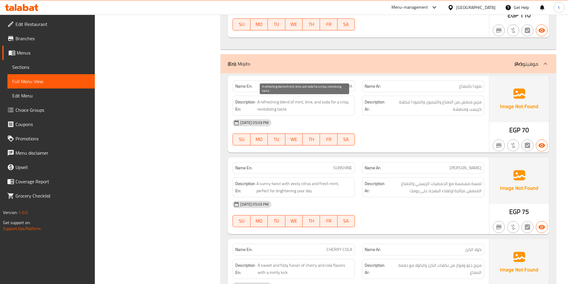
click at [310, 102] on span "A refreshing blend of mint, lime, and soda for a crisp, revitalizing taste" at bounding box center [304, 105] width 95 height 15
copy span "lime"
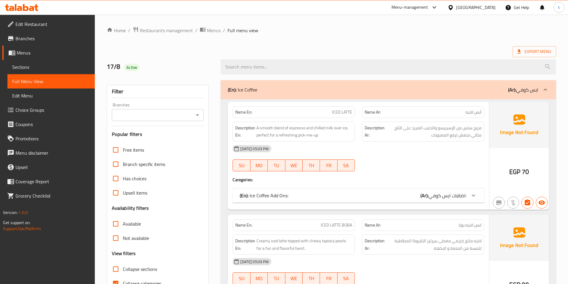
scroll to position [30, 0]
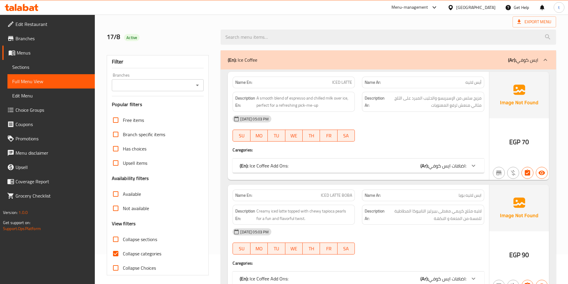
click at [115, 252] on input "Collapse categories" at bounding box center [116, 254] width 14 height 14
checkbox input "false"
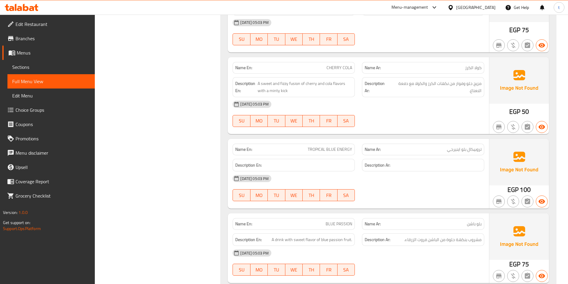
scroll to position [1939, 0]
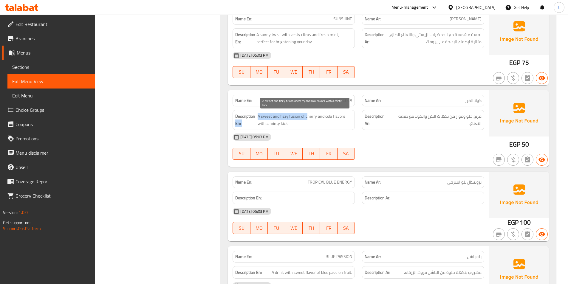
drag, startPoint x: 255, startPoint y: 114, endPoint x: 308, endPoint y: 118, distance: 52.4
click at [300, 121] on span "A sweet and fizzy fusion of cherry and cola flavors with a minty kick" at bounding box center [305, 120] width 95 height 15
click at [287, 118] on span "A sweet and fizzy fusion of cherry and cola flavors with a minty kick" at bounding box center [305, 120] width 95 height 15
drag, startPoint x: 281, startPoint y: 116, endPoint x: 345, endPoint y: 115, distance: 64.2
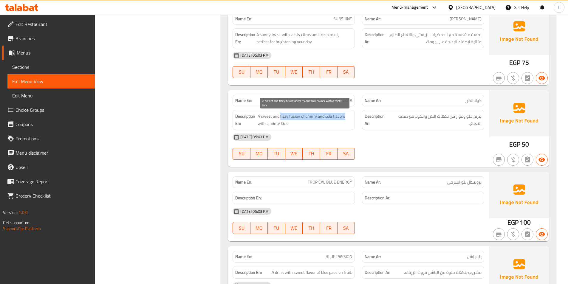
click at [345, 115] on span "A sweet and fizzy fusion of cherry and cola flavors with a minty kick" at bounding box center [305, 120] width 95 height 15
click at [260, 117] on span "A sweet and fizzy fusion of cherry and cola flavors with a minty kick" at bounding box center [305, 120] width 95 height 15
drag, startPoint x: 257, startPoint y: 117, endPoint x: 348, endPoint y: 114, distance: 91.7
click at [275, 115] on span "A sweet and fizzy fusion of cherry and cola flavors with a minty kick" at bounding box center [305, 120] width 95 height 15
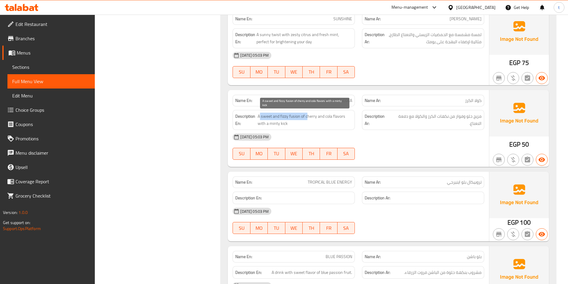
drag, startPoint x: 259, startPoint y: 115, endPoint x: 308, endPoint y: 116, distance: 49.2
click at [308, 116] on span "A sweet and fizzy fusion of cherry and cola flavors with a minty kick" at bounding box center [305, 120] width 95 height 15
drag, startPoint x: 258, startPoint y: 116, endPoint x: 345, endPoint y: 116, distance: 86.8
click at [345, 116] on span "A sweet and fizzy fusion of cherry and cola flavors with a minty kick" at bounding box center [305, 120] width 95 height 15
copy span "A sweet and fizzy fusion of cherry and cola flavors"
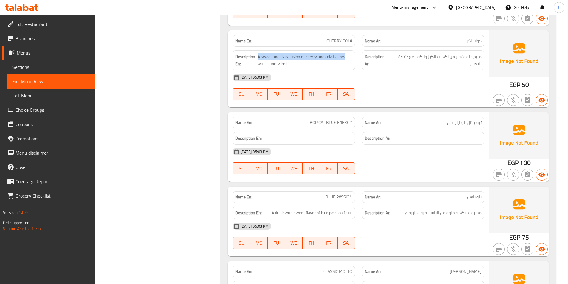
scroll to position [2029, 0]
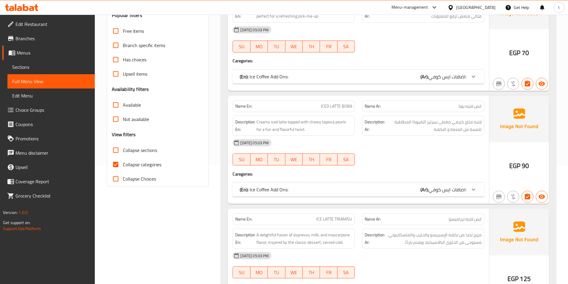
scroll to position [119, 0]
click at [120, 168] on input "Collapse categories" at bounding box center [116, 164] width 14 height 14
checkbox input "false"
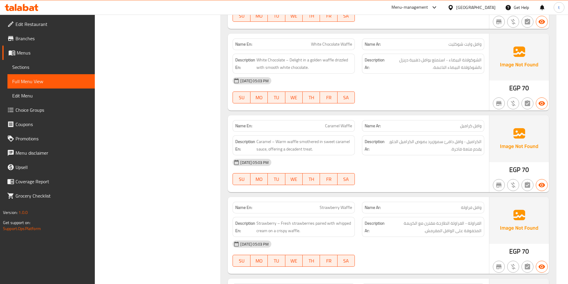
scroll to position [2626, 0]
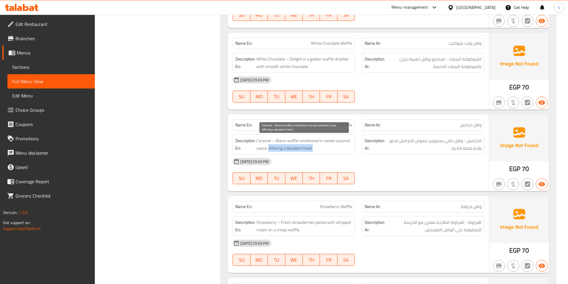
drag, startPoint x: 269, startPoint y: 147, endPoint x: 313, endPoint y: 147, distance: 44.2
click at [313, 147] on span "Caramel – Warm waffle smothered in sweet caramel sauce, offering a decadent tre…" at bounding box center [305, 144] width 96 height 15
copy span "offering a decadent treat."
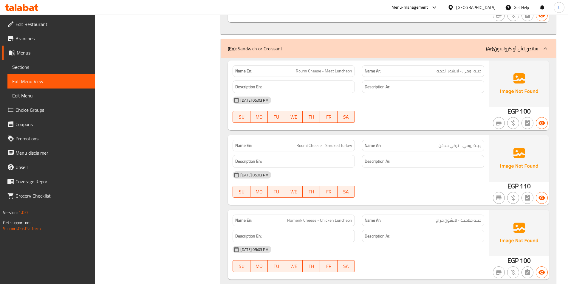
scroll to position [3401, 0]
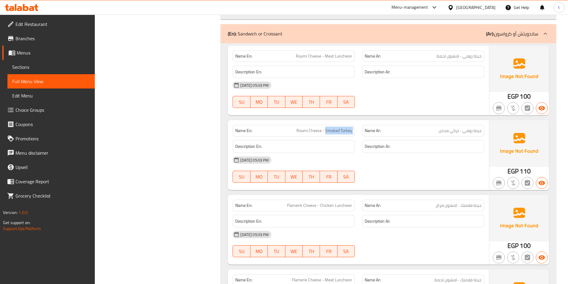
drag, startPoint x: 326, startPoint y: 128, endPoint x: 359, endPoint y: 136, distance: 34.1
copy span "Smoked [GEOGRAPHIC_DATA]"
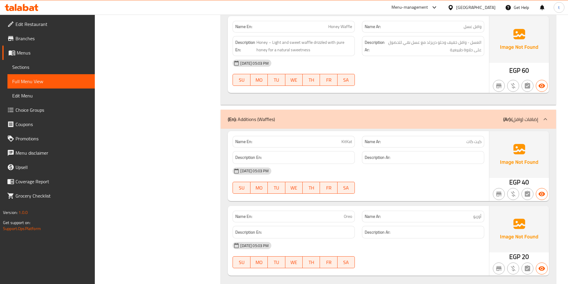
scroll to position [2924, 0]
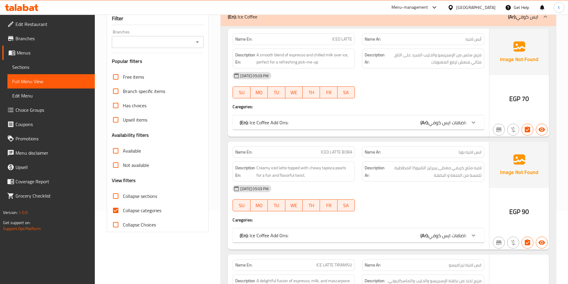
scroll to position [119, 0]
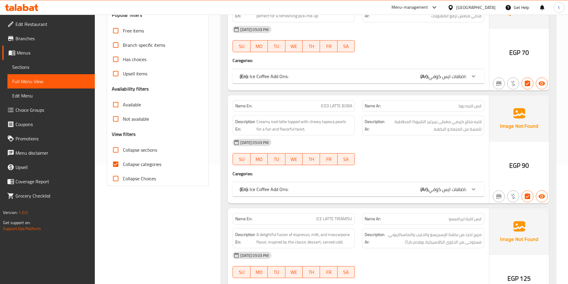
click at [119, 165] on input "Collapse categories" at bounding box center [116, 164] width 14 height 14
checkbox input "false"
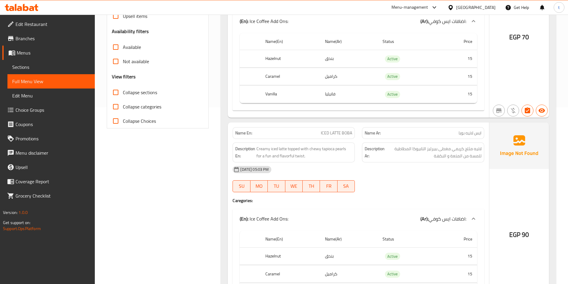
scroll to position [239, 0]
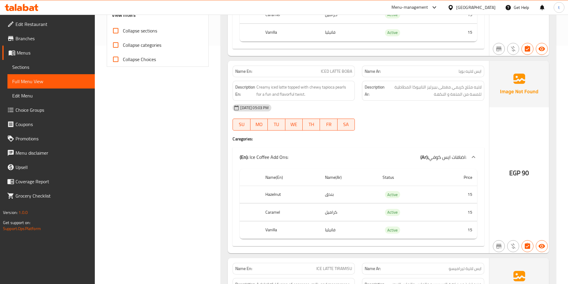
drag, startPoint x: 192, startPoint y: 148, endPoint x: 217, endPoint y: 149, distance: 24.8
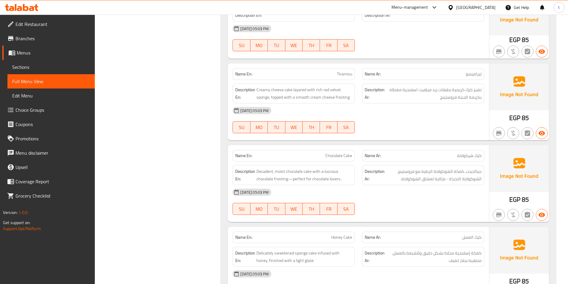
scroll to position [4833, 0]
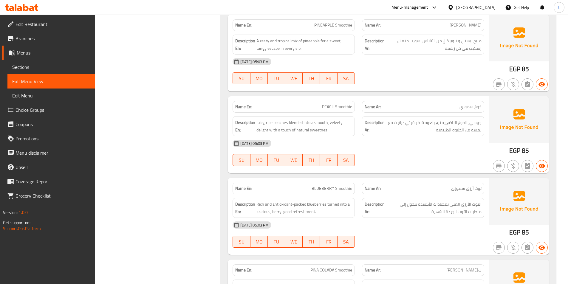
scroll to position [5609, 0]
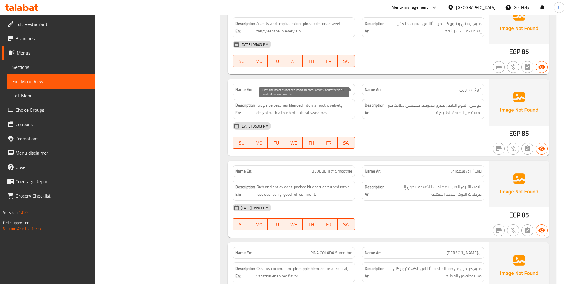
click at [336, 106] on span "Juicy, ripe peaches blended into a smooth, velvety delight with a touch of natu…" at bounding box center [305, 109] width 96 height 15
copy span "velvety"
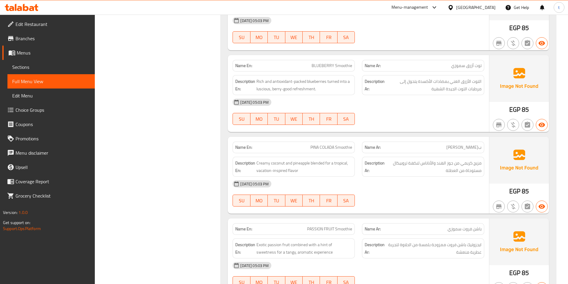
scroll to position [5728, 0]
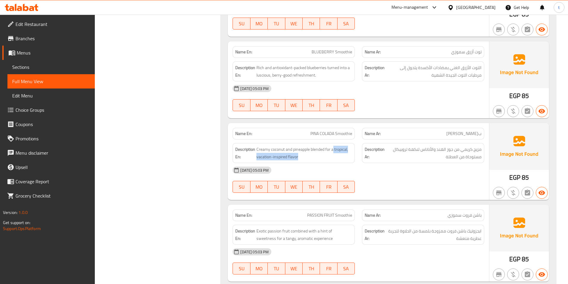
drag, startPoint x: 333, startPoint y: 150, endPoint x: 303, endPoint y: 161, distance: 32.3
copy span "tropical, vacation-inspired flavor"
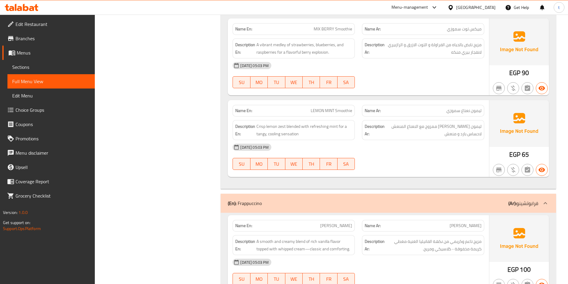
scroll to position [5997, 0]
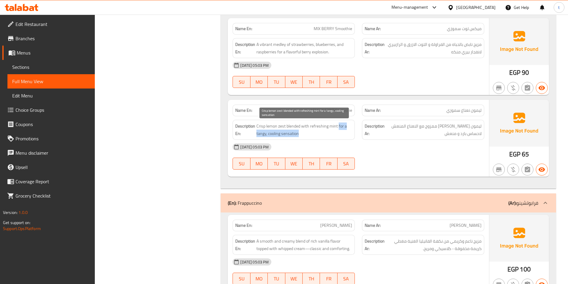
drag, startPoint x: 299, startPoint y: 134, endPoint x: 338, endPoint y: 126, distance: 39.9
click at [338, 126] on span "Crisp lemon zest blended with refreshing mint for a tangy, cooling sensation" at bounding box center [305, 130] width 96 height 15
copy span "for a tangy, cooling sensation"
click at [274, 135] on span "Crisp lemon zest blended with refreshing mint for a tangy, cooling sensation" at bounding box center [305, 130] width 96 height 15
drag, startPoint x: 269, startPoint y: 133, endPoint x: 305, endPoint y: 135, distance: 36.7
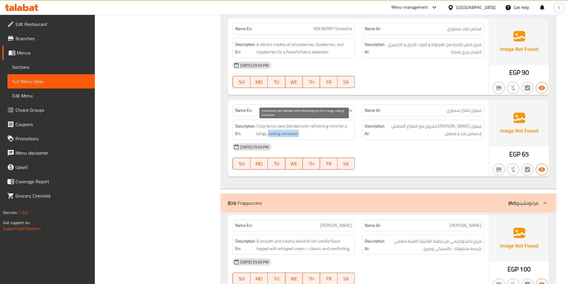
click at [305, 135] on span "Crisp lemon zest blended with refreshing mint for a tangy, cooling sensation" at bounding box center [305, 130] width 96 height 15
copy span "cooling sensation"
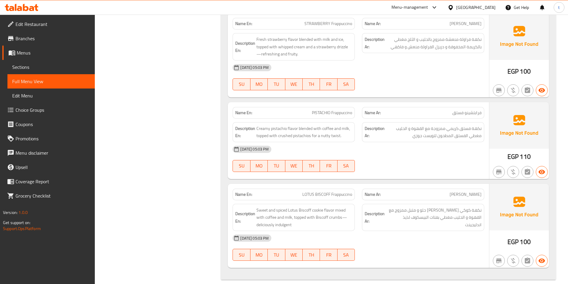
scroll to position [6467, 0]
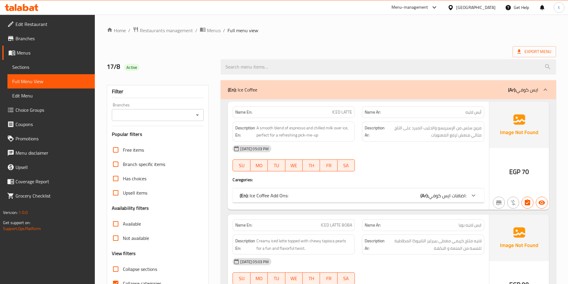
scroll to position [90, 0]
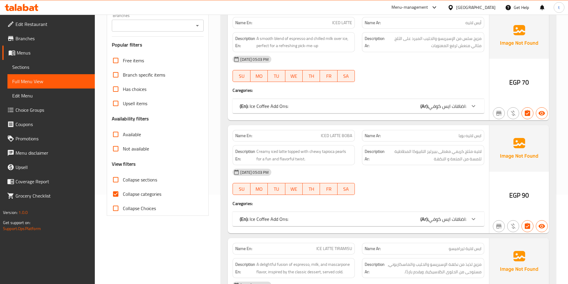
click at [116, 198] on input "Collapse categories" at bounding box center [116, 194] width 14 height 14
checkbox input "false"
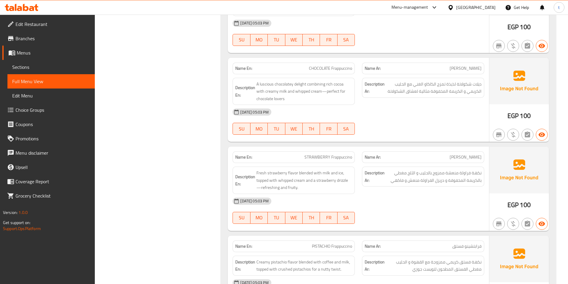
scroll to position [6467, 0]
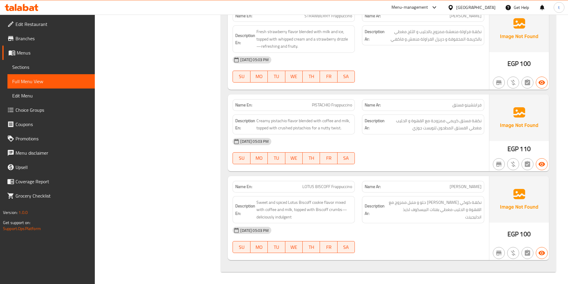
click at [24, 26] on span "Edit Restaurant" at bounding box center [53, 24] width 75 height 7
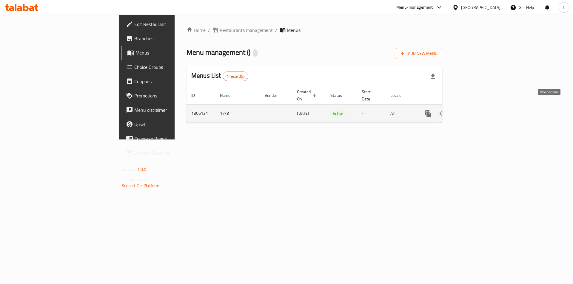
click at [475, 110] on icon "enhanced table" at bounding box center [471, 113] width 7 height 7
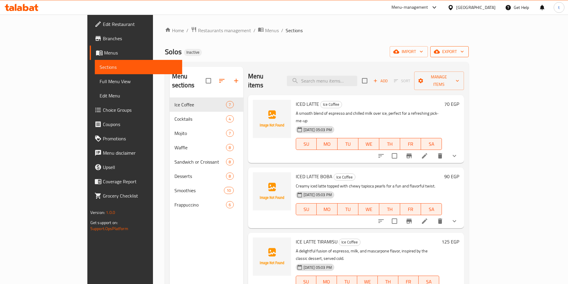
click at [464, 54] on span "export" at bounding box center [449, 51] width 29 height 7
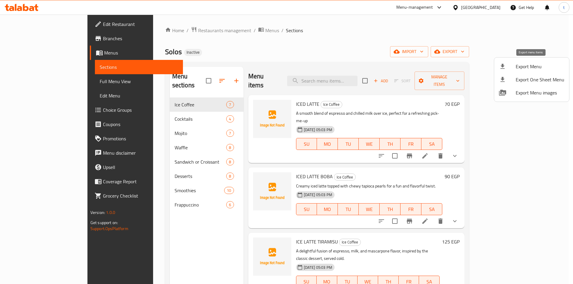
click at [503, 68] on icon at bounding box center [502, 66] width 4 height 5
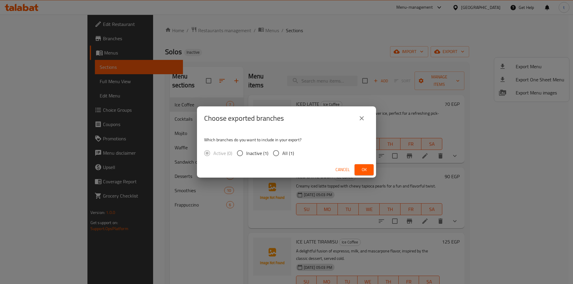
click at [274, 156] on input "All (1)" at bounding box center [276, 153] width 13 height 13
radio input "true"
click at [338, 44] on div "Choose exported branches Which branches do you want to include in your export? …" at bounding box center [286, 142] width 573 height 284
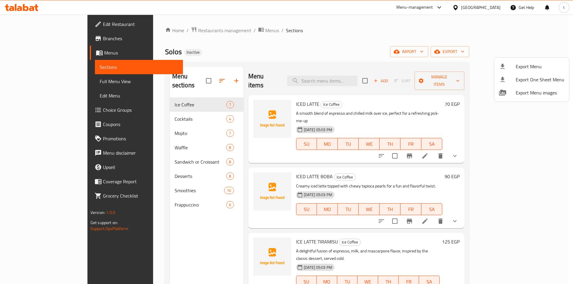
click at [72, 87] on div at bounding box center [286, 142] width 573 height 284
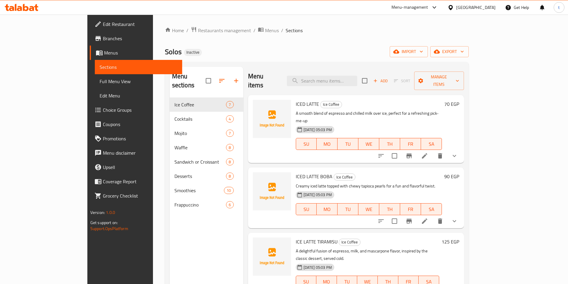
click at [100, 84] on span "Full Menu View" at bounding box center [139, 81] width 78 height 7
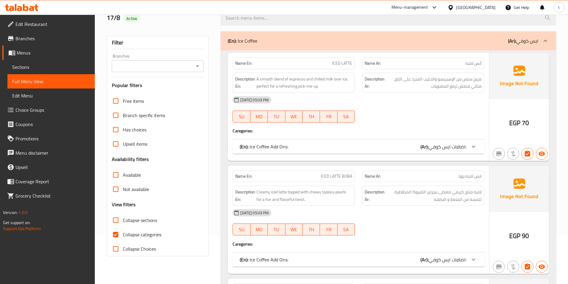
scroll to position [90, 0]
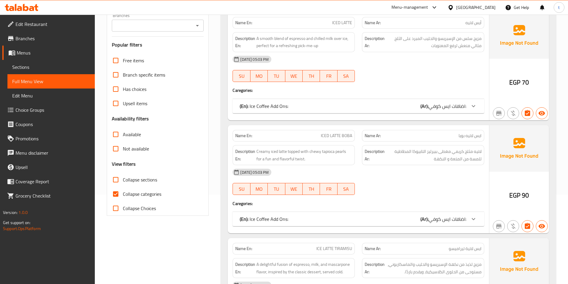
click at [118, 194] on input "Collapse categories" at bounding box center [116, 194] width 14 height 14
checkbox input "false"
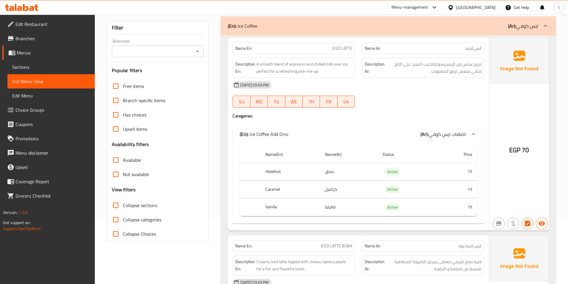
scroll to position [30, 0]
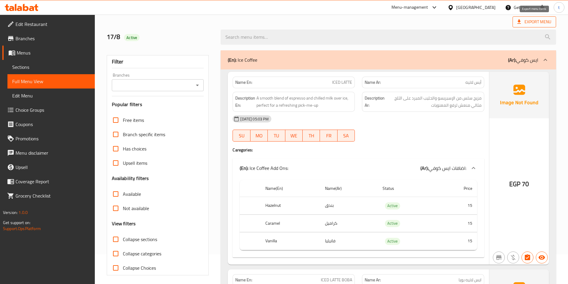
click at [539, 26] on span "Export Menu" at bounding box center [535, 21] width 44 height 11
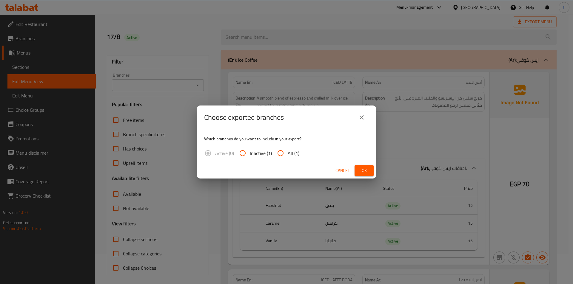
click at [284, 153] on input "All (1)" at bounding box center [280, 153] width 14 height 14
radio input "true"
click at [361, 169] on span "Ok" at bounding box center [364, 170] width 10 height 7
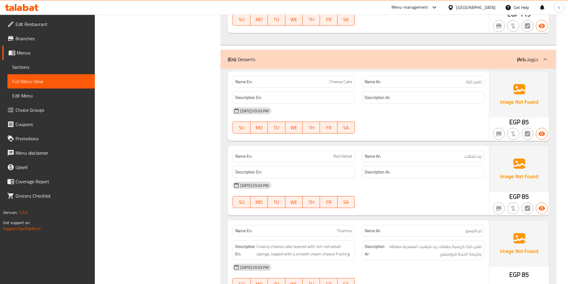
scroll to position [4468, 0]
